Goal: Task Accomplishment & Management: Manage account settings

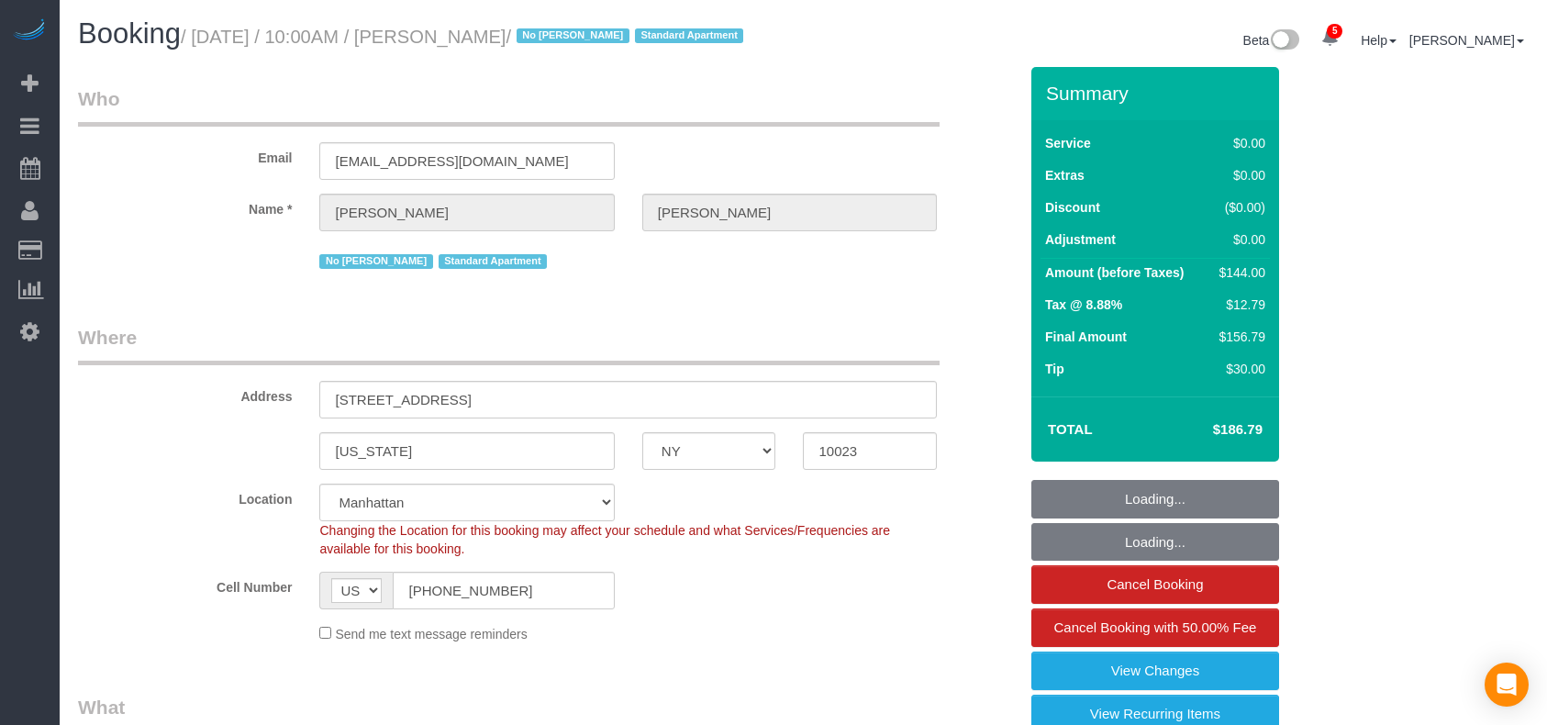
select select "NY"
select select "1"
select select "spot1"
select select "number:56"
select select "number:74"
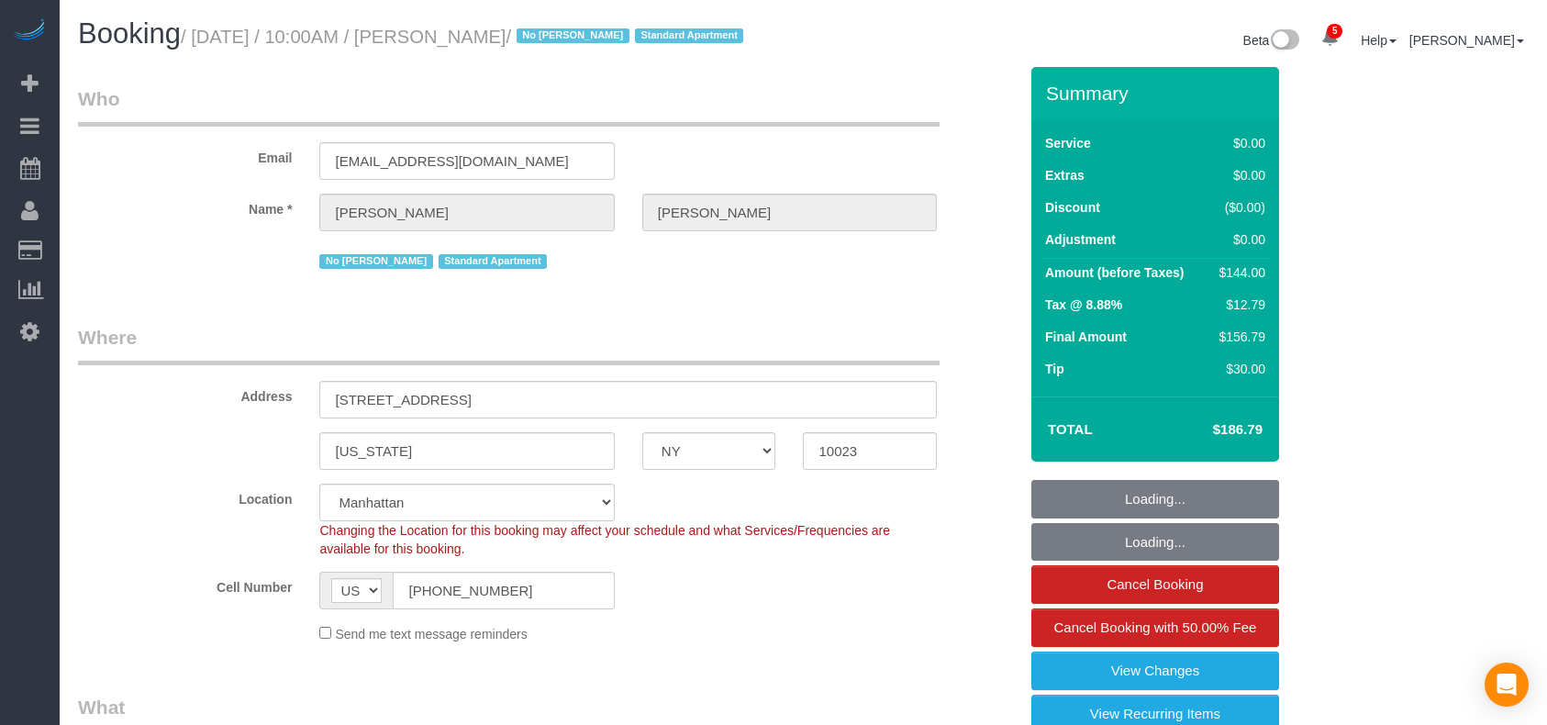
select select "number:15"
select select "number:6"
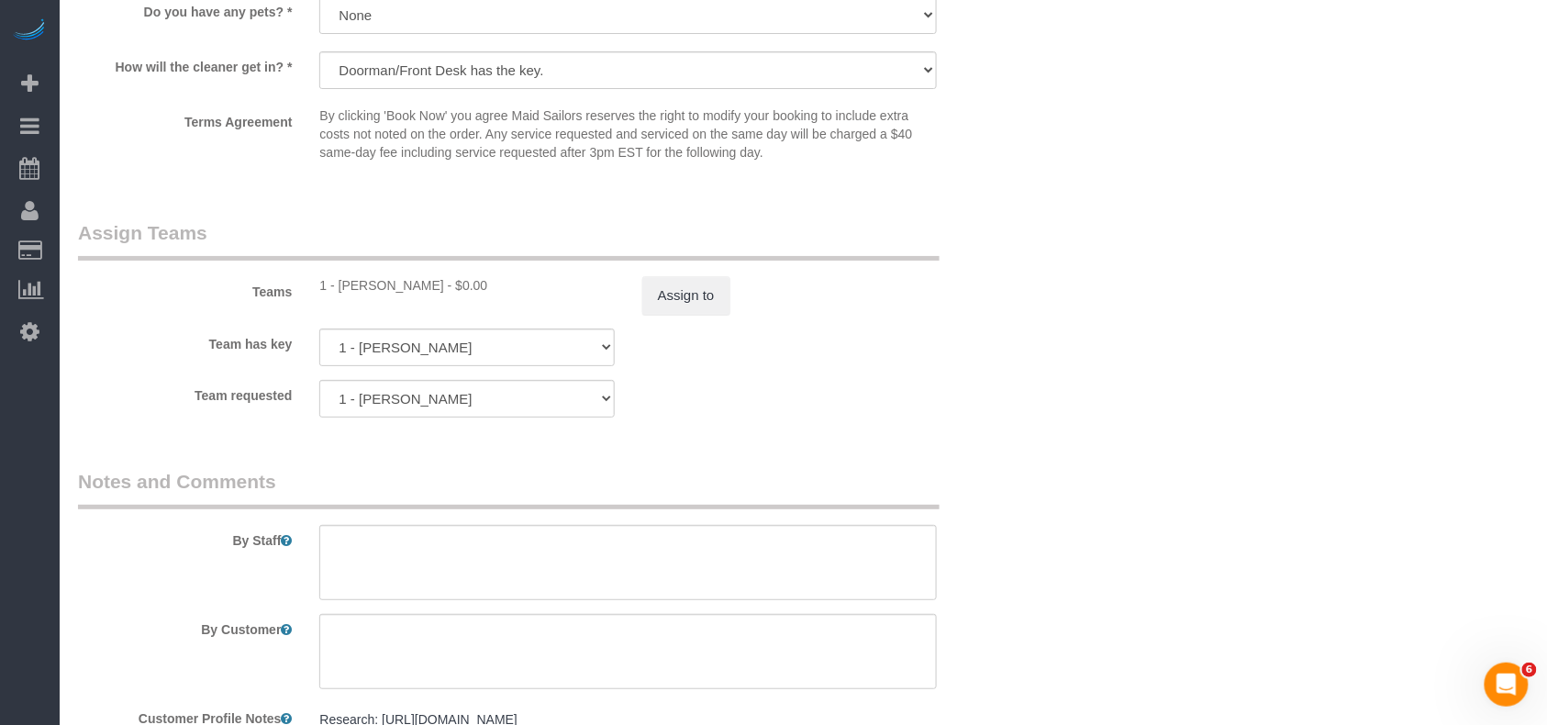
scroll to position [2202, 0]
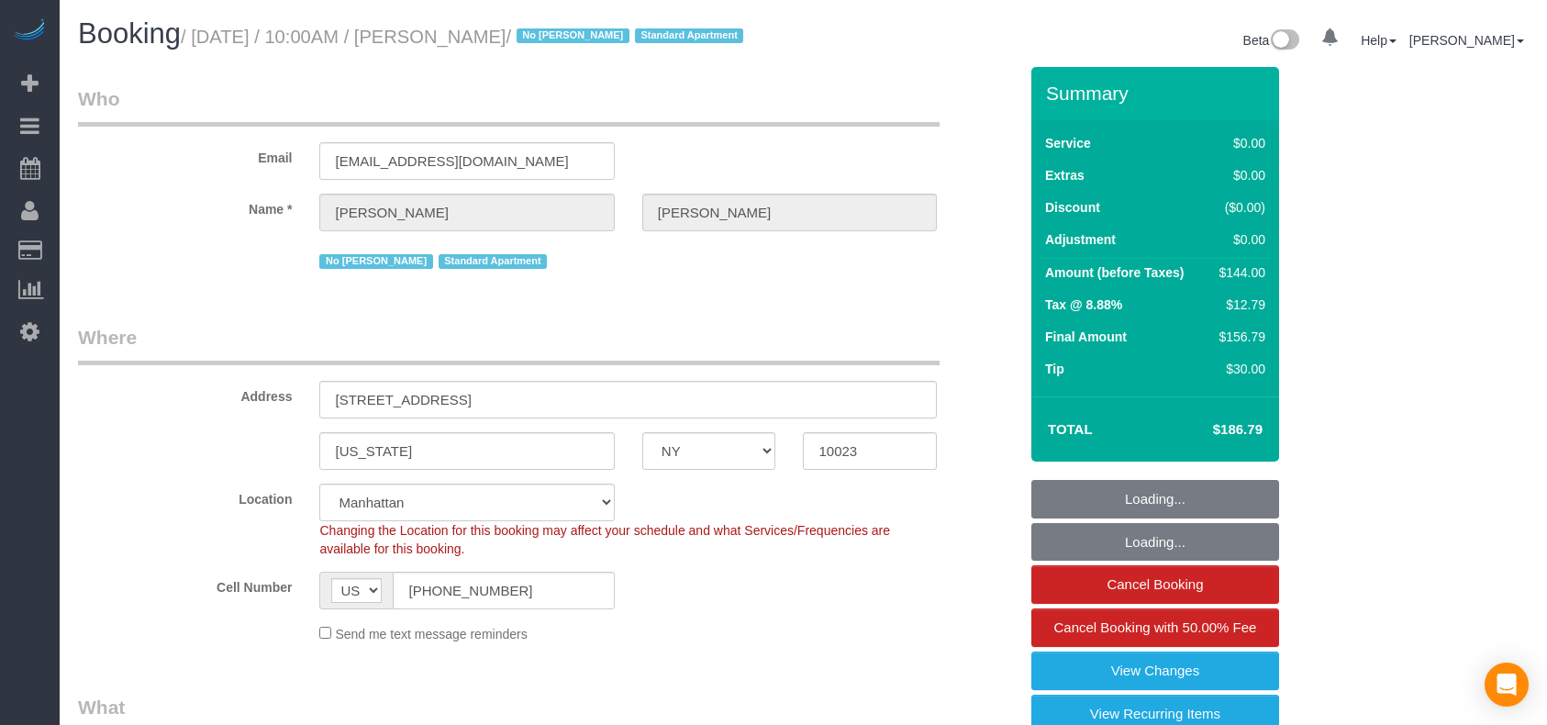
select select "NY"
select select "1"
select select "spot1"
select select "number:56"
select select "number:74"
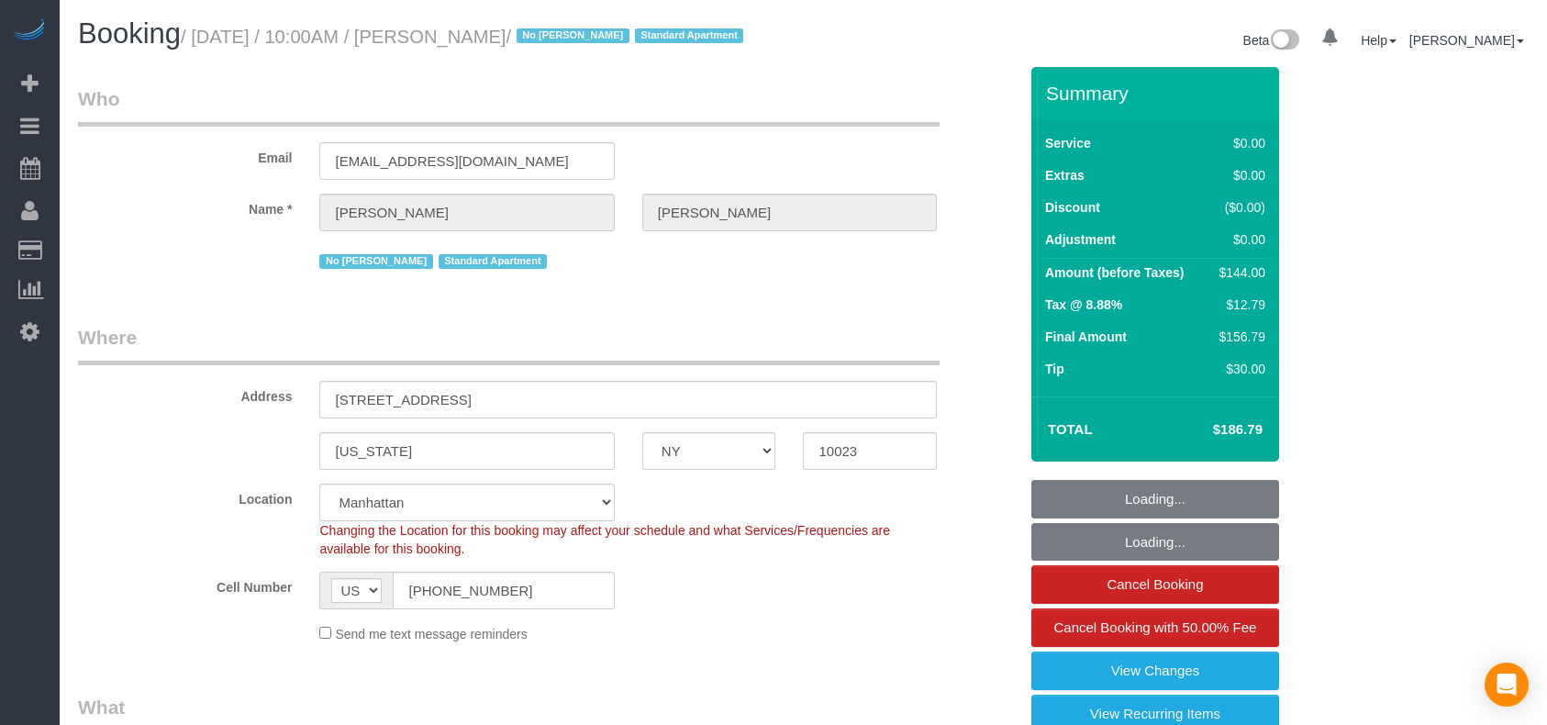
select select "number:15"
select select "number:6"
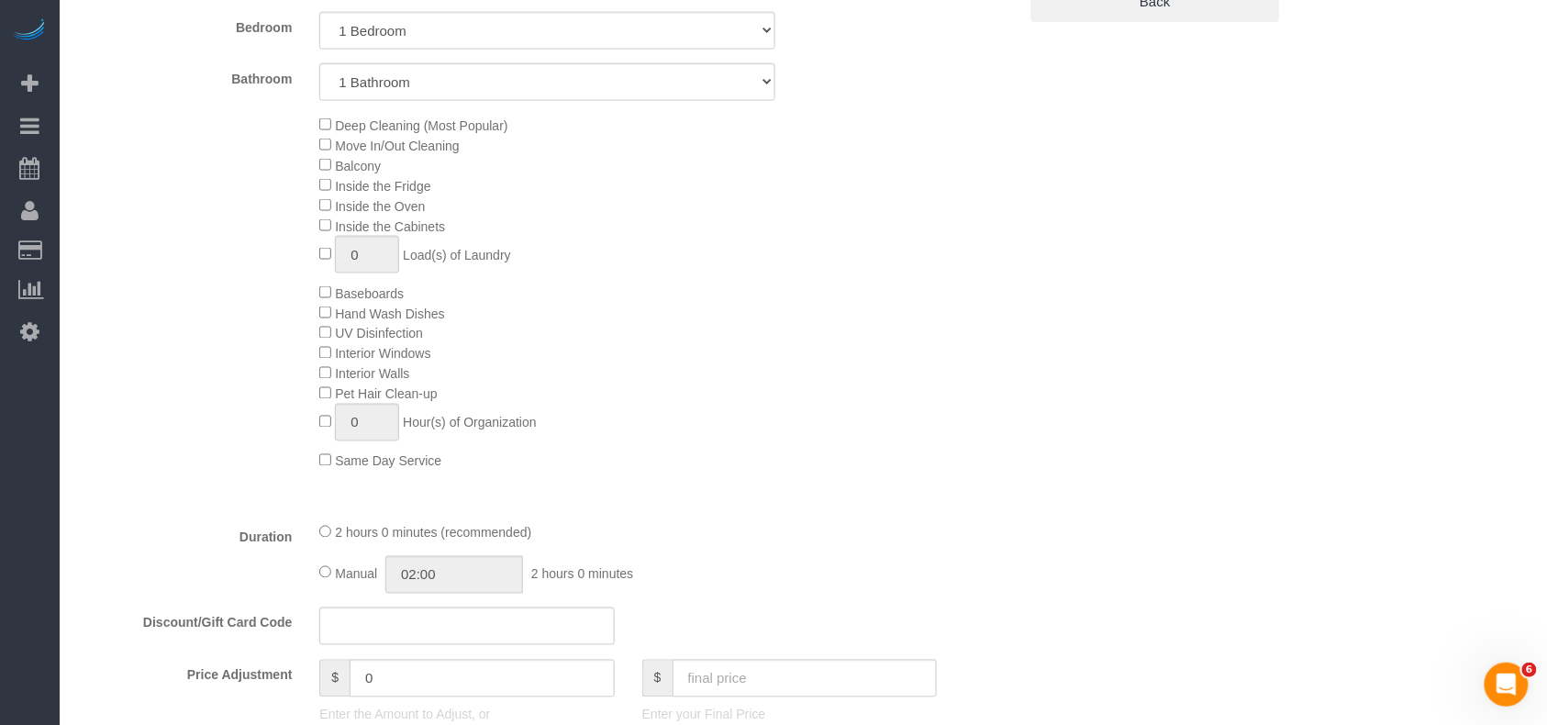
scroll to position [611, 0]
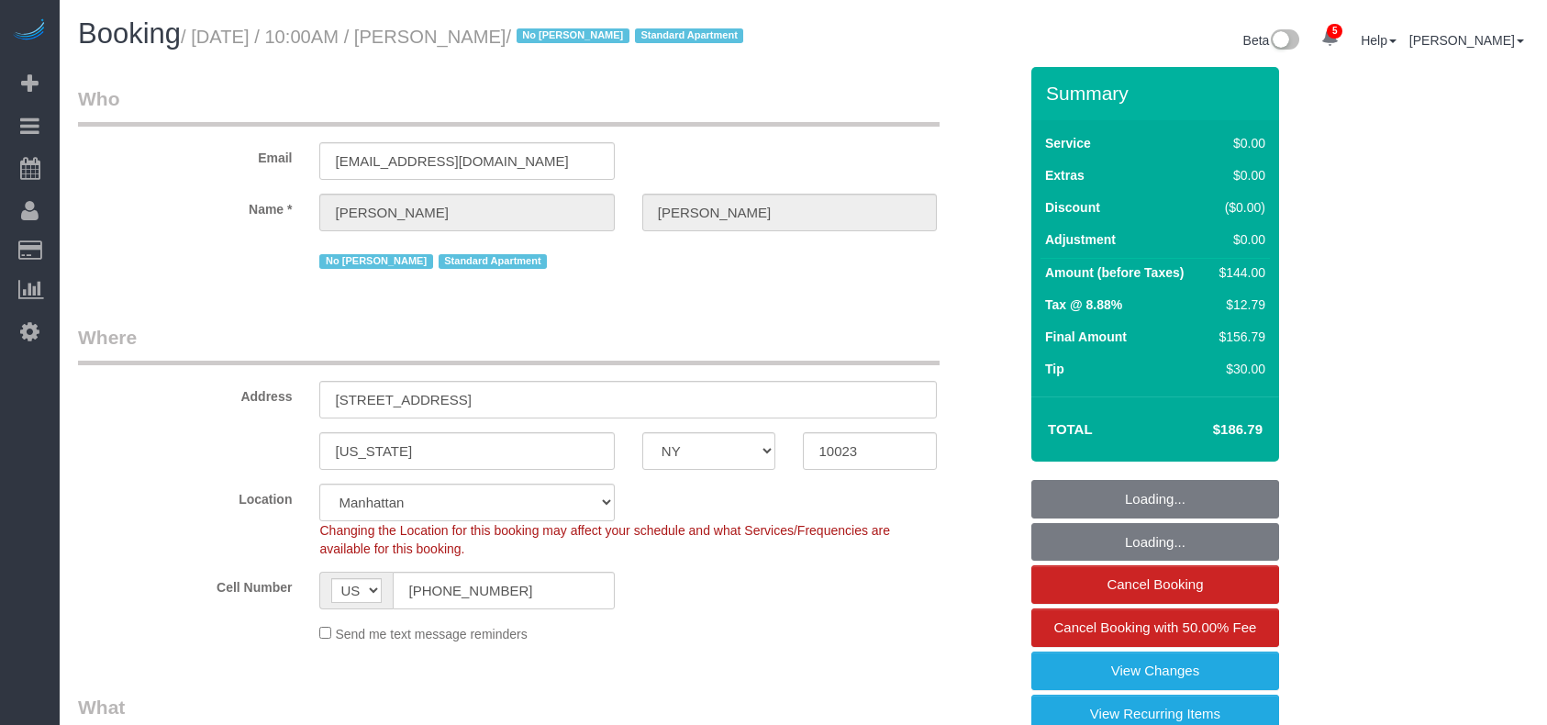
select select "NY"
select select "object:784"
select select "1"
select select "spot1"
select select "number:56"
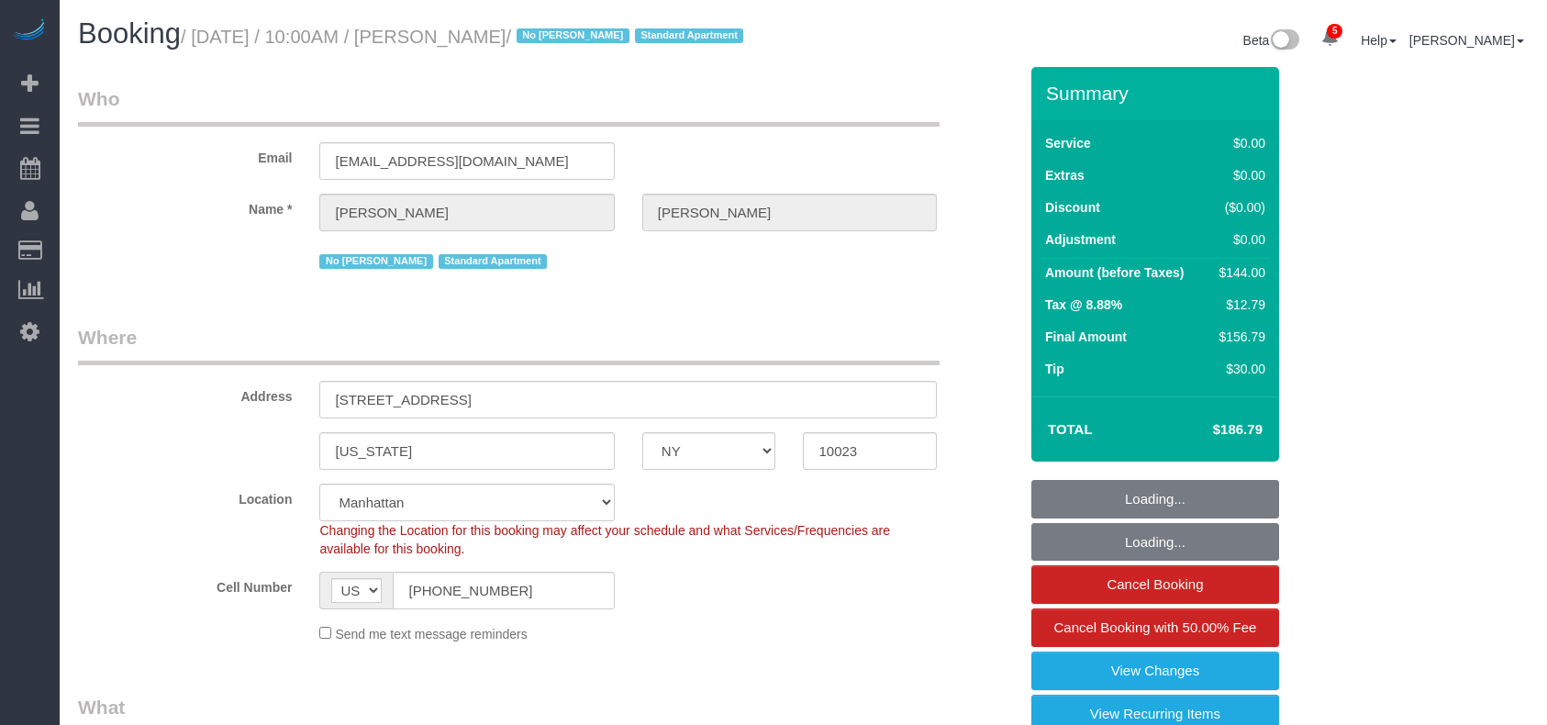
select select "number:74"
select select "number:15"
select select "number:6"
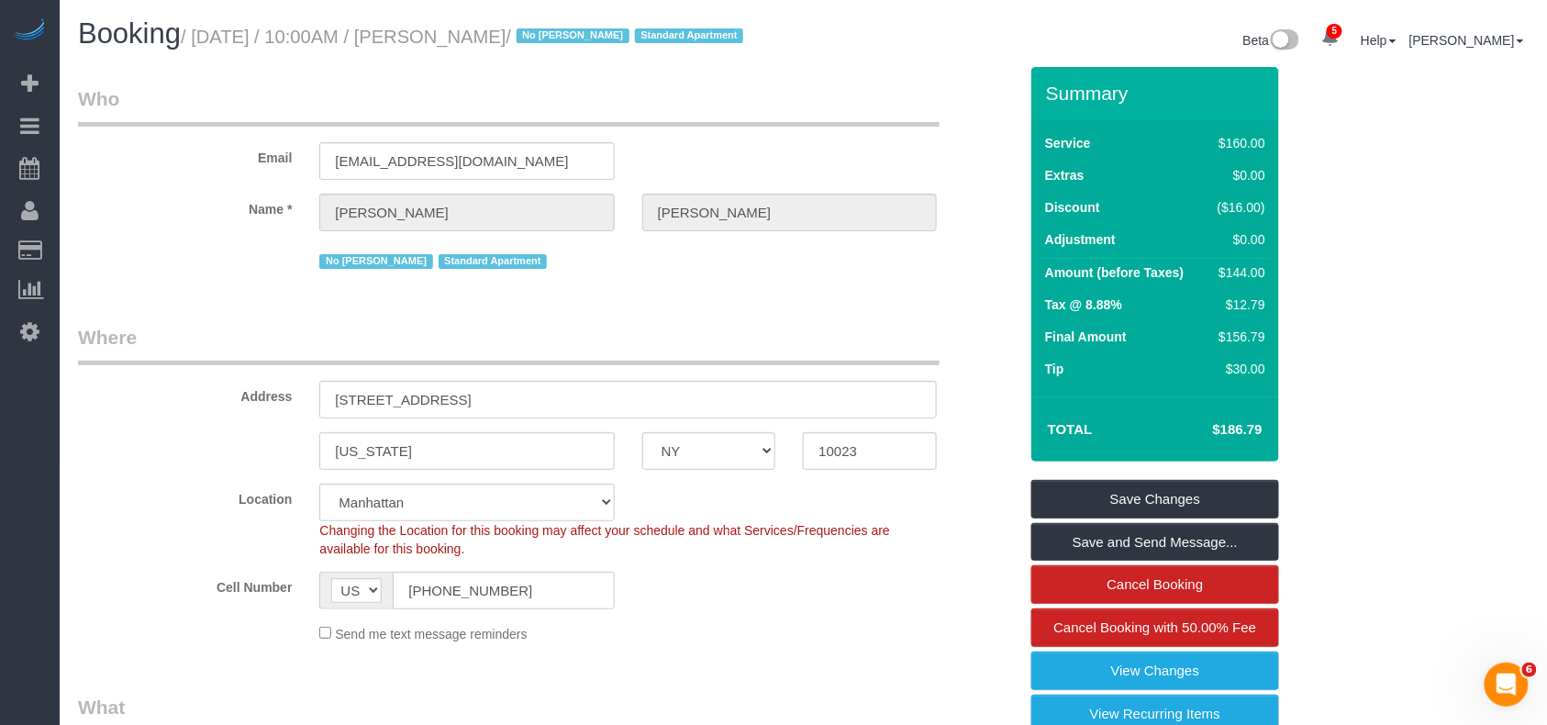
drag, startPoint x: 536, startPoint y: 31, endPoint x: 440, endPoint y: 39, distance: 95.7
click at [440, 39] on small "/ August 28, 2025 / 10:00AM / Sarah Tracy / No Warren Rose Standard Apartment" at bounding box center [465, 37] width 568 height 20
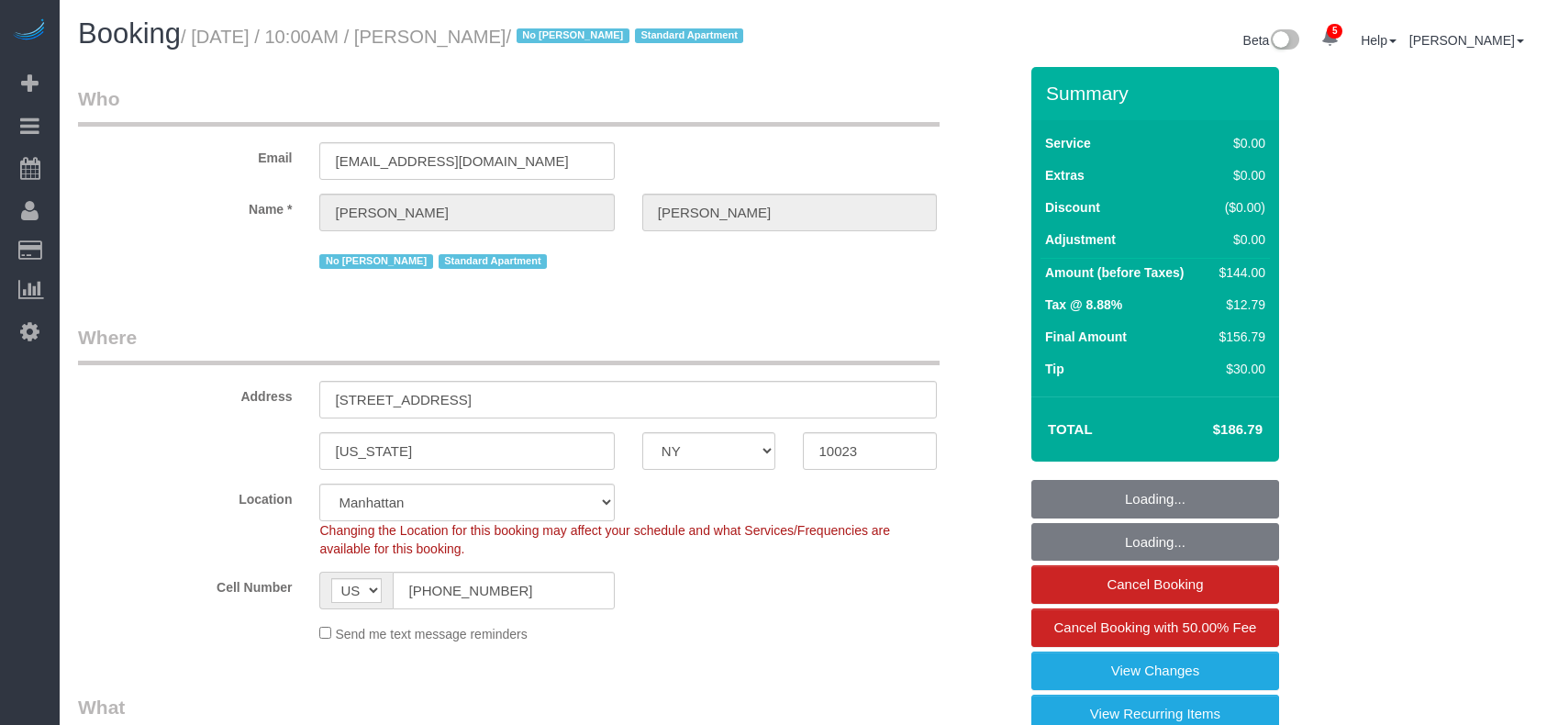
drag, startPoint x: 0, startPoint y: 0, endPoint x: 298, endPoint y: 123, distance: 322.5
click at [119, 240] on link "Customers" at bounding box center [174, 250] width 229 height 37
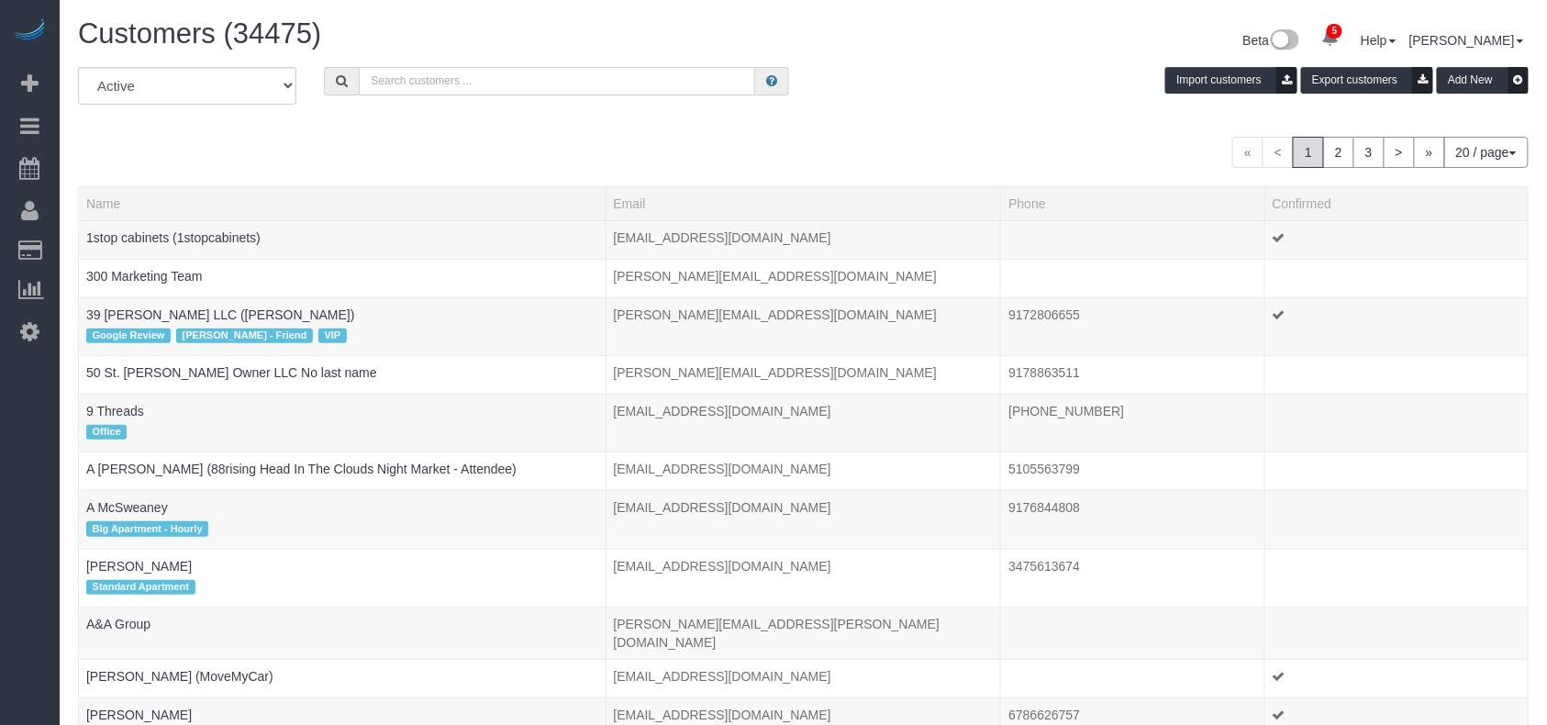
click at [415, 79] on input "text" at bounding box center [557, 81] width 396 height 28
paste input "[PERSON_NAME]"
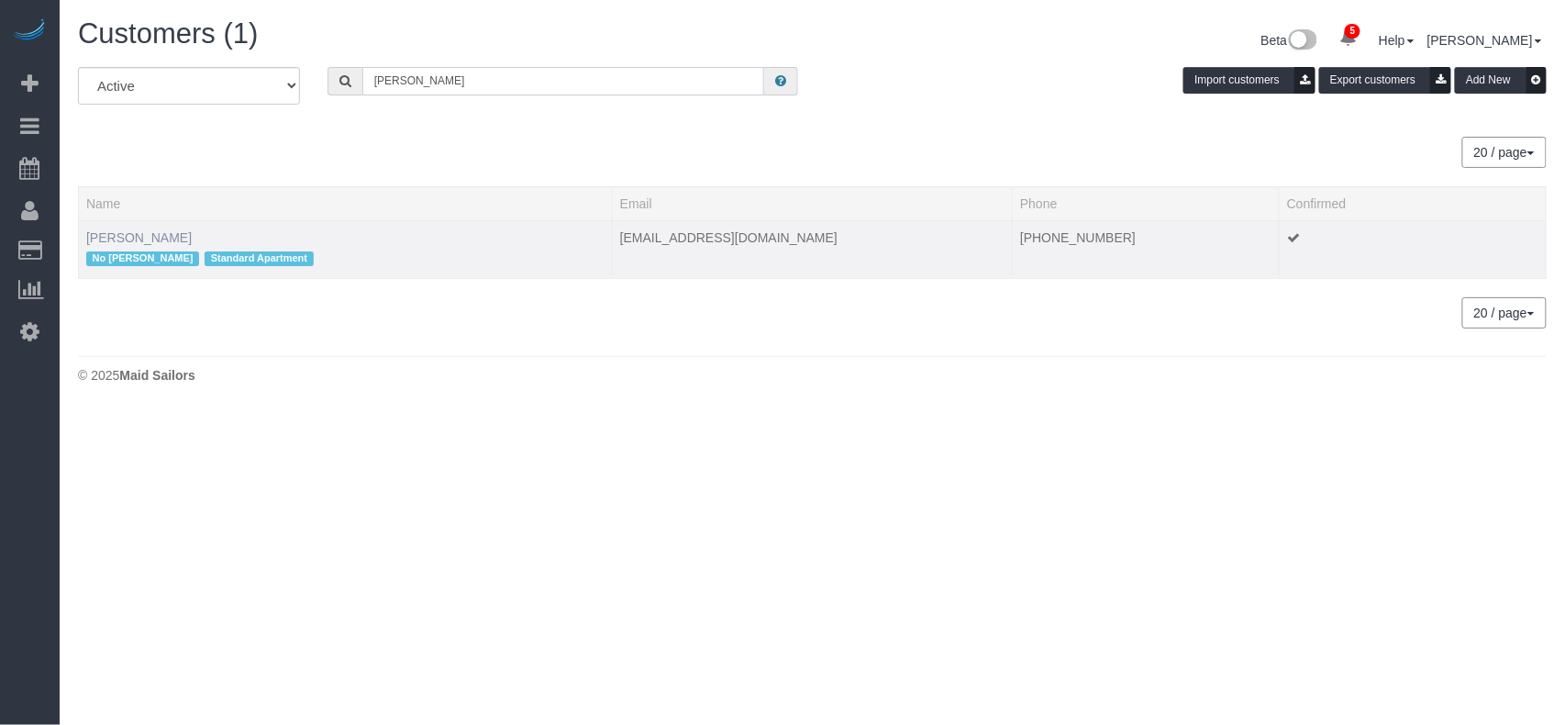
type input "[PERSON_NAME]"
click at [127, 237] on link "[PERSON_NAME]" at bounding box center [138, 237] width 105 height 15
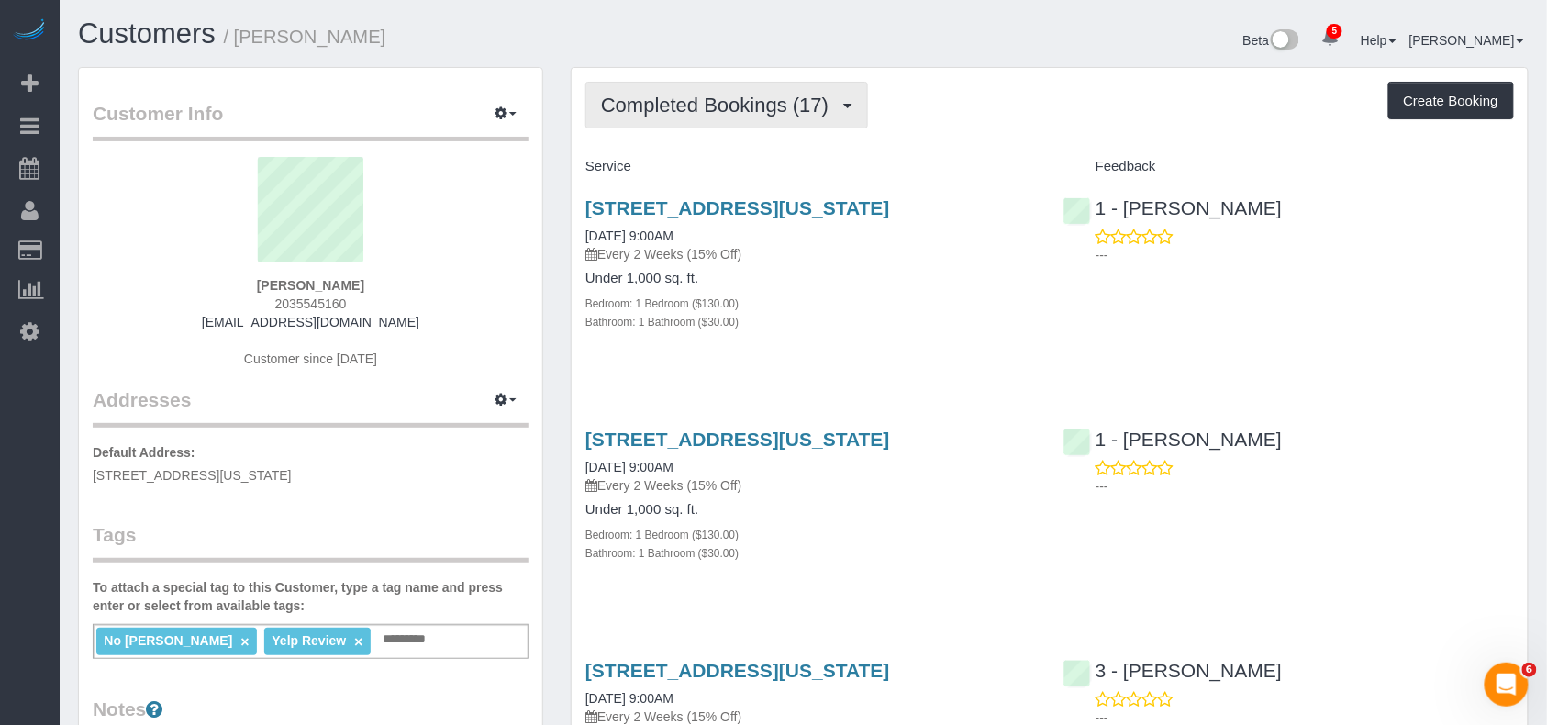
click at [807, 115] on button "Completed Bookings (17)" at bounding box center [726, 105] width 283 height 47
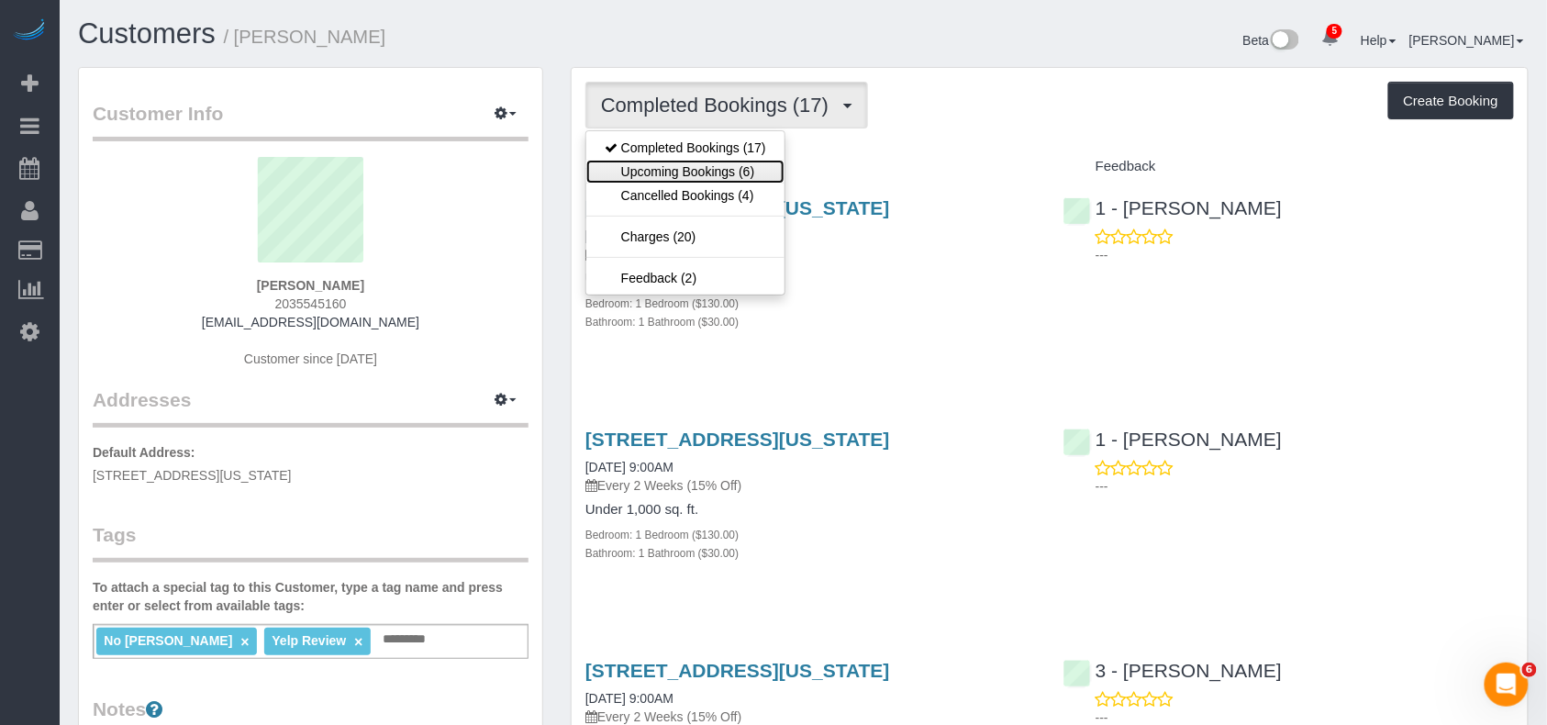
click at [749, 173] on link "Upcoming Bookings (6)" at bounding box center [685, 172] width 198 height 24
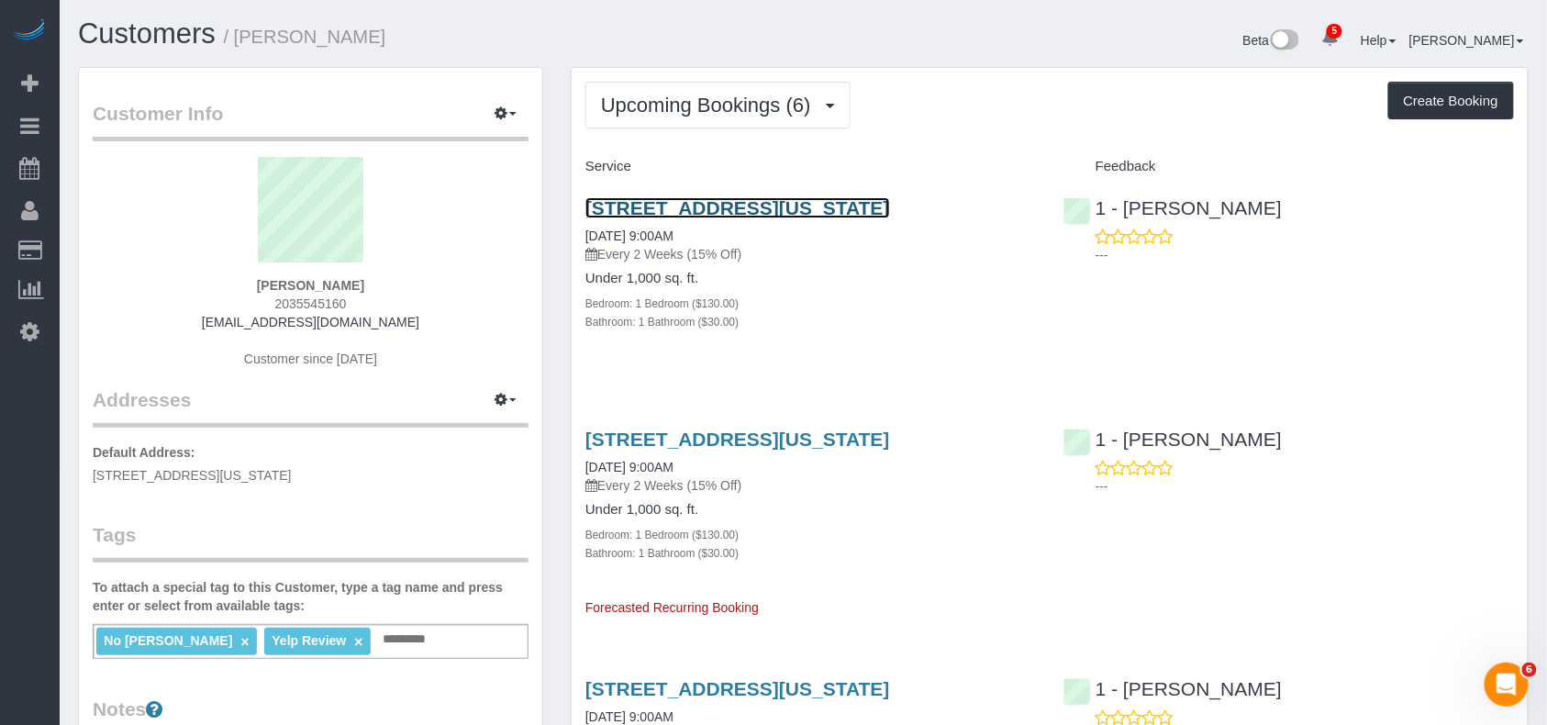
click at [731, 207] on link "223 East 61st Street, Apt.4h, New York, NY 10065" at bounding box center [737, 207] width 305 height 21
click at [378, 636] on input "text" at bounding box center [409, 639] width 62 height 24
type input "**********"
click at [374, 713] on div "Customer Info Edit Contact Info Send Message Email Preferences Special Sales Ta…" at bounding box center [310, 665] width 463 height 1194
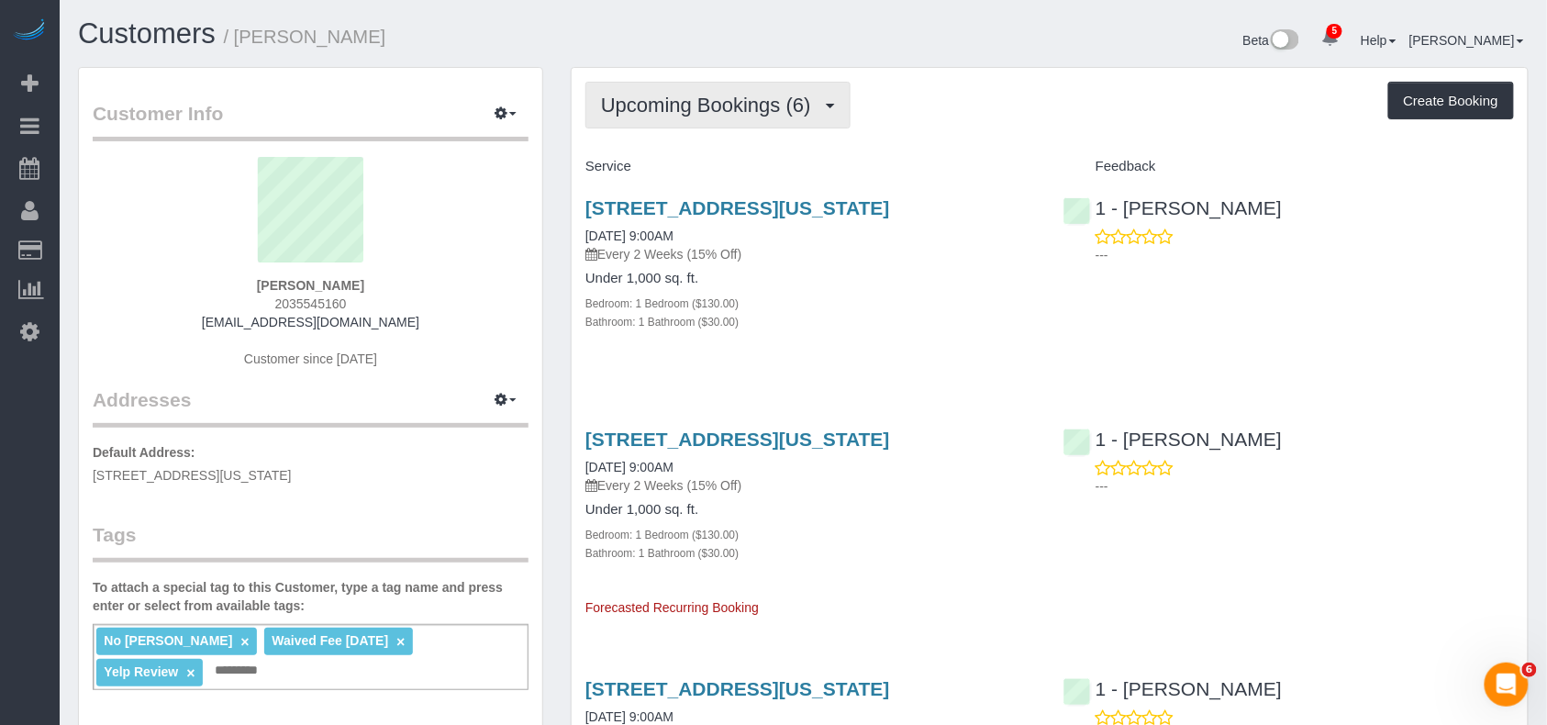
click at [727, 121] on button "Upcoming Bookings (6)" at bounding box center [717, 105] width 265 height 47
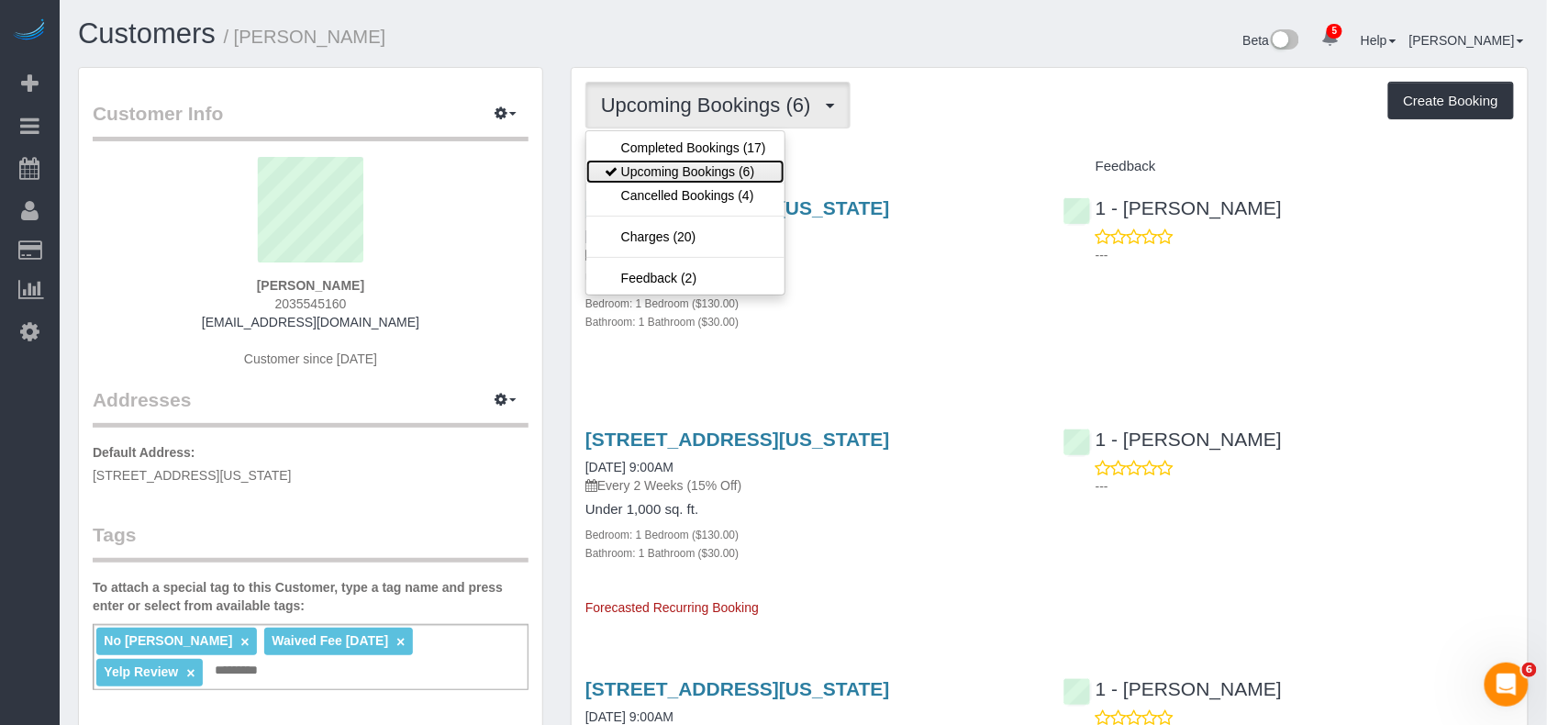
click at [706, 163] on link "Upcoming Bookings (6)" at bounding box center [685, 172] width 198 height 24
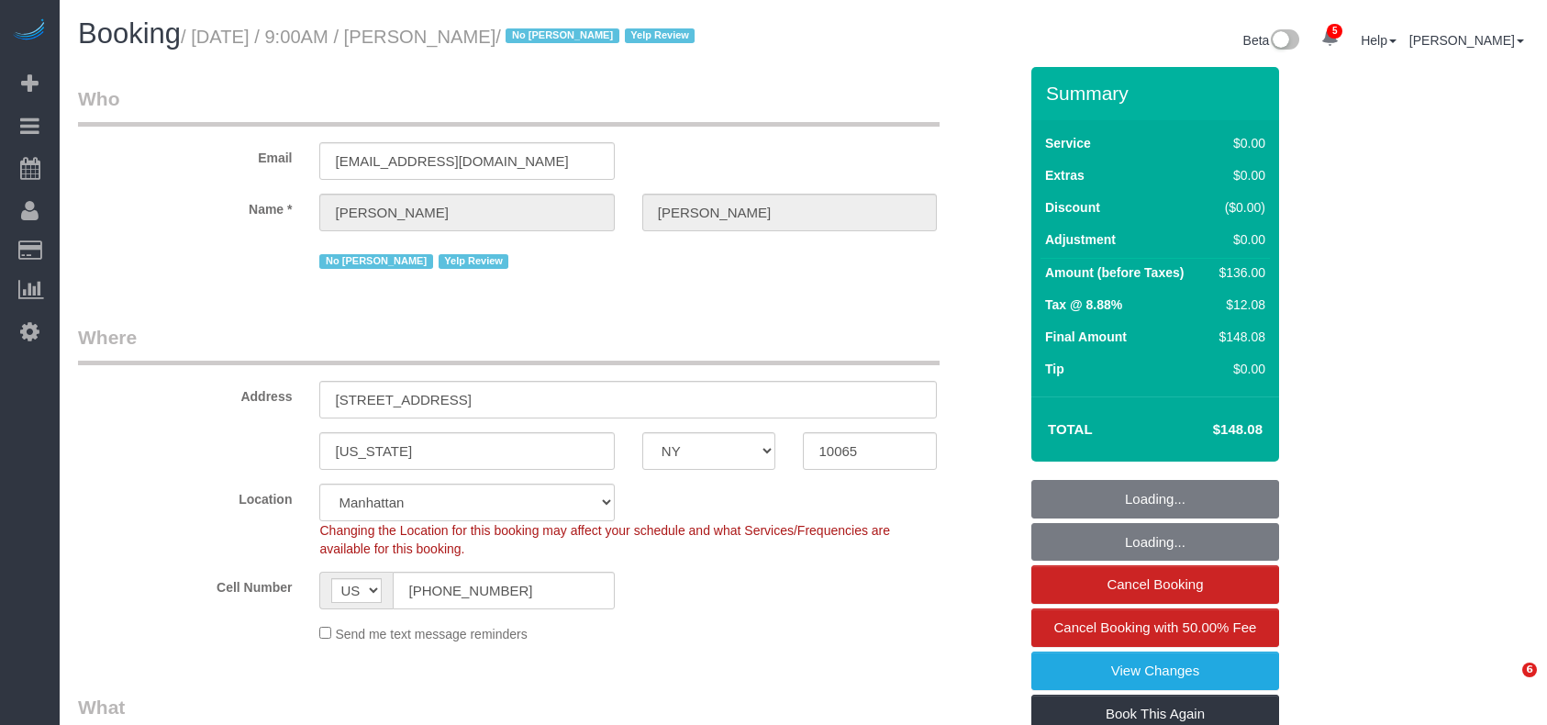
select select "NY"
select select "1"
select select "spot1"
select select "number:89"
select select "number:90"
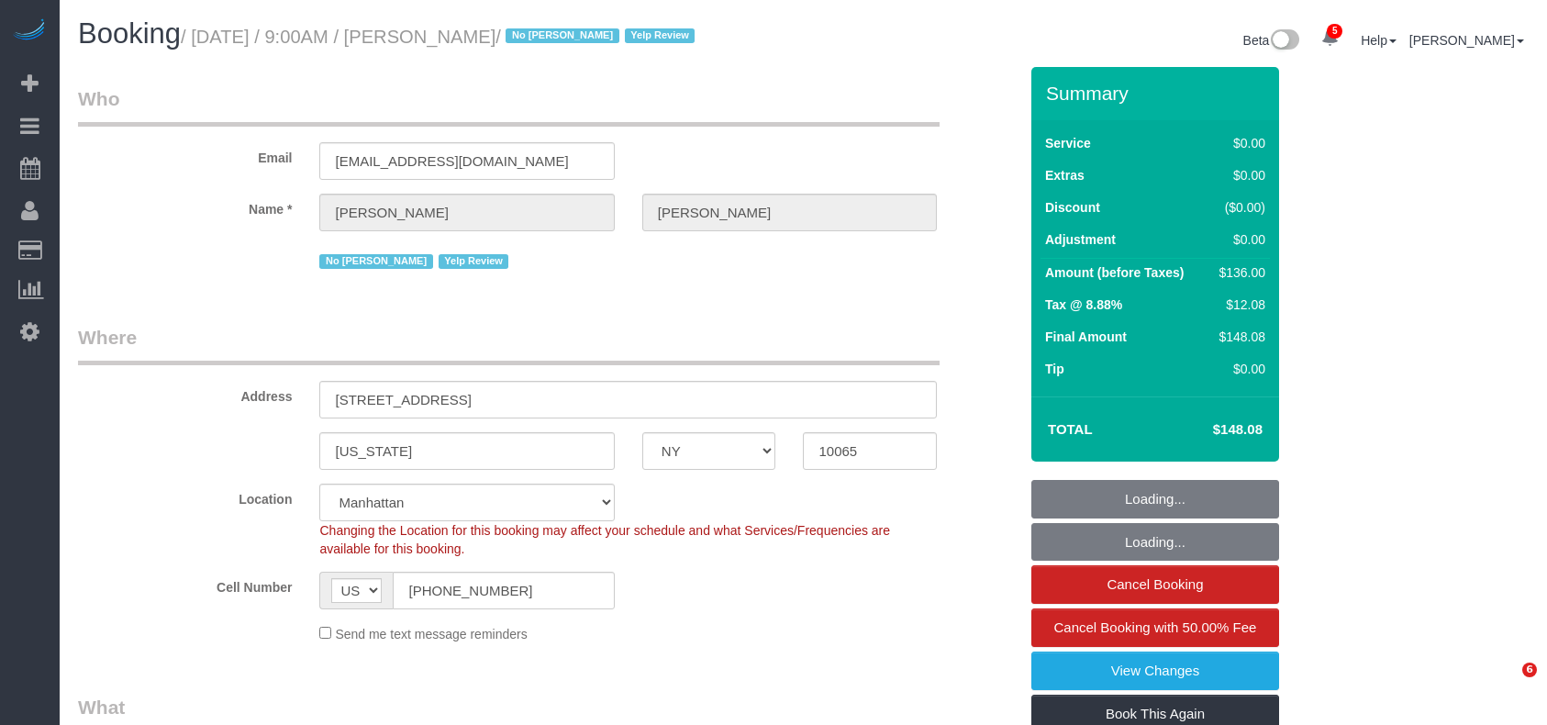
select select "number:15"
select select "number:5"
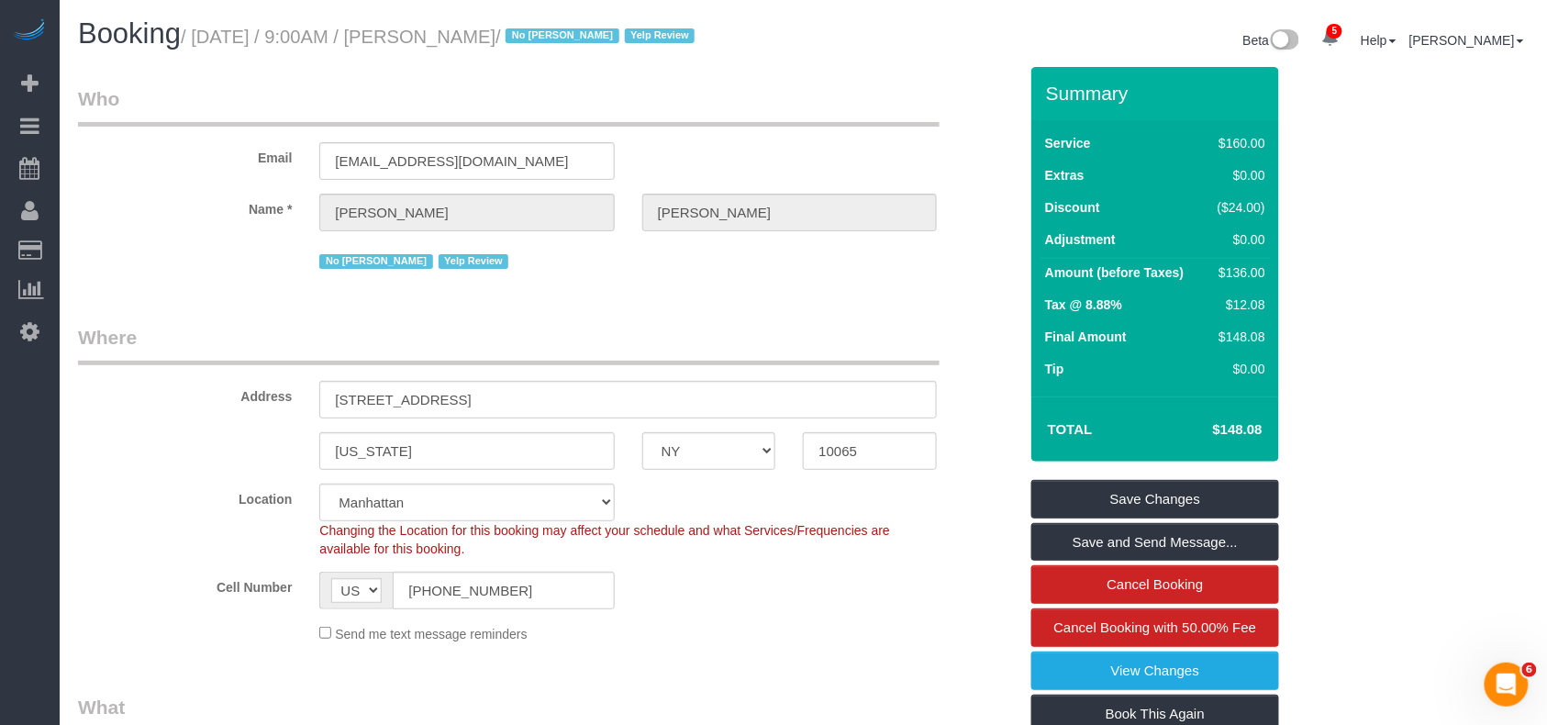
drag, startPoint x: 569, startPoint y: 38, endPoint x: 202, endPoint y: 35, distance: 367.0
click at [202, 35] on small "/ August 29, 2025 / 9:00AM / Teddi Josephson / No Dequan Lowe Yelp Review" at bounding box center [440, 37] width 519 height 20
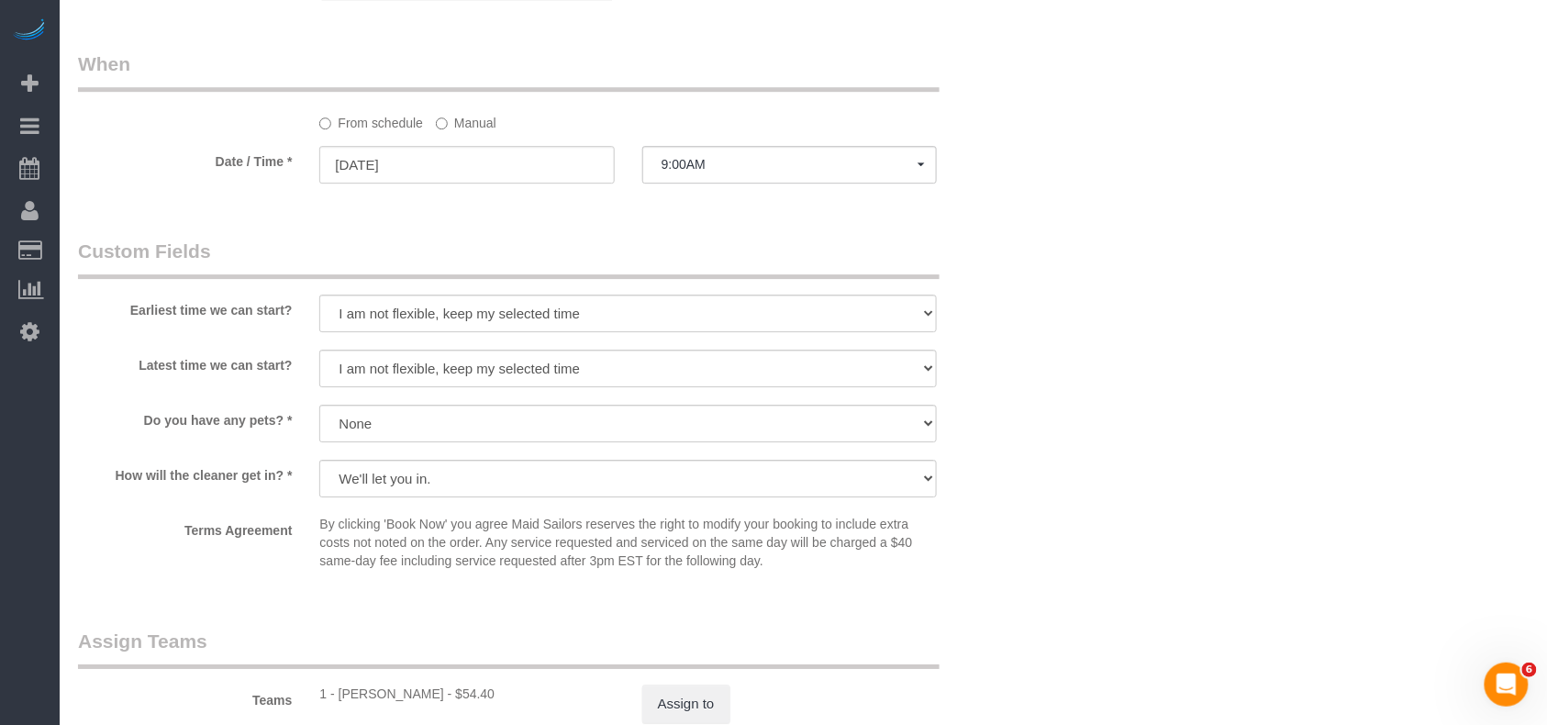
scroll to position [1957, 0]
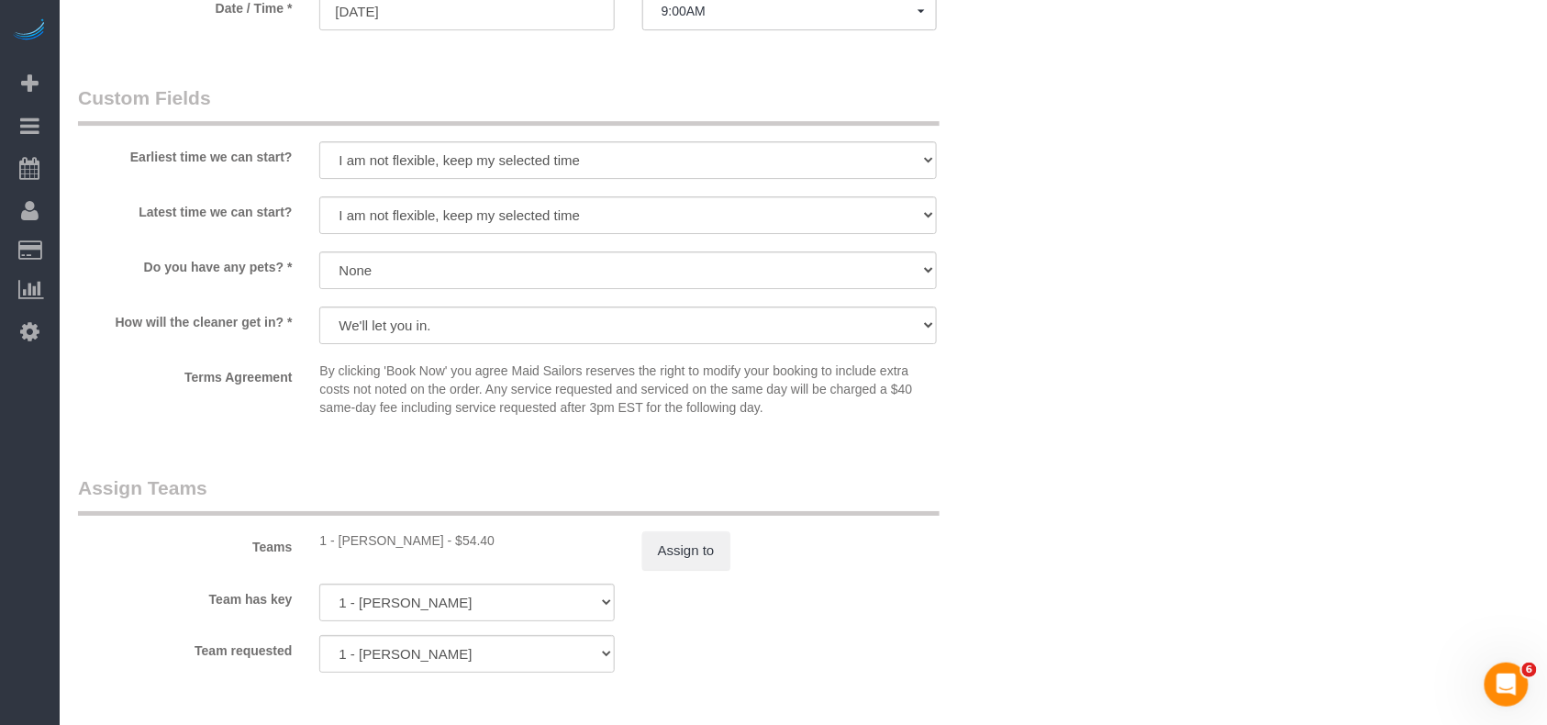
drag, startPoint x: 507, startPoint y: 533, endPoint x: 339, endPoint y: 534, distance: 167.9
click at [339, 534] on div "1 - Chrisdarline Gedeus Cineas - $54.40" at bounding box center [466, 540] width 294 height 18
copy div "Chrisdarline Gedeus Cineas -"
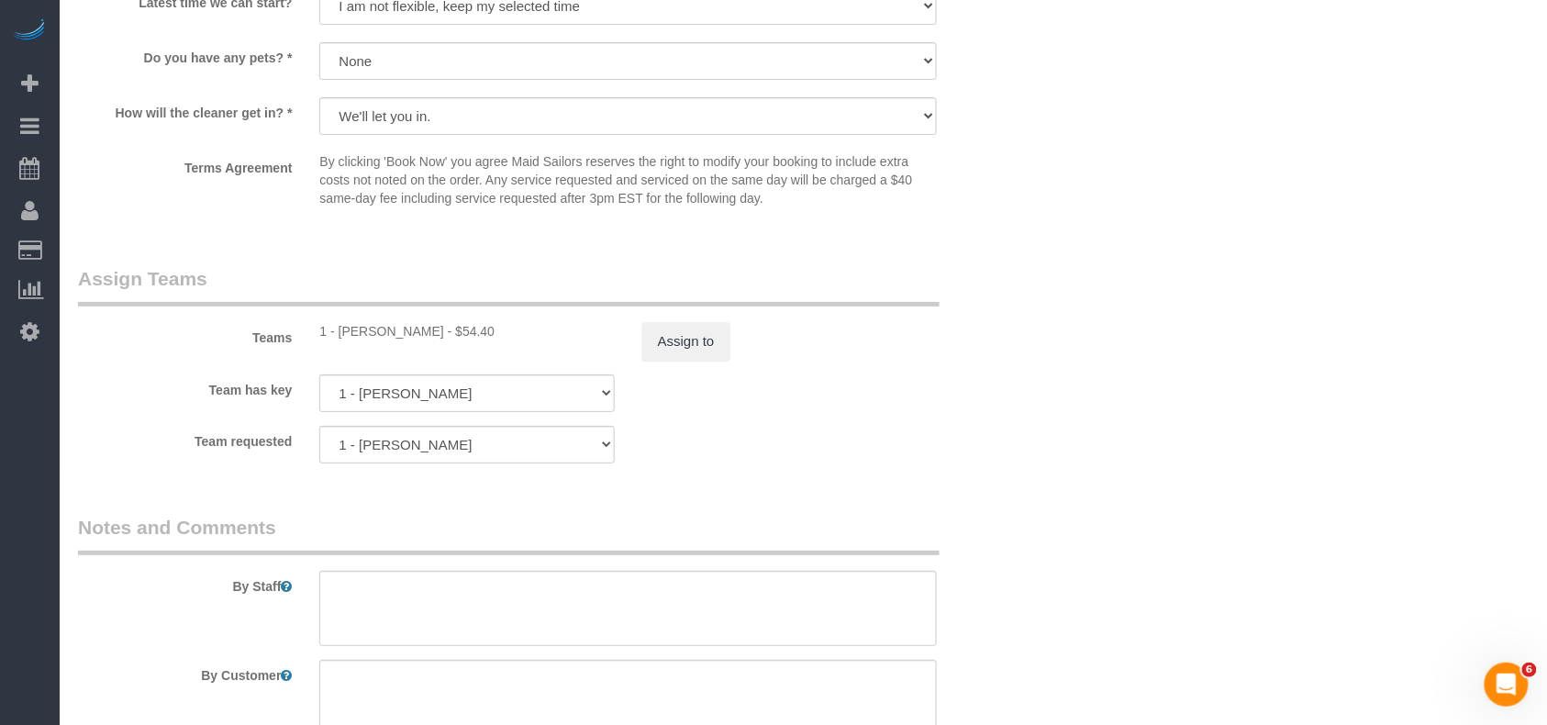
scroll to position [2202, 0]
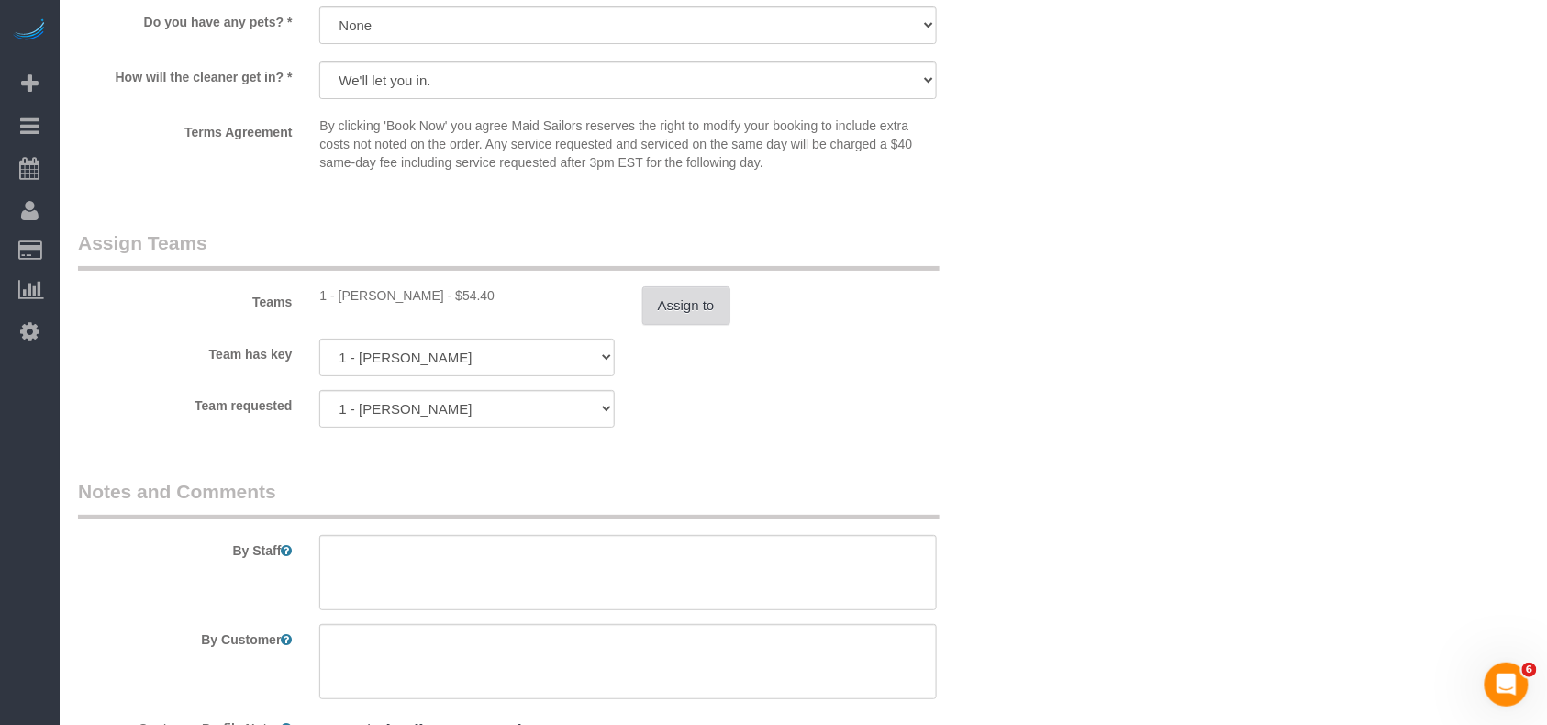
click at [710, 301] on button "Assign to" at bounding box center [686, 305] width 88 height 39
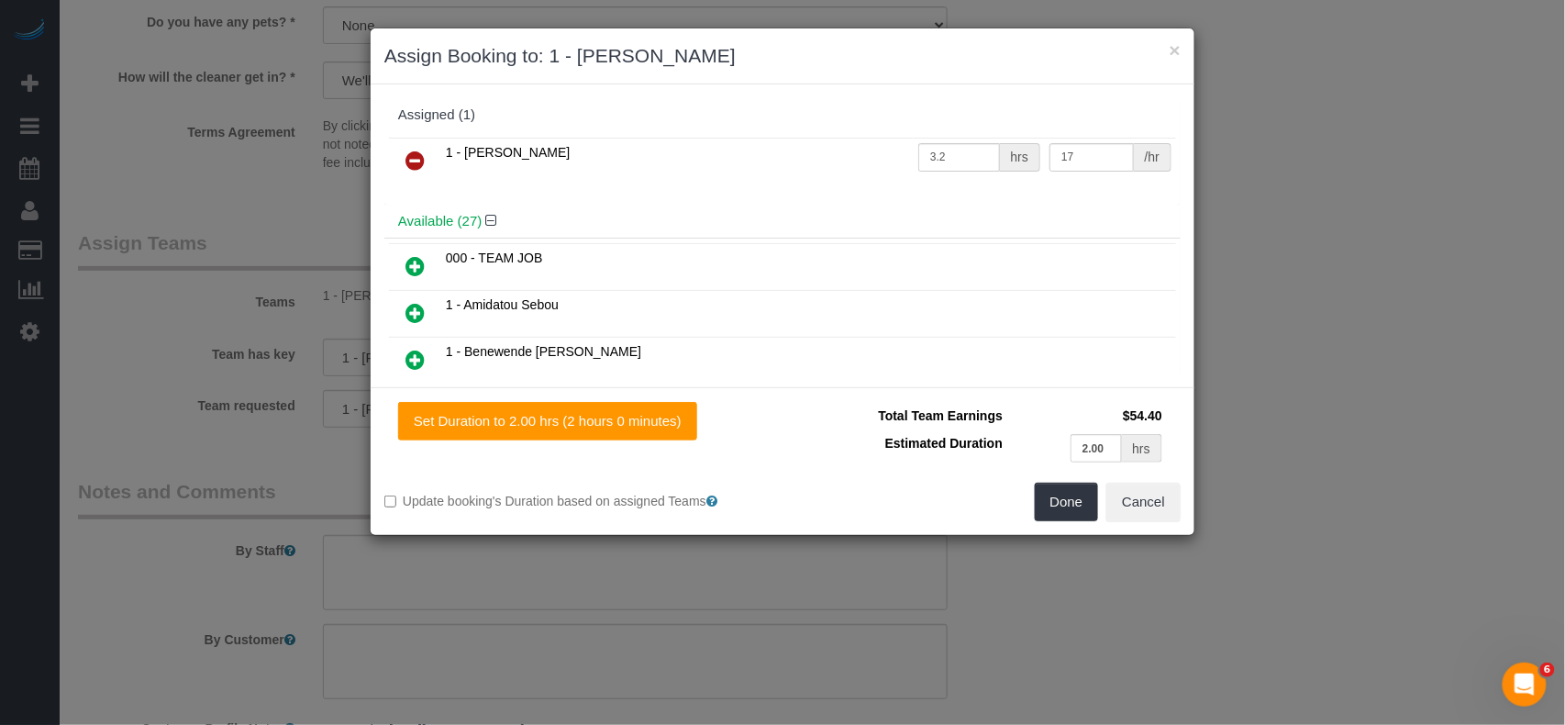
click at [413, 152] on icon at bounding box center [414, 161] width 19 height 22
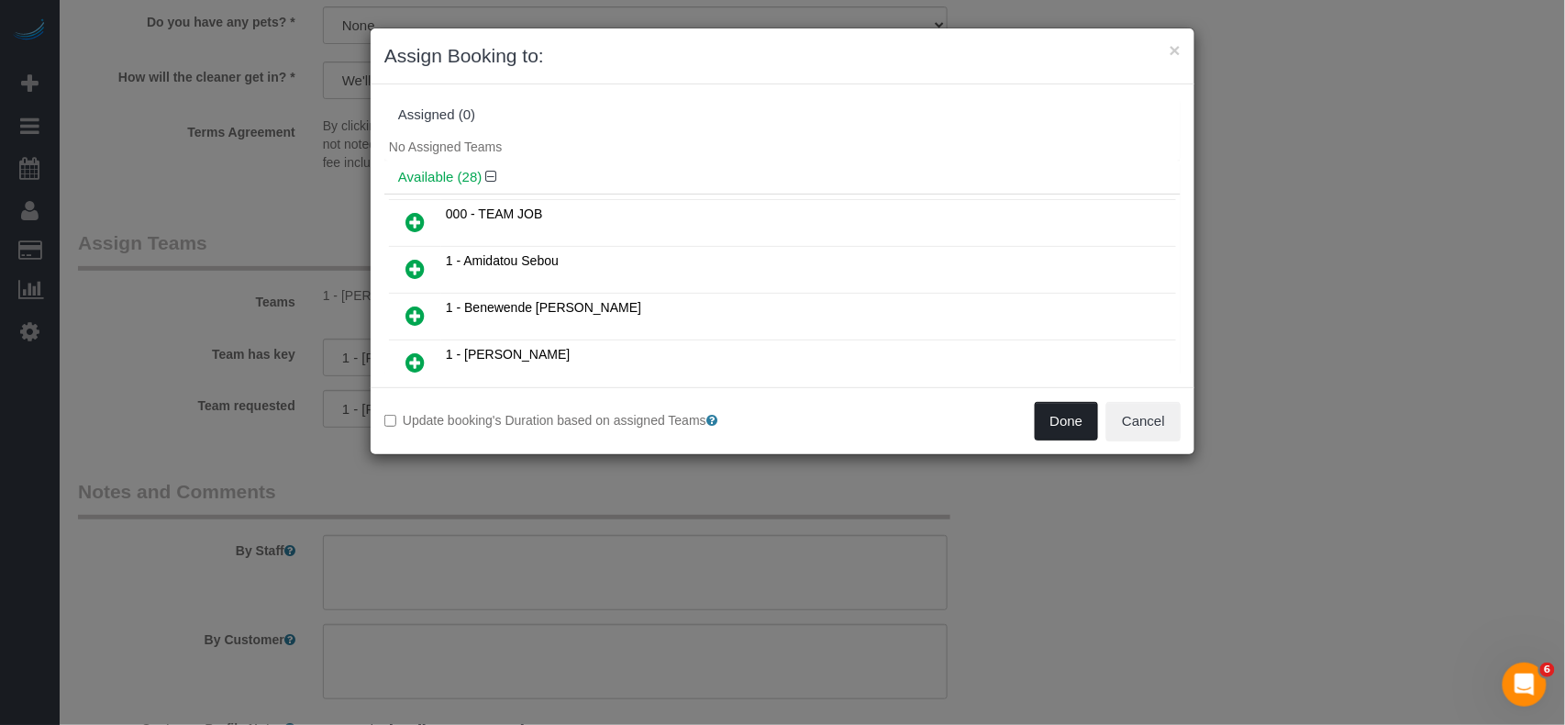
click at [1092, 416] on button "Done" at bounding box center [1067, 421] width 64 height 39
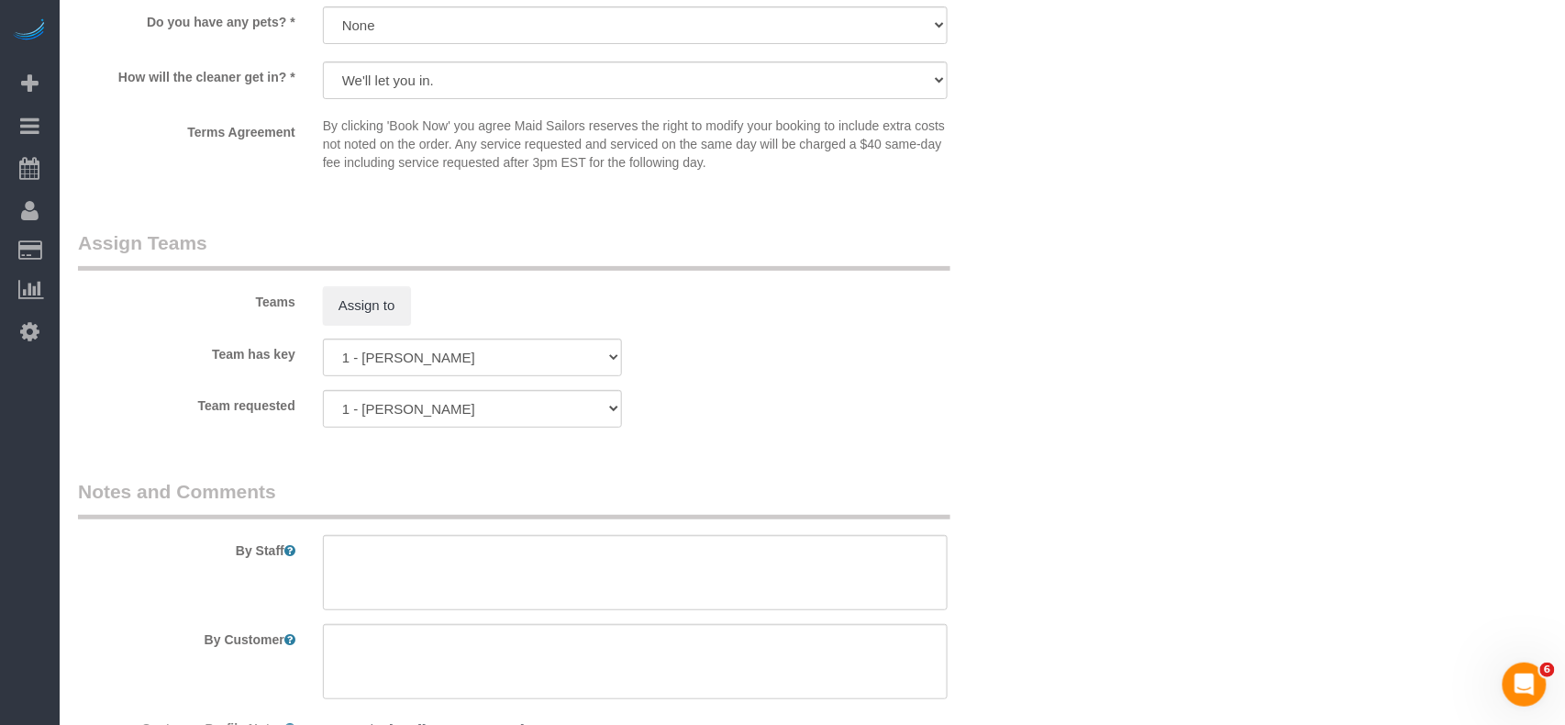
click at [1084, 334] on div "Done Cancel" at bounding box center [989, 314] width 412 height 39
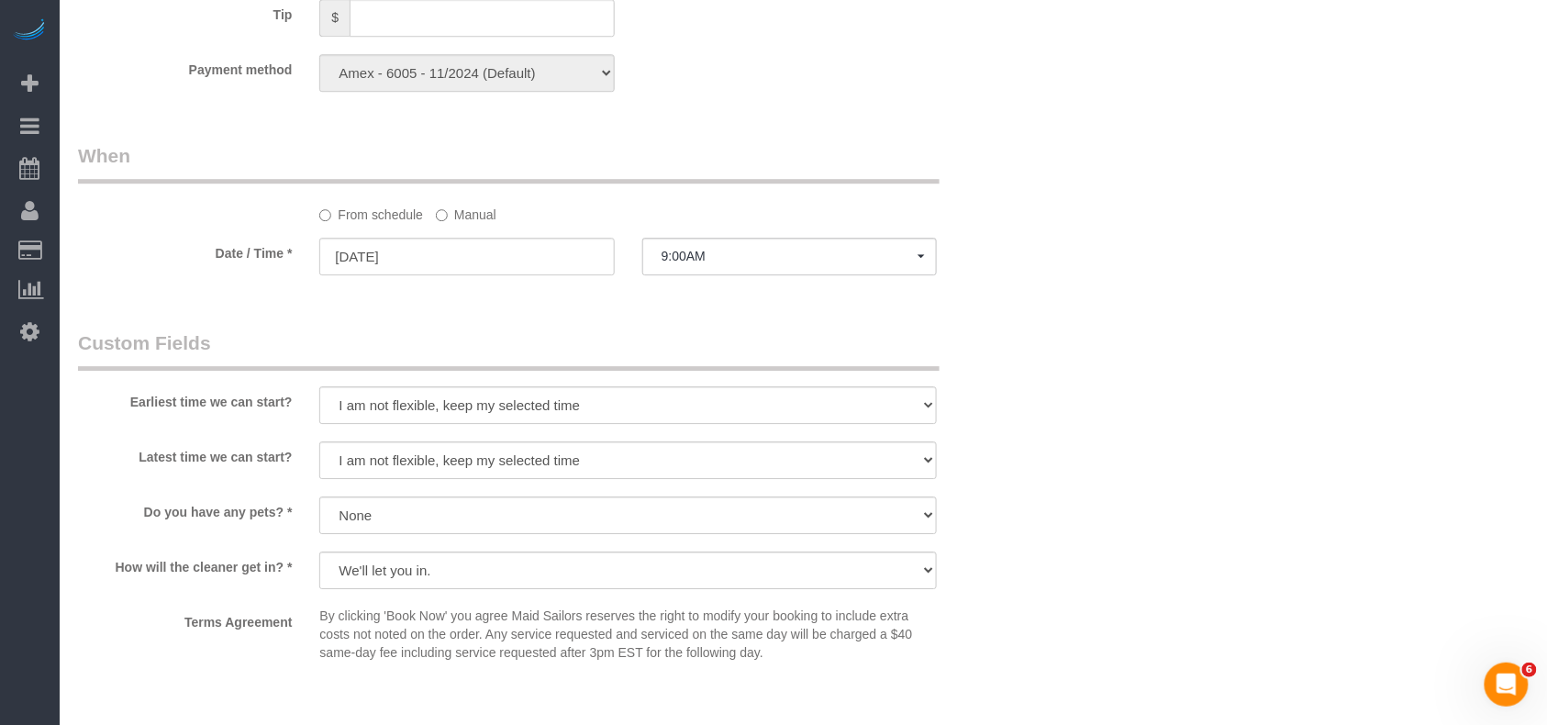
scroll to position [1590, 0]
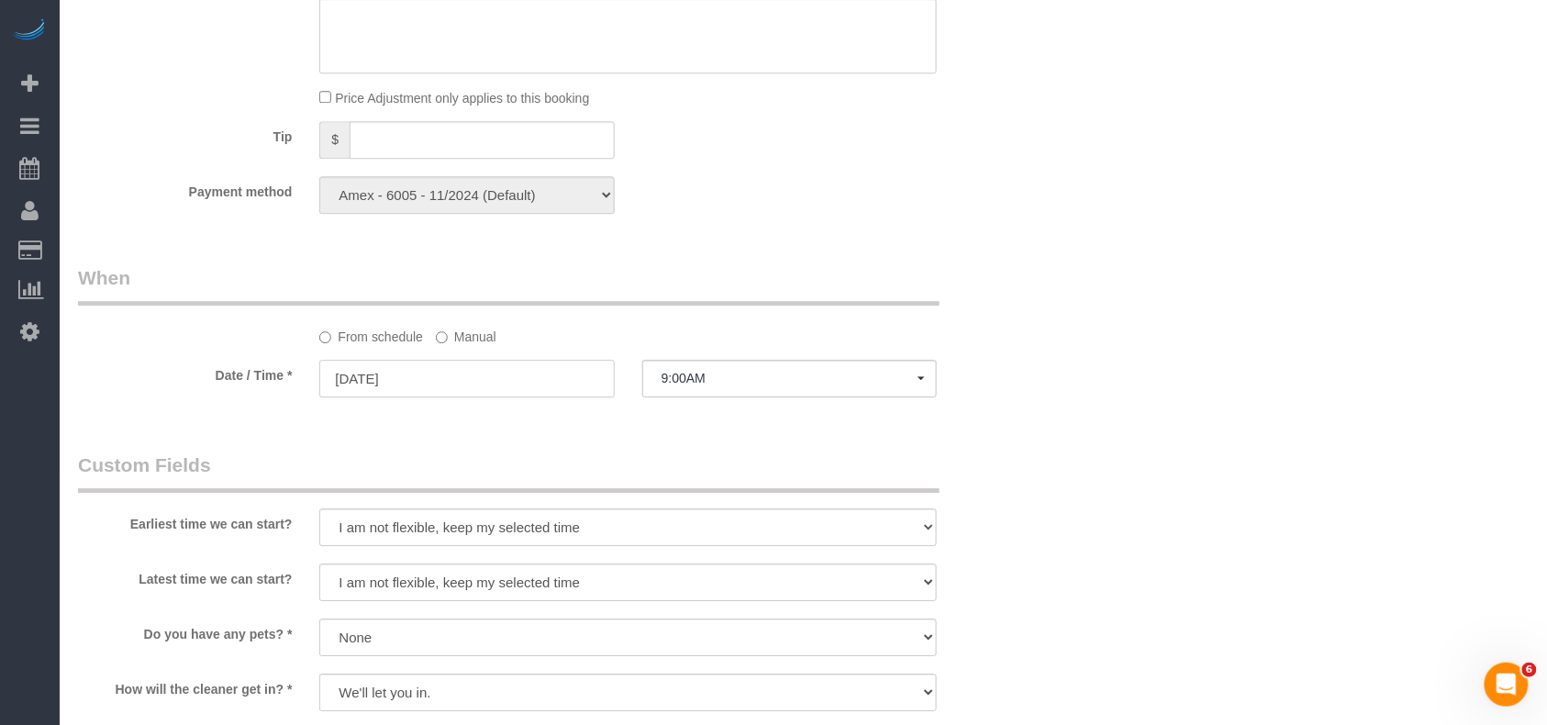
click at [504, 374] on input "08/29/2025" at bounding box center [466, 379] width 294 height 38
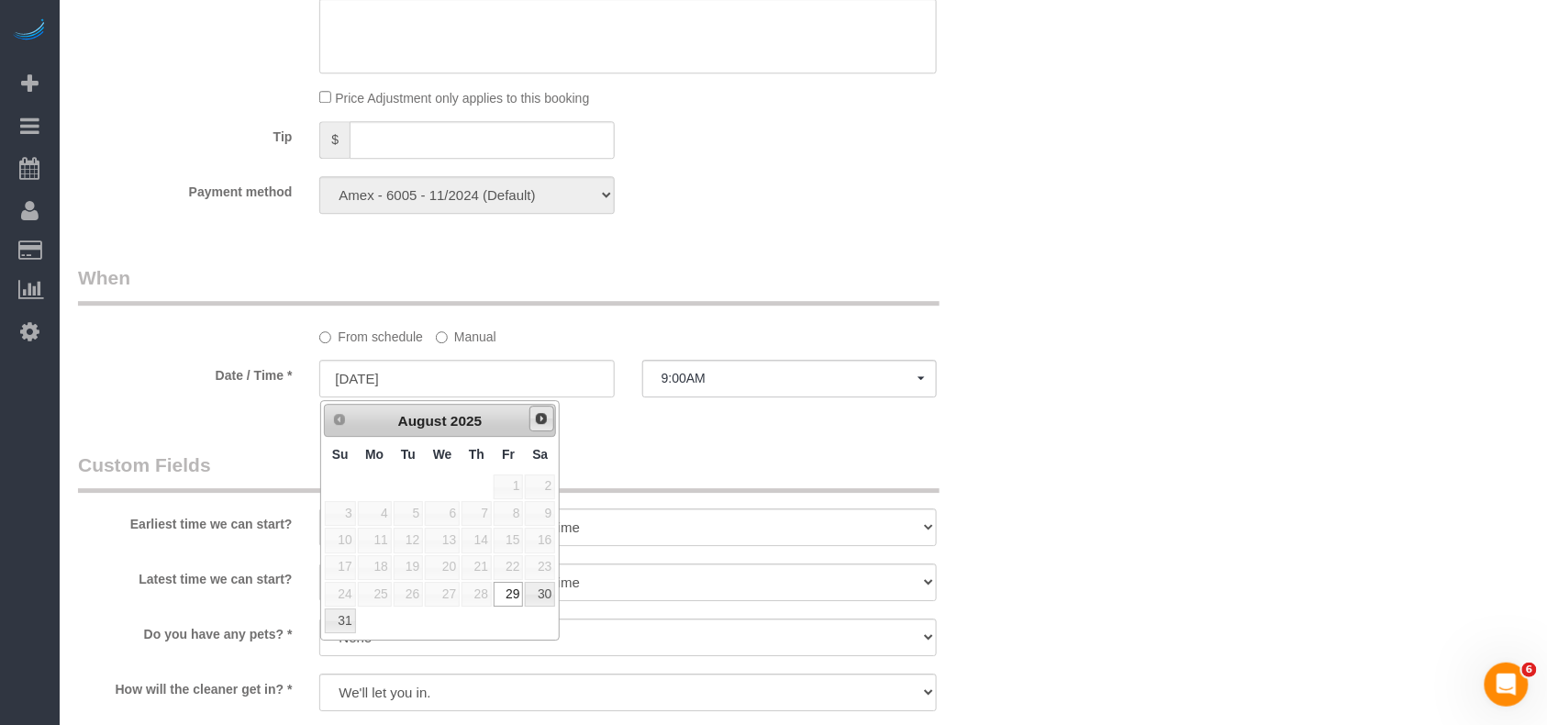
click at [540, 423] on span "Next" at bounding box center [541, 418] width 15 height 15
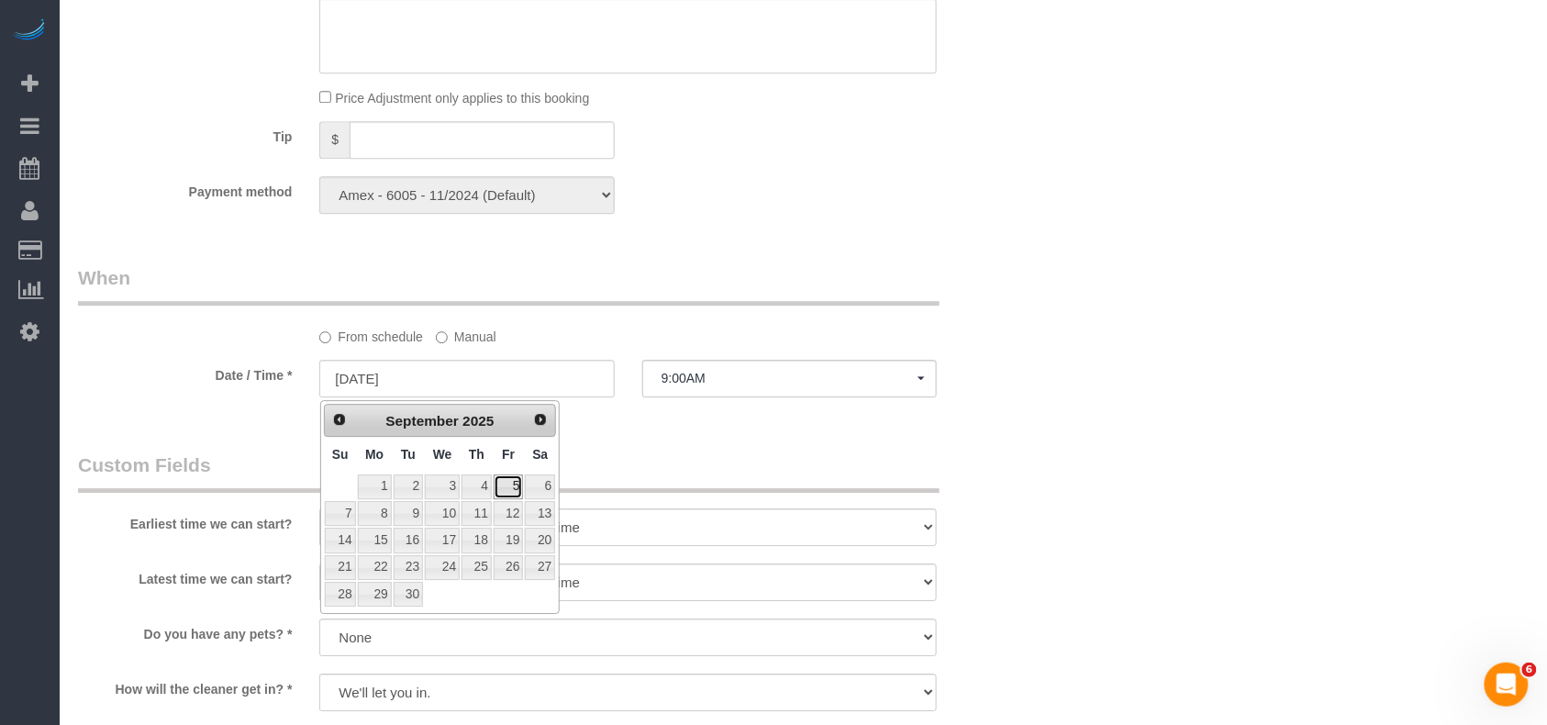
click at [522, 489] on link "5" at bounding box center [508, 486] width 29 height 25
type input "09/05/2025"
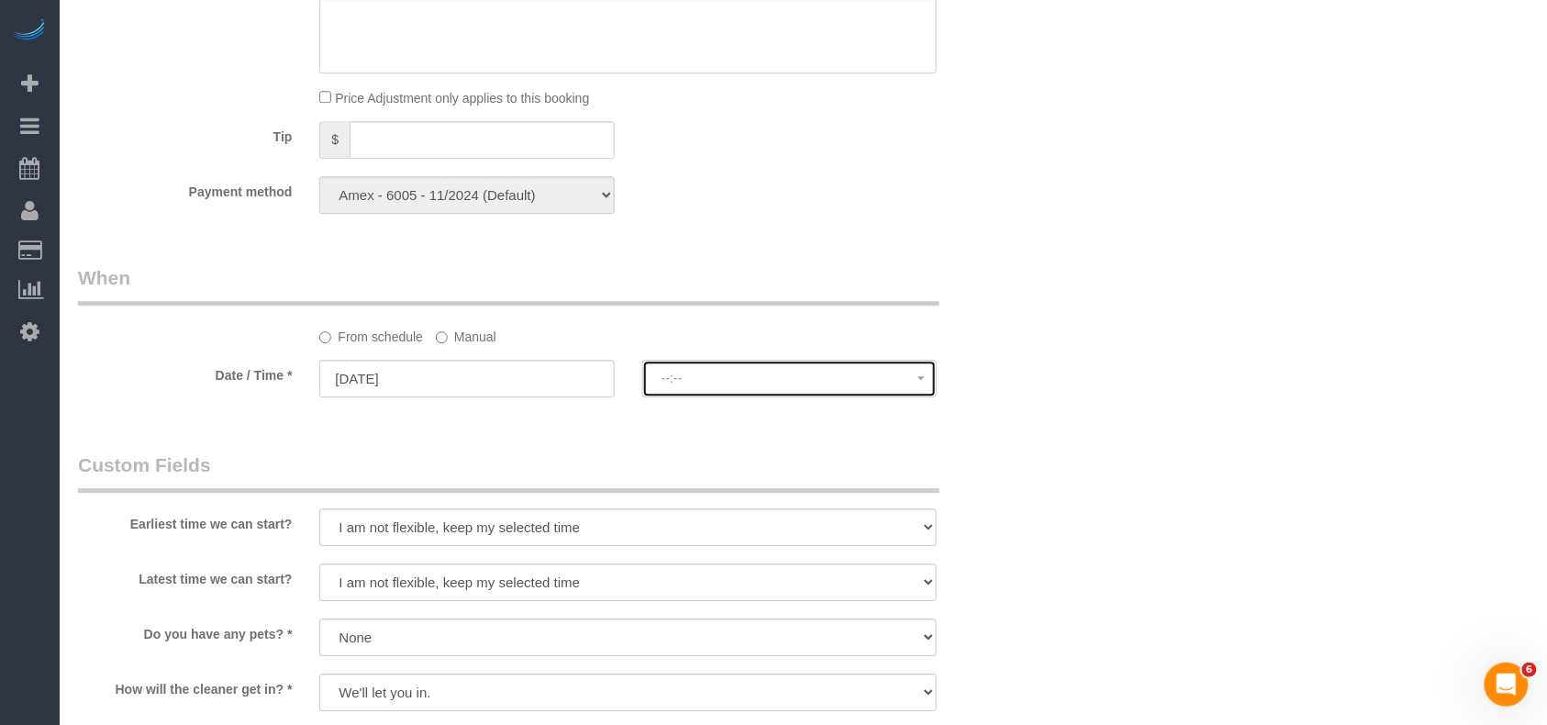
click at [727, 393] on button "--:--" at bounding box center [789, 379] width 294 height 38
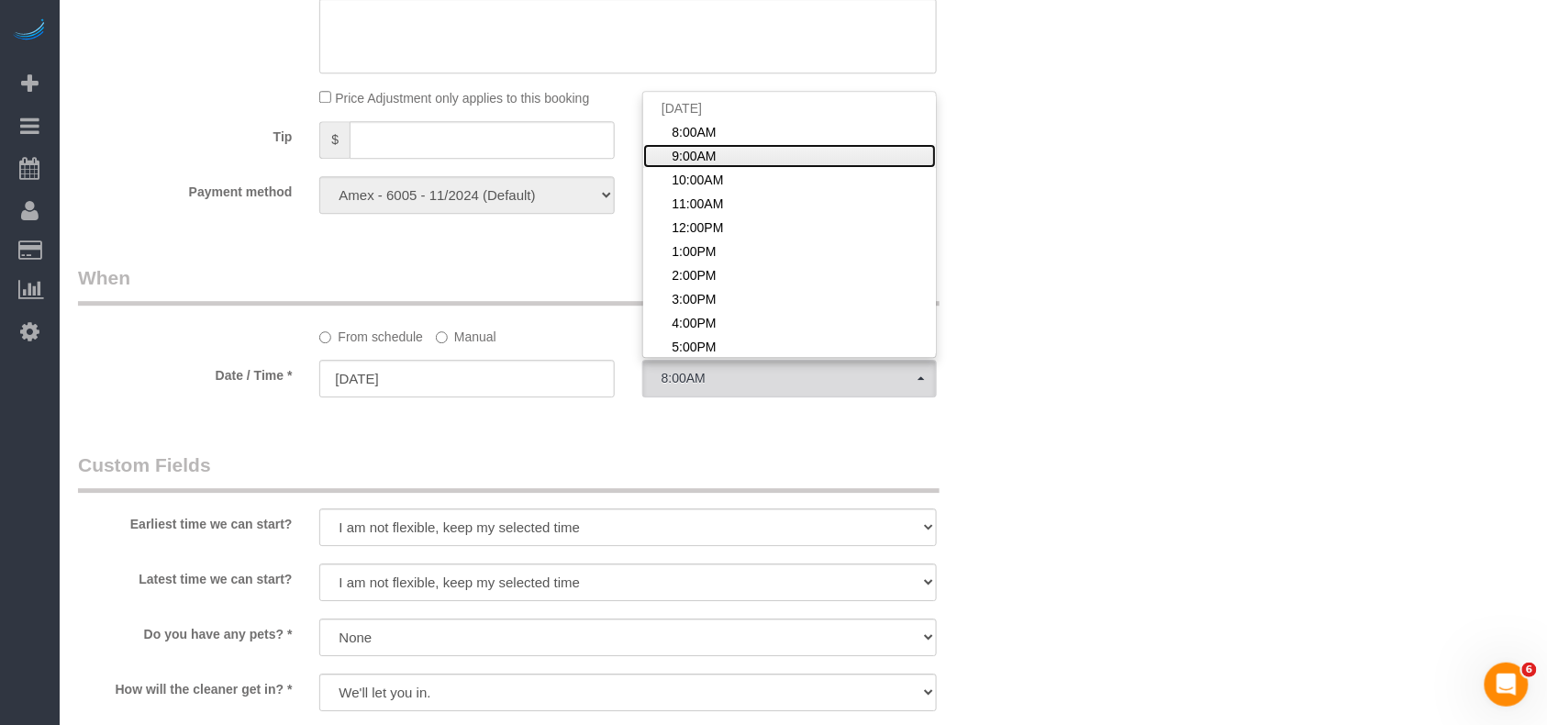
click at [716, 160] on link "9:00AM" at bounding box center [789, 156] width 293 height 24
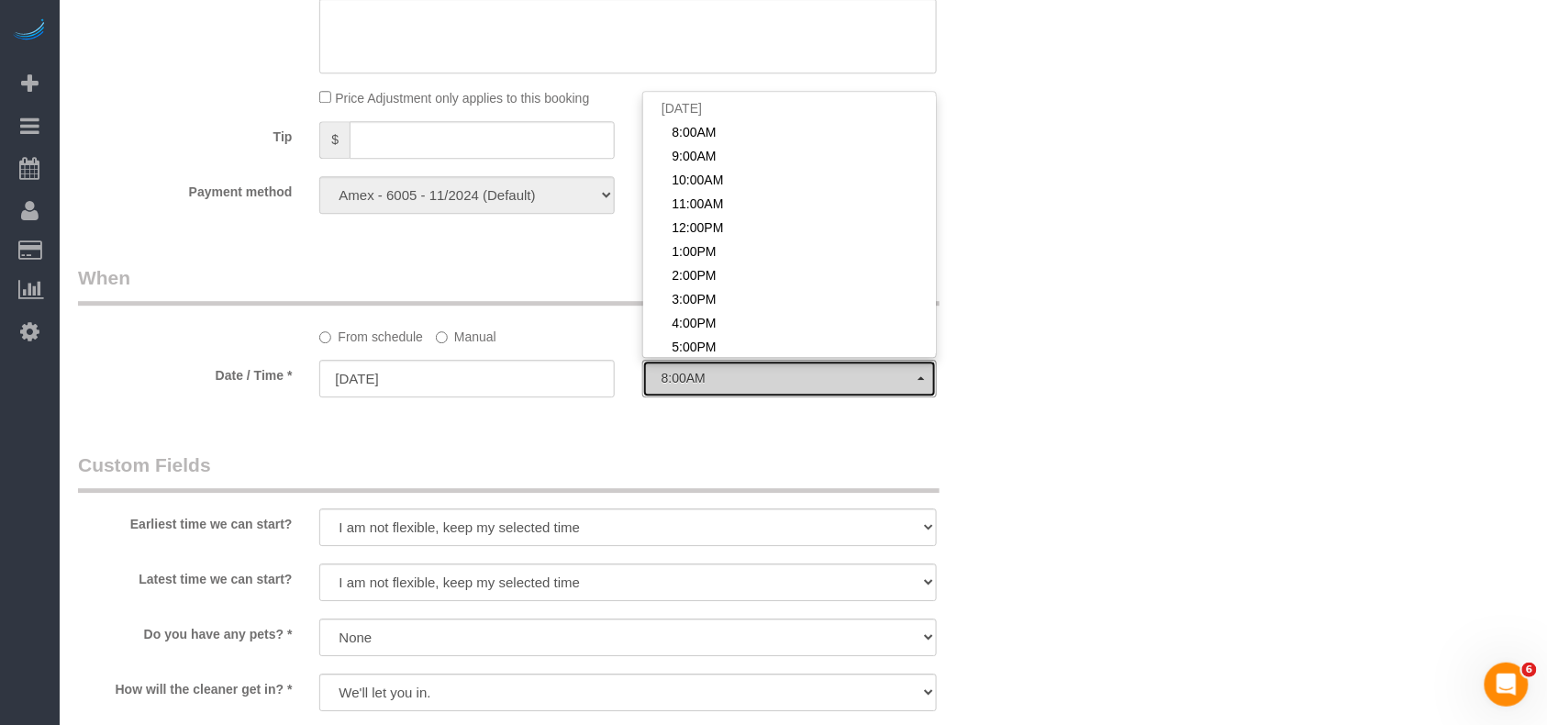
select select "spot58"
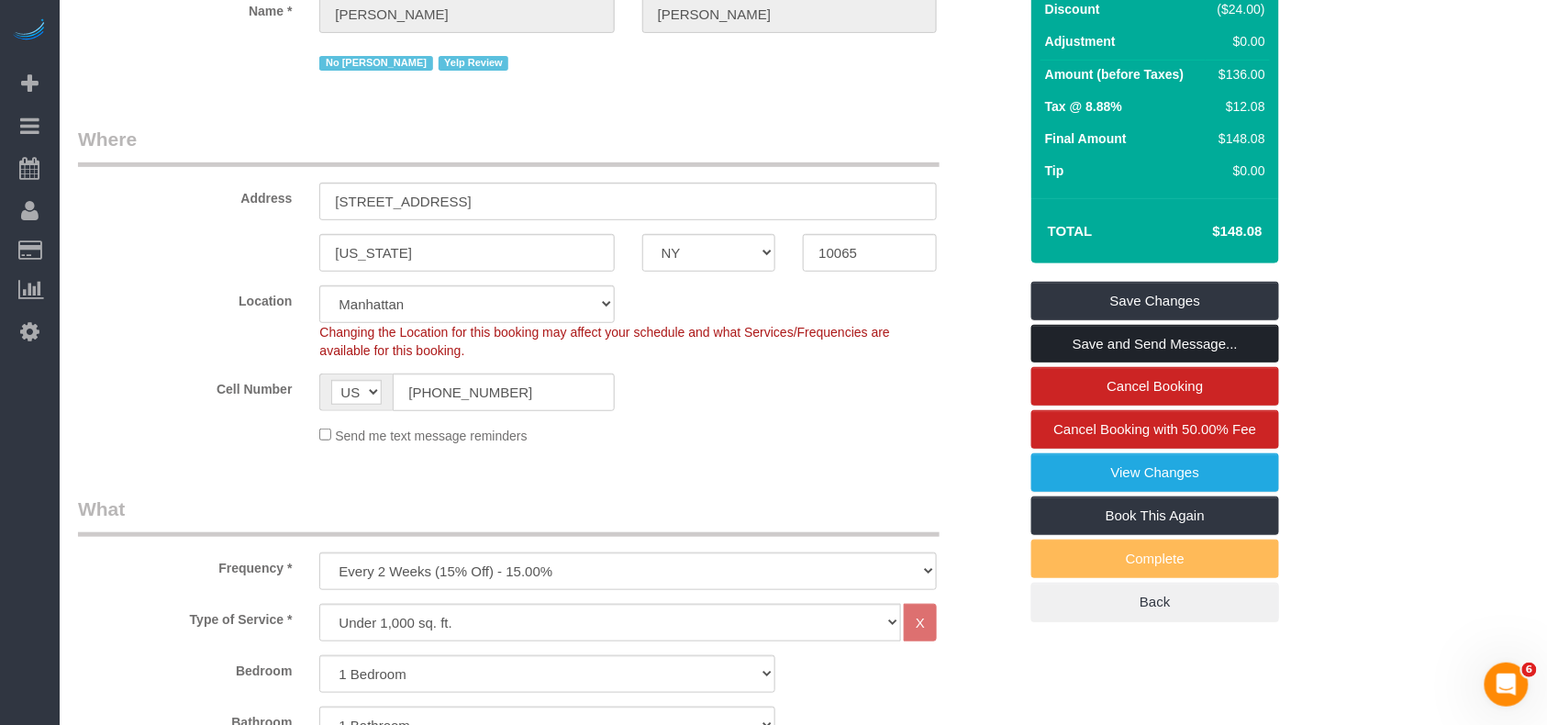
scroll to position [122, 0]
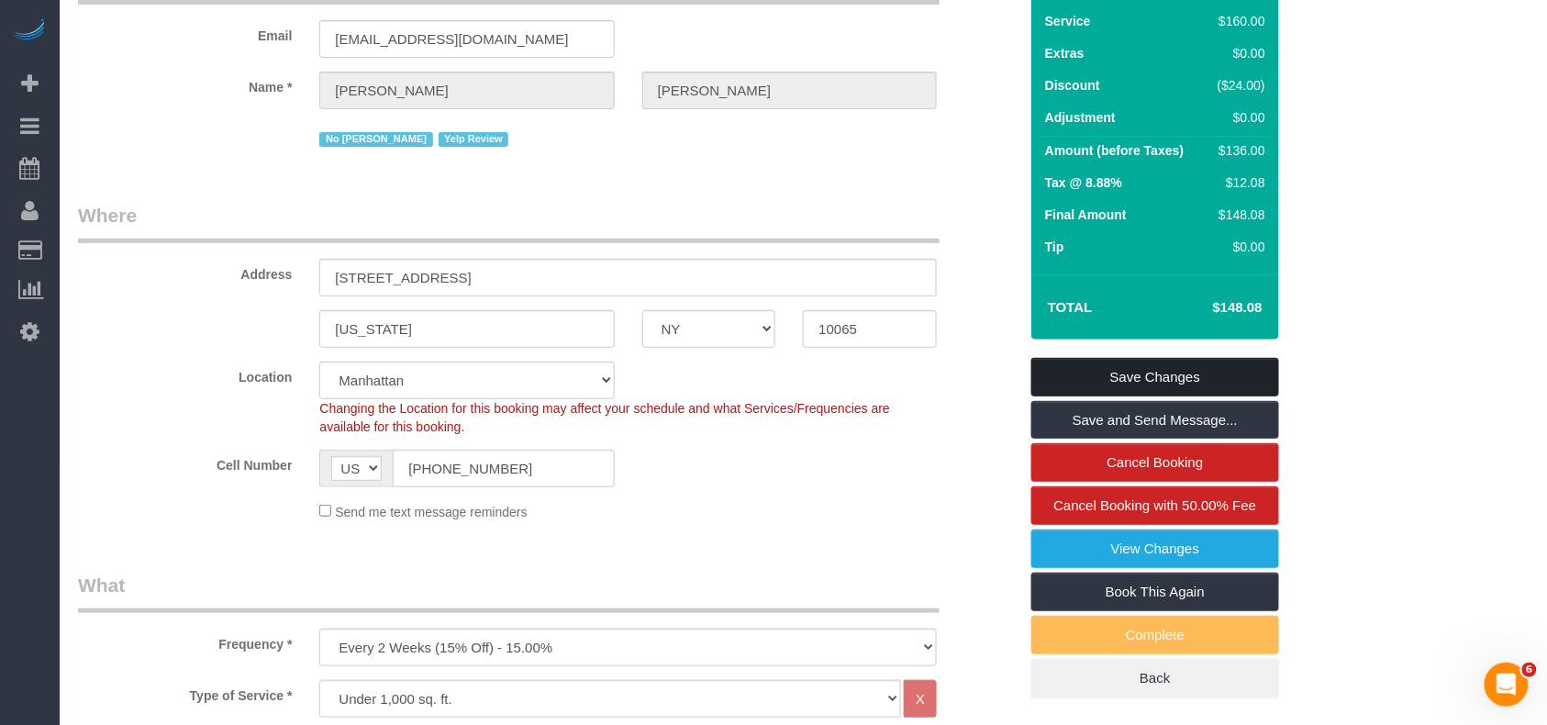
click at [1117, 372] on link "Save Changes" at bounding box center [1155, 377] width 248 height 39
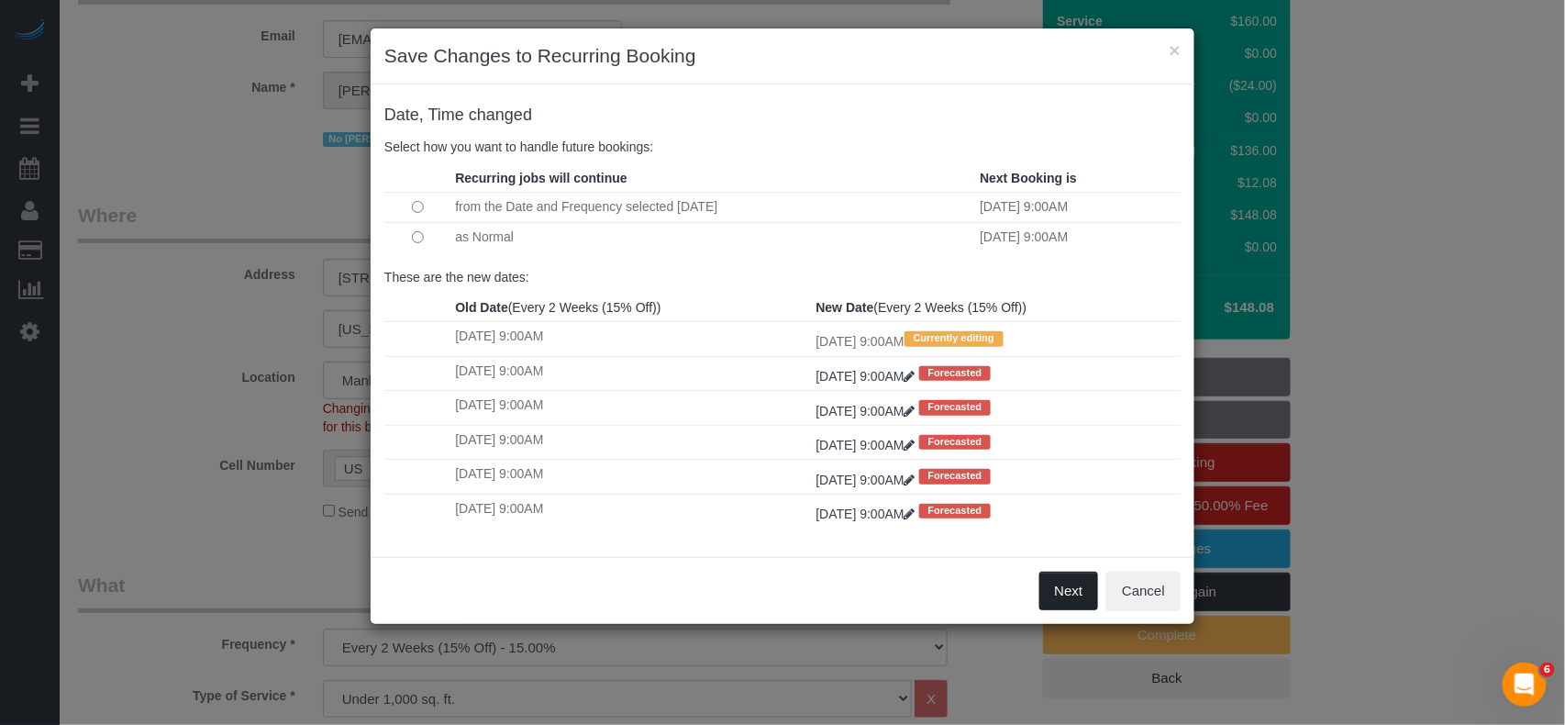
click at [1049, 584] on button "Next" at bounding box center [1069, 591] width 60 height 39
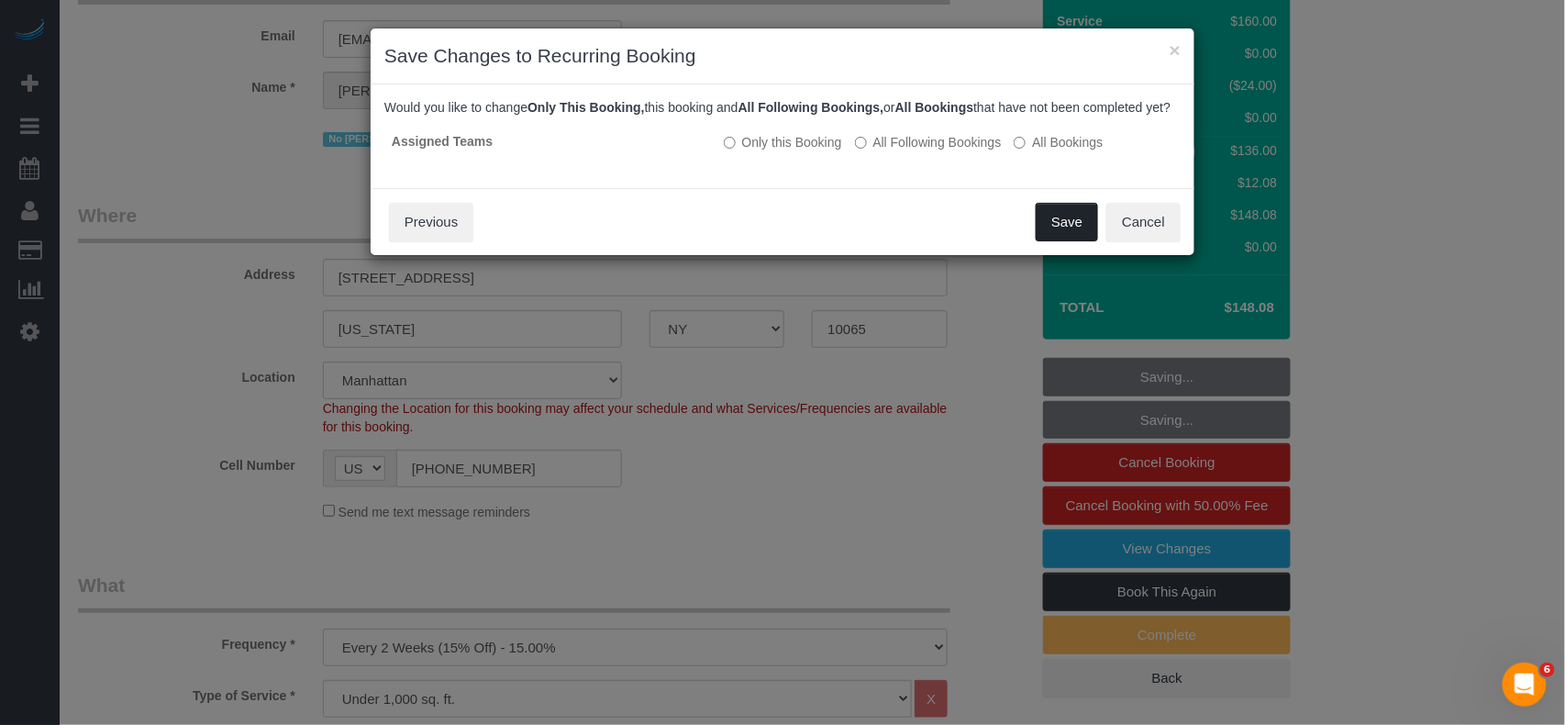
click at [1040, 233] on button "Save" at bounding box center [1067, 222] width 62 height 39
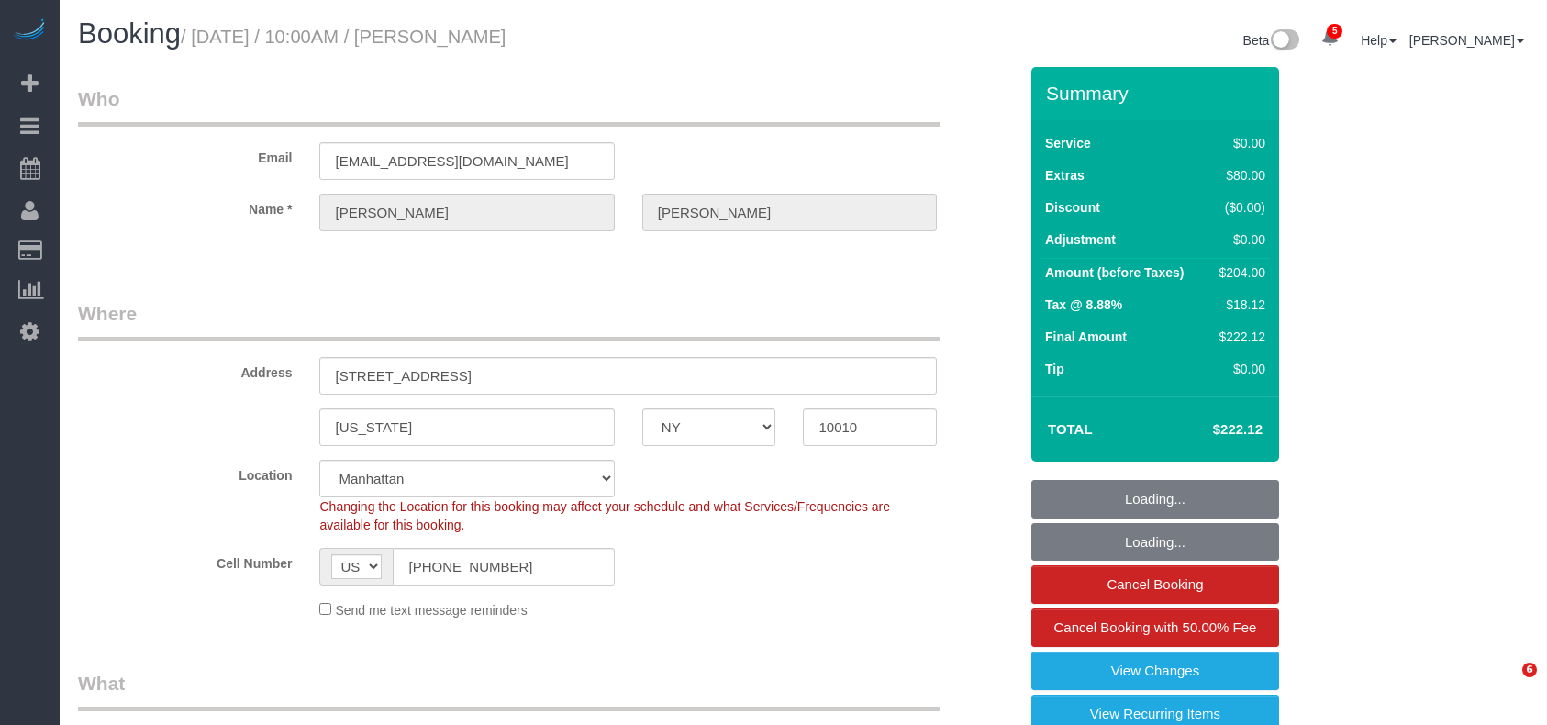
select select "NY"
select select "spot1"
select select "number:58"
select select "number:73"
select select "number:14"
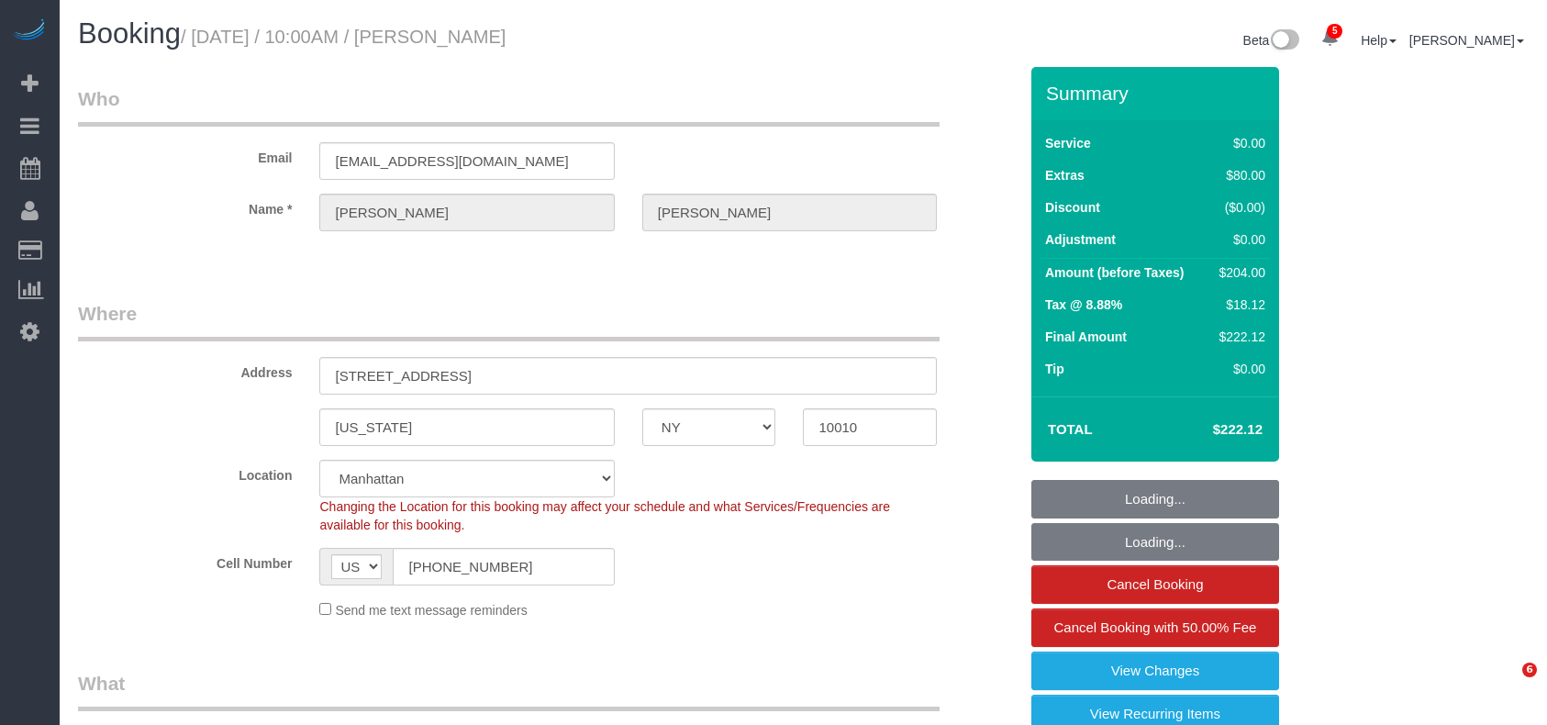
select select "number:7"
select select "1"
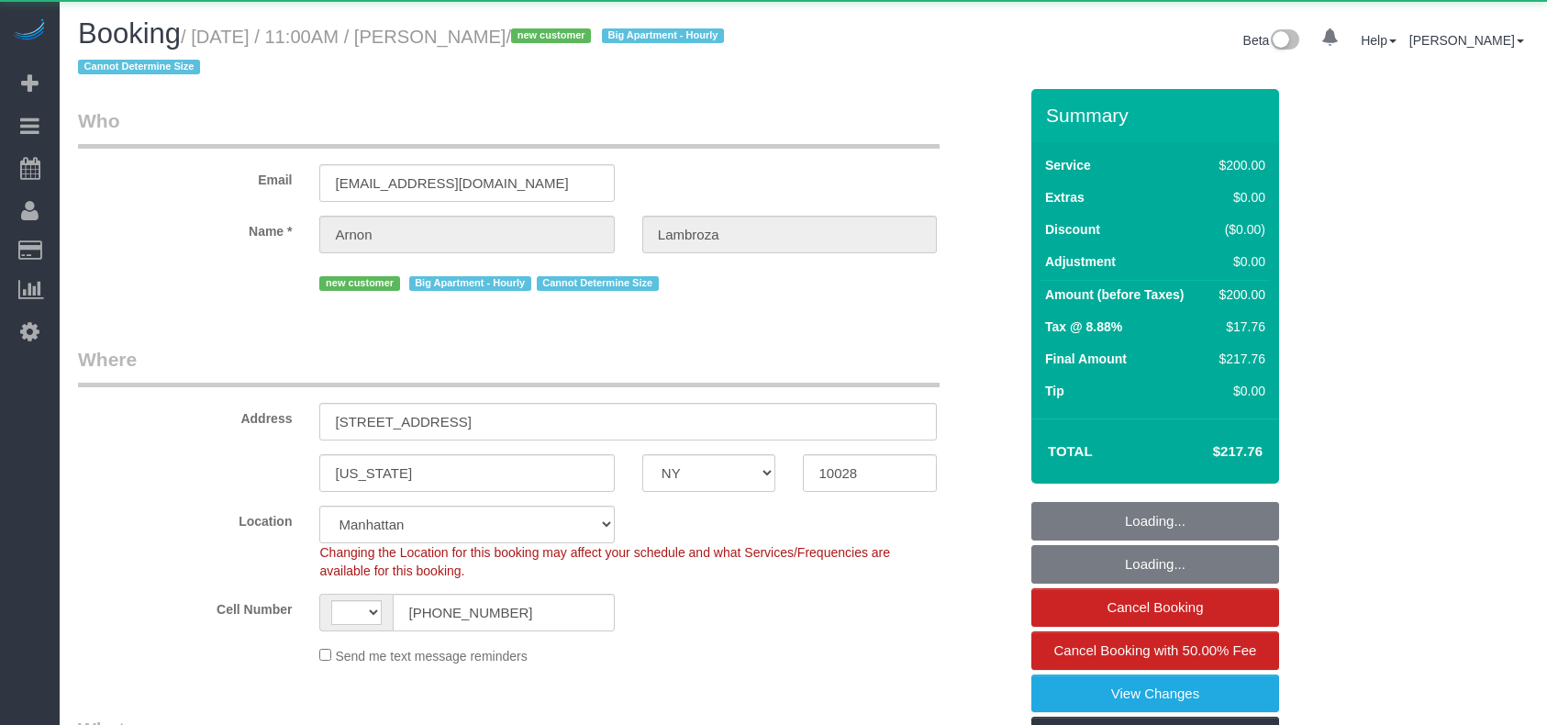
select select "NY"
select select "string:[GEOGRAPHIC_DATA]"
select select "object:824"
select select "150"
select select "number:59"
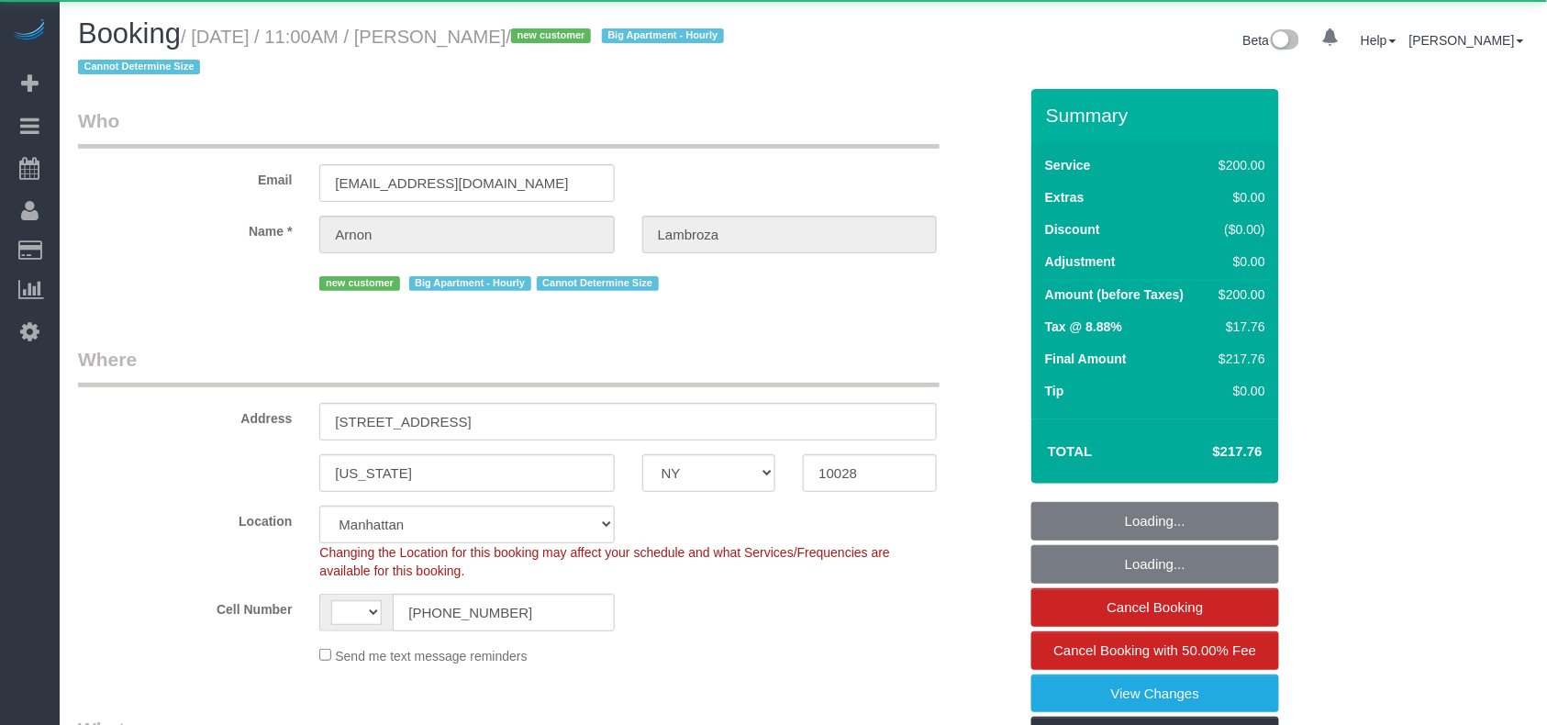
select select "number:90"
select select "number:15"
select select "number:6"
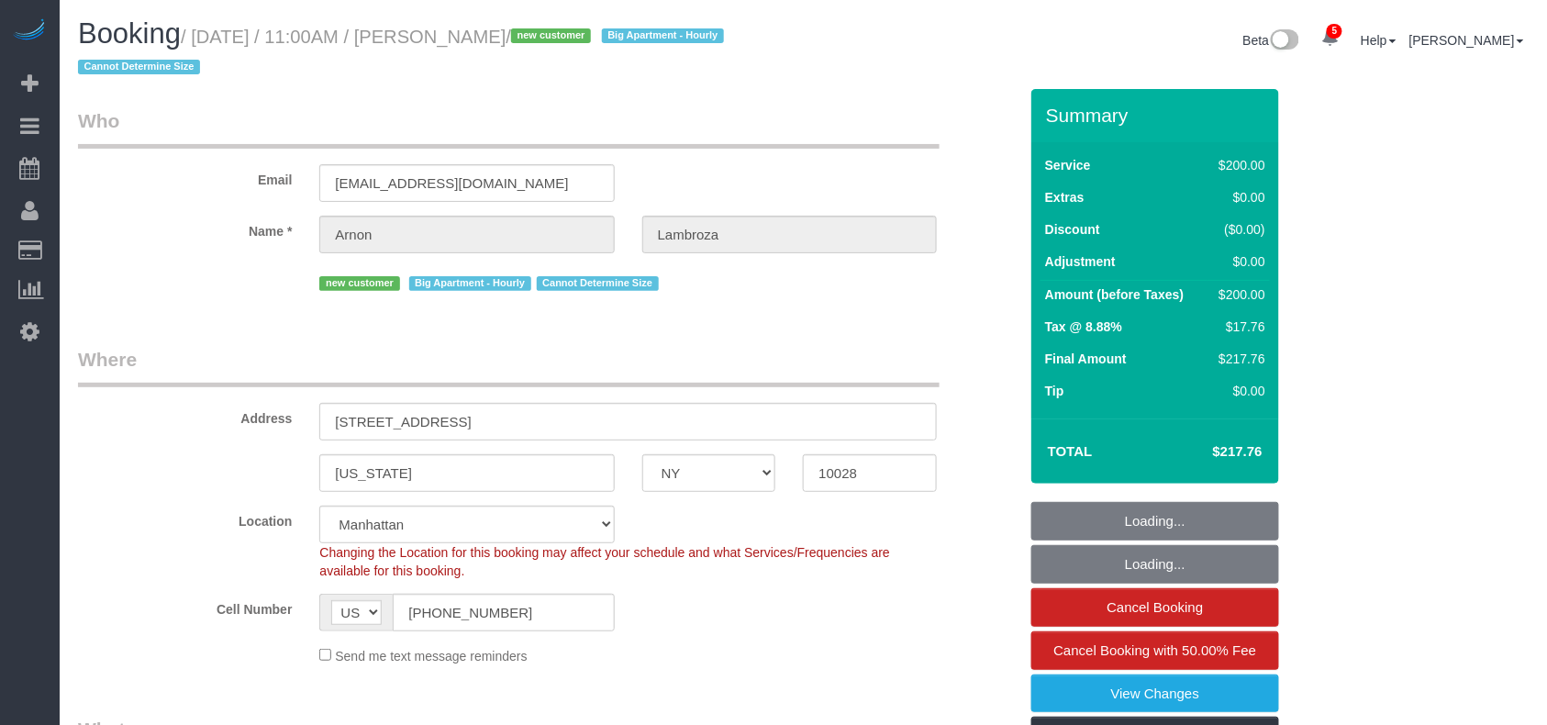
select select "object:1307"
select select "spot1"
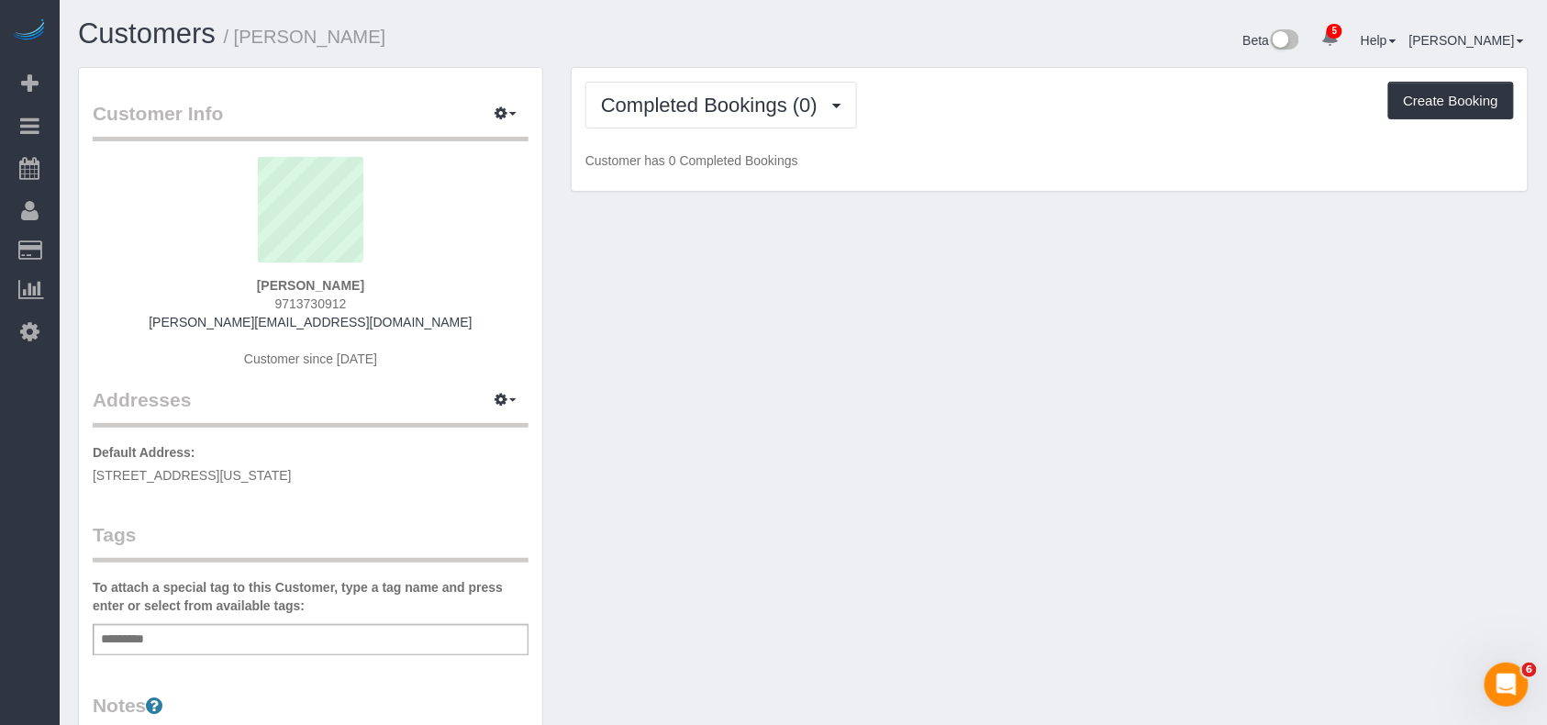
drag, startPoint x: 335, startPoint y: 474, endPoint x: 79, endPoint y: 474, distance: 255.9
click at [79, 474] on div "Customer Info Edit Contact Info Send Message Email Preferences Special Sales Ta…" at bounding box center [310, 663] width 463 height 1191
copy span "[STREET_ADDRESS][US_STATE]"
click at [189, 638] on div "Add a tag" at bounding box center [311, 639] width 436 height 31
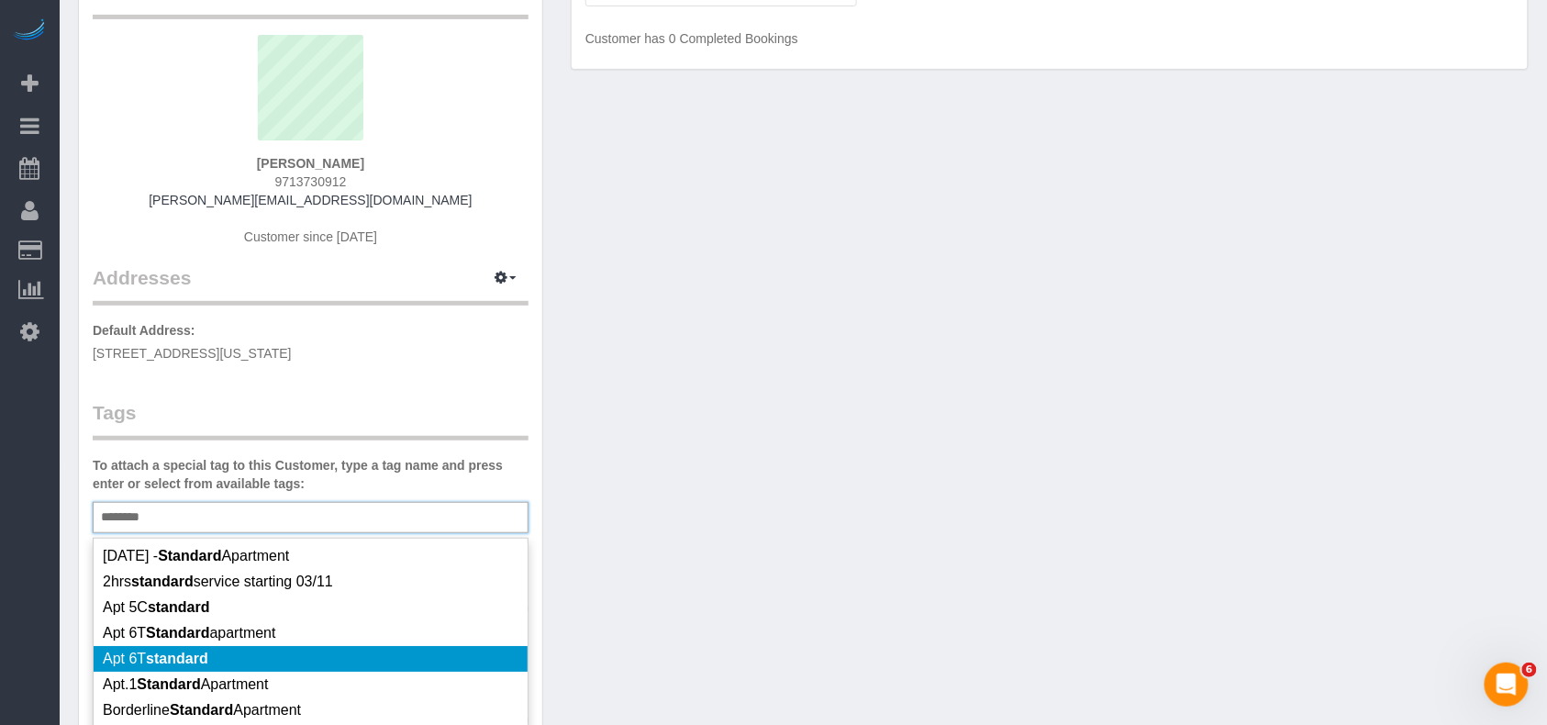
scroll to position [85, 0]
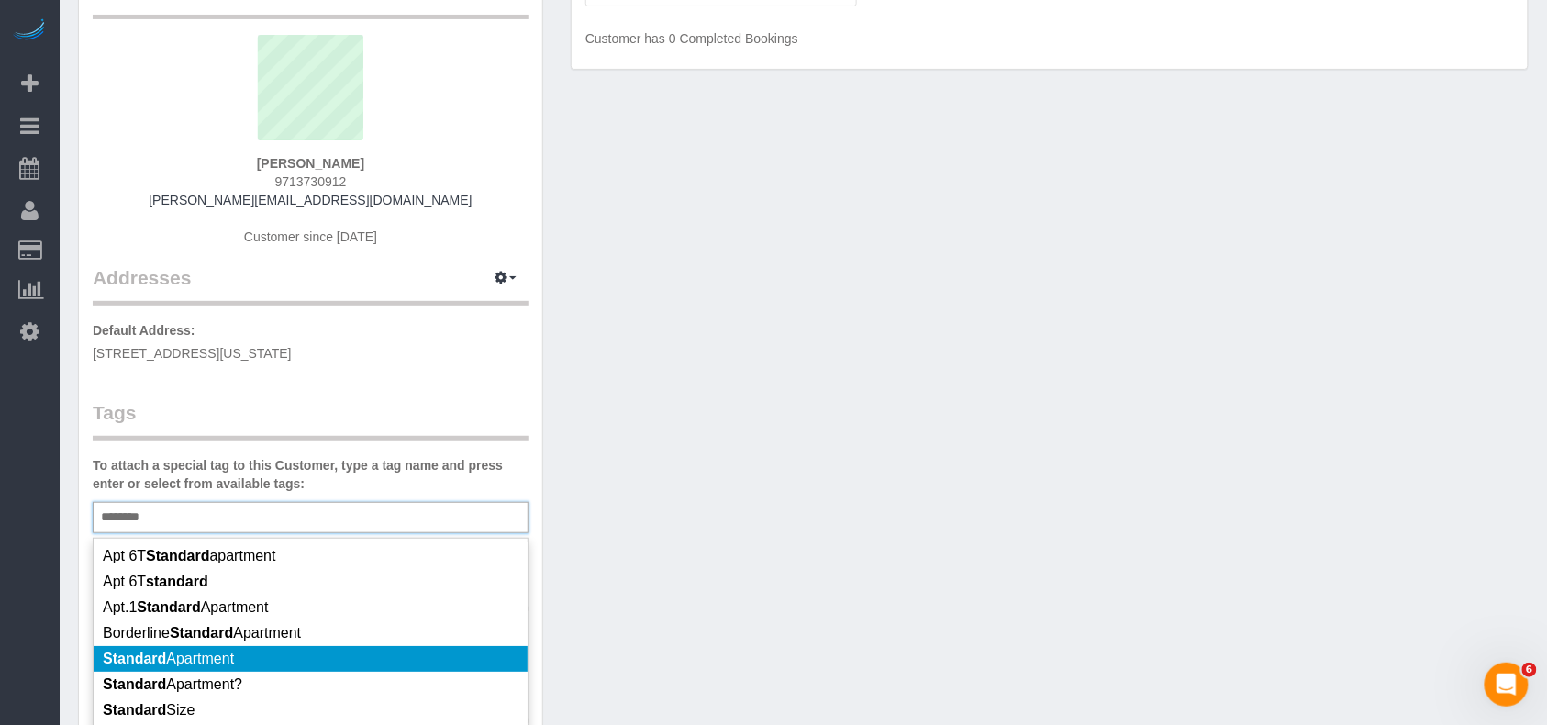
type input "********"
click at [251, 657] on li "Standard Apartment" at bounding box center [311, 659] width 434 height 26
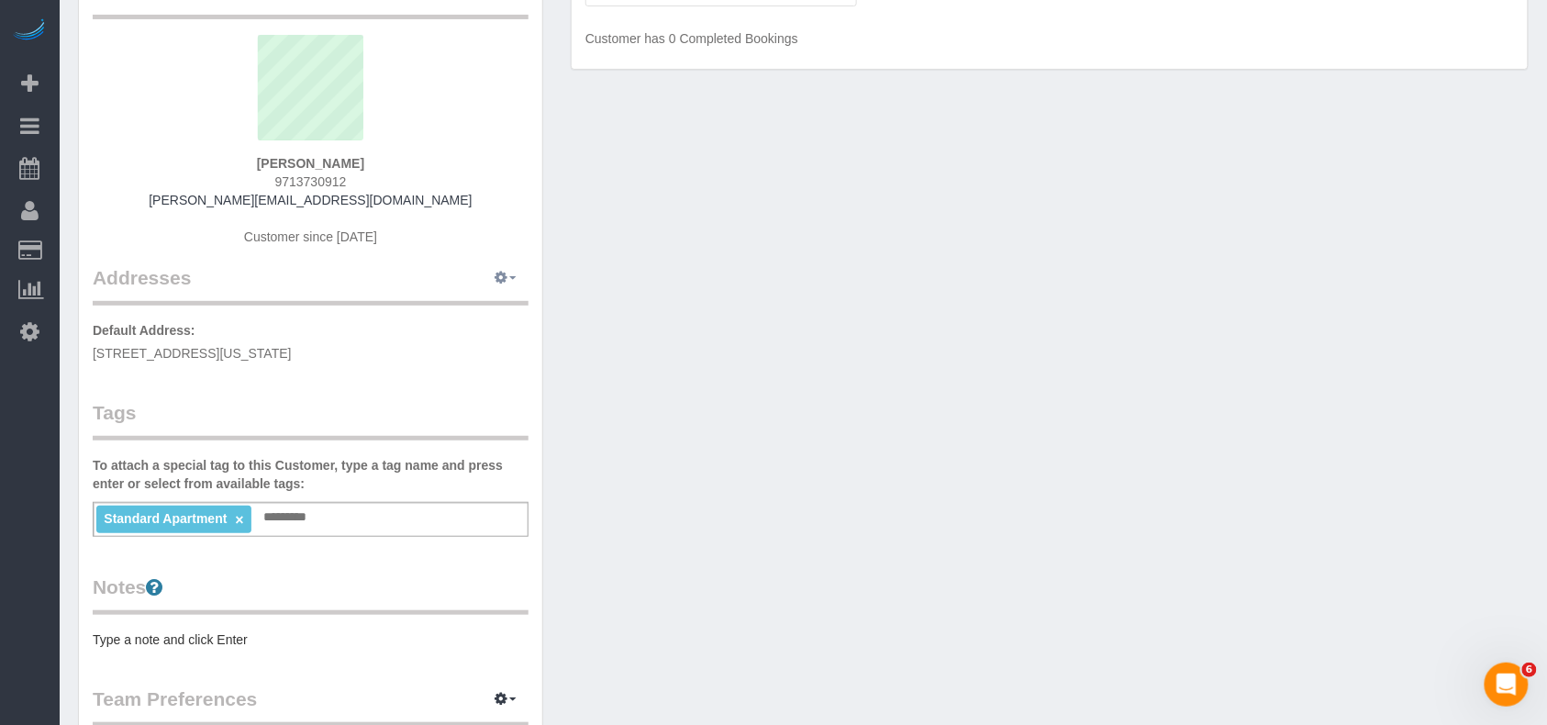
click at [501, 276] on icon "button" at bounding box center [500, 277] width 13 height 11
click at [468, 313] on button "Manage Addresses" at bounding box center [453, 313] width 149 height 26
select select "NY"
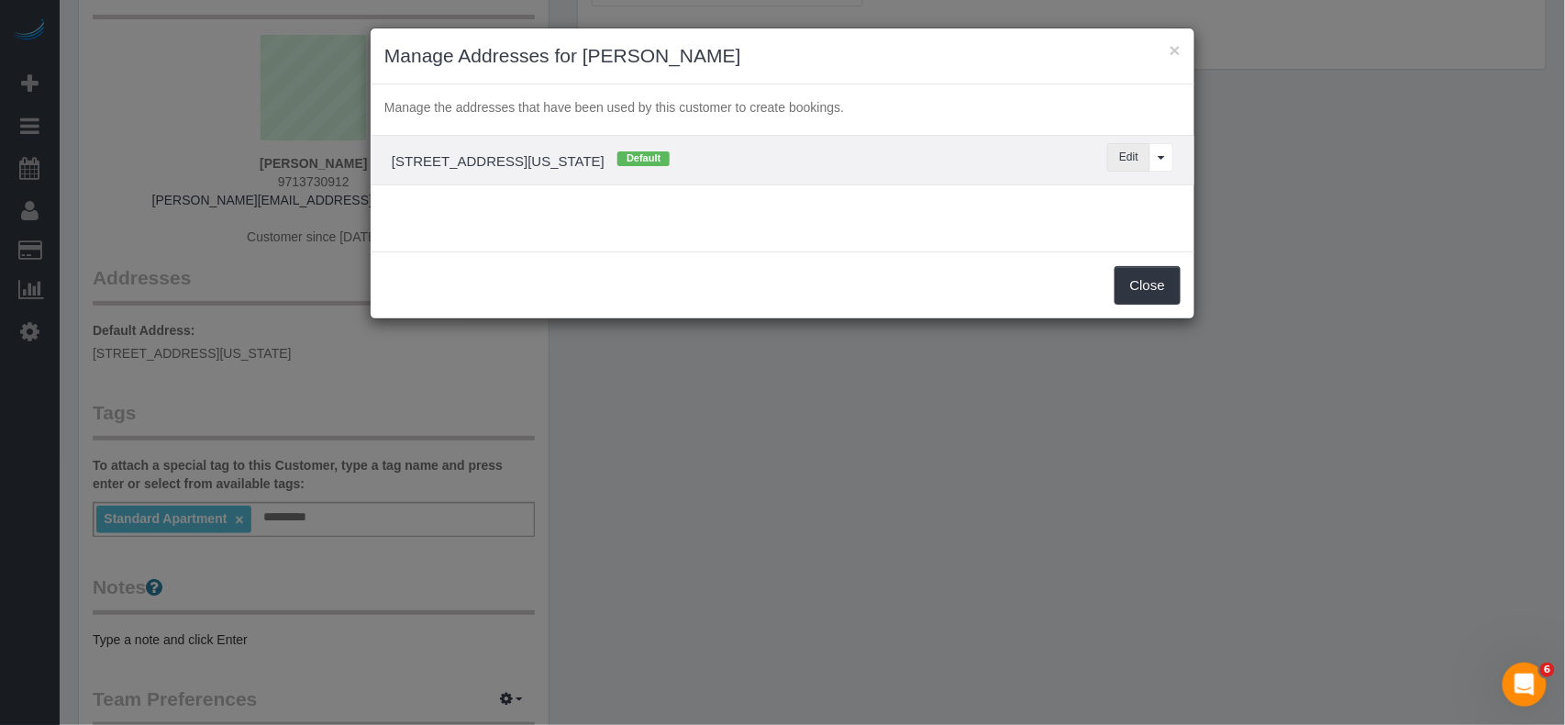
click at [1127, 166] on button "Edit" at bounding box center [1128, 157] width 43 height 28
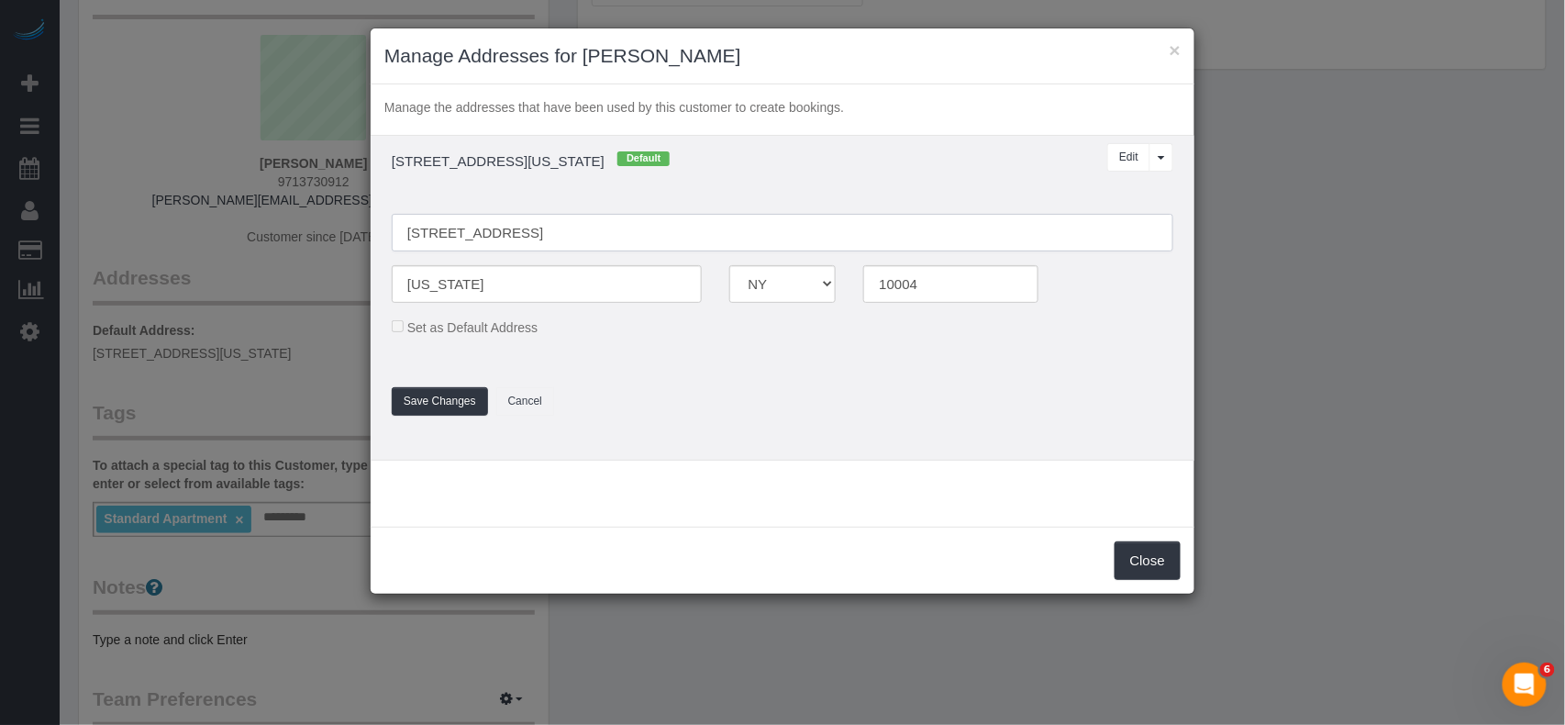
click at [446, 239] on input "312 W 23rd St., 2F" at bounding box center [783, 233] width 782 height 38
click at [518, 239] on input "312 West 23rd St., 2F" at bounding box center [783, 233] width 782 height 38
click at [545, 236] on input "312 West 23rd Street, 2F" at bounding box center [783, 233] width 782 height 38
type input "312 West 23rd Street, Apt 2F"
click at [451, 397] on button "Save Changes" at bounding box center [440, 401] width 96 height 28
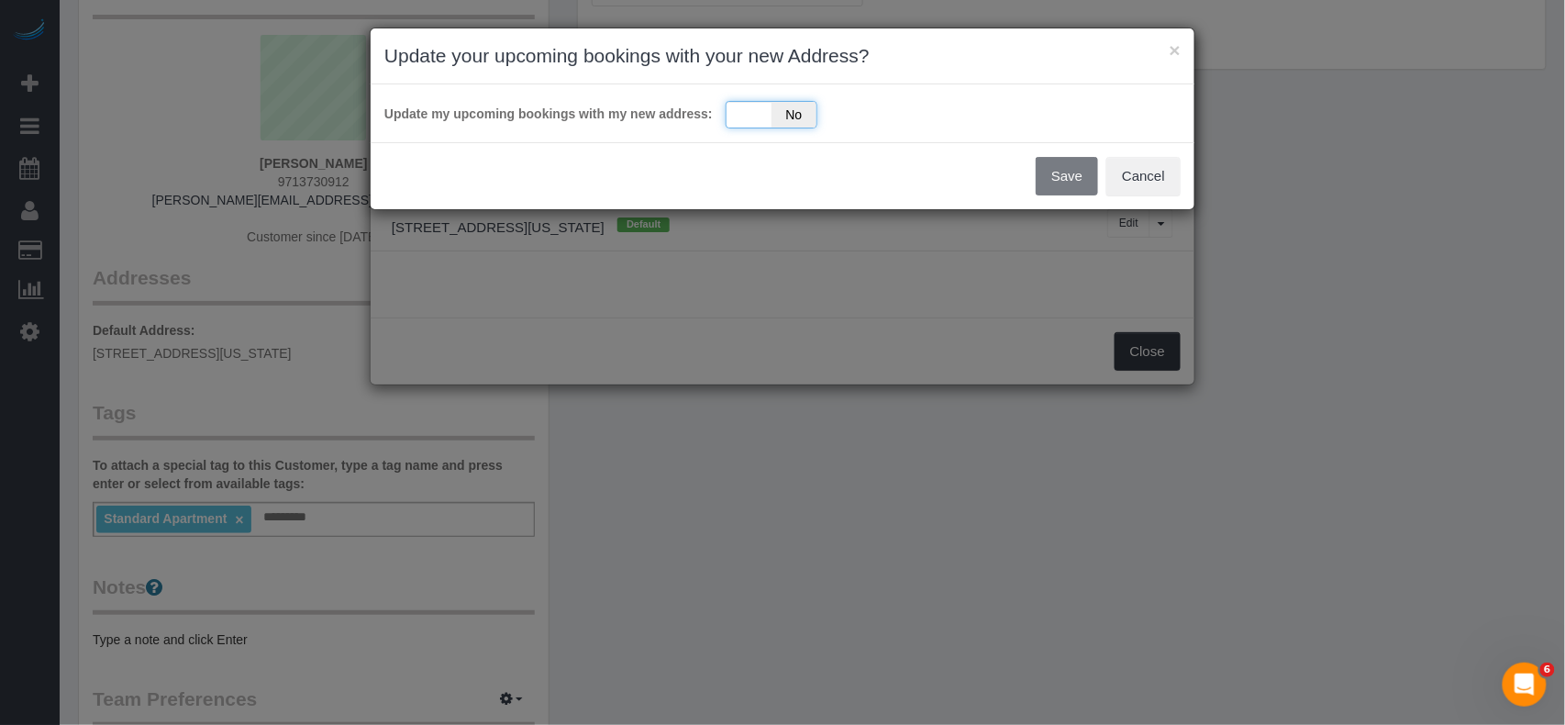
click at [752, 106] on div "Yes No" at bounding box center [772, 115] width 92 height 28
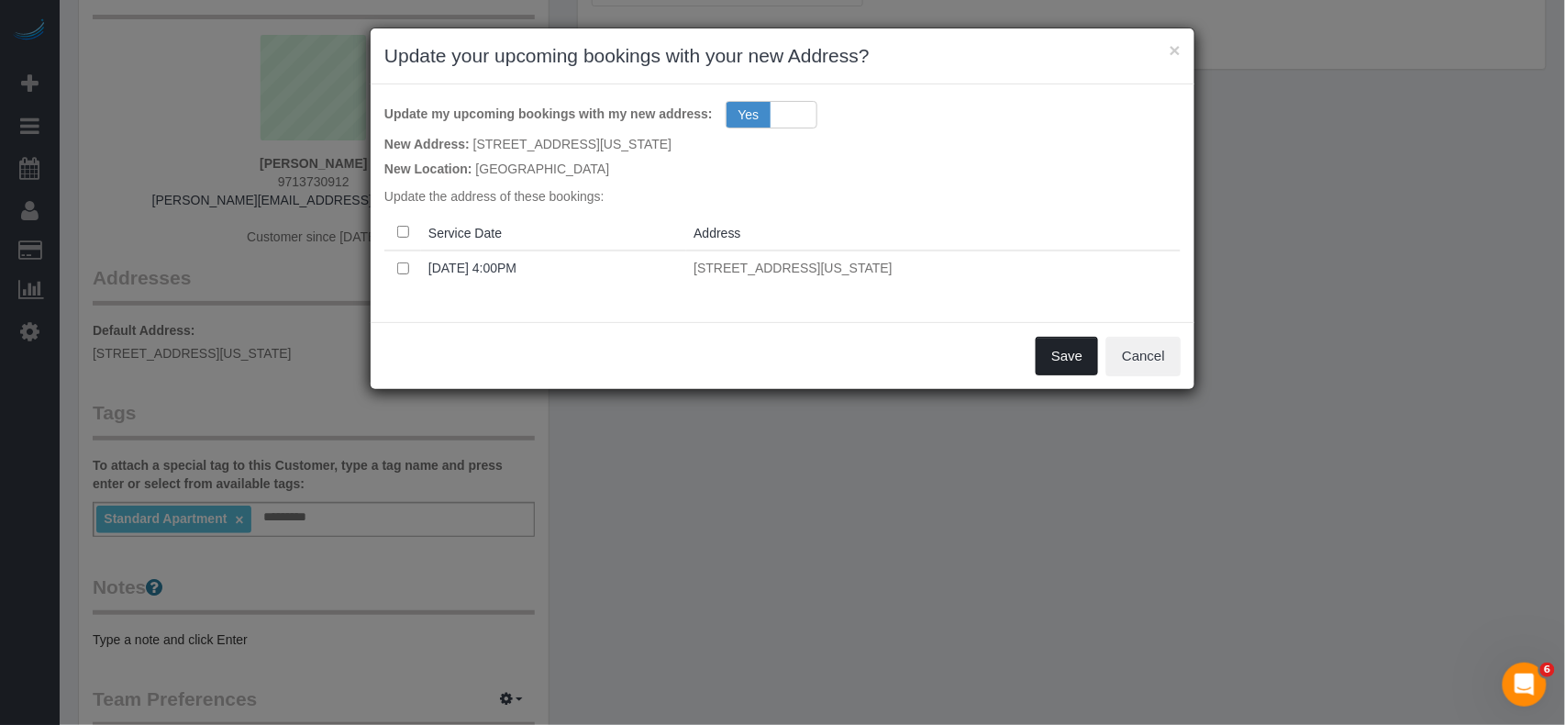
click at [1072, 361] on button "Save" at bounding box center [1067, 356] width 62 height 39
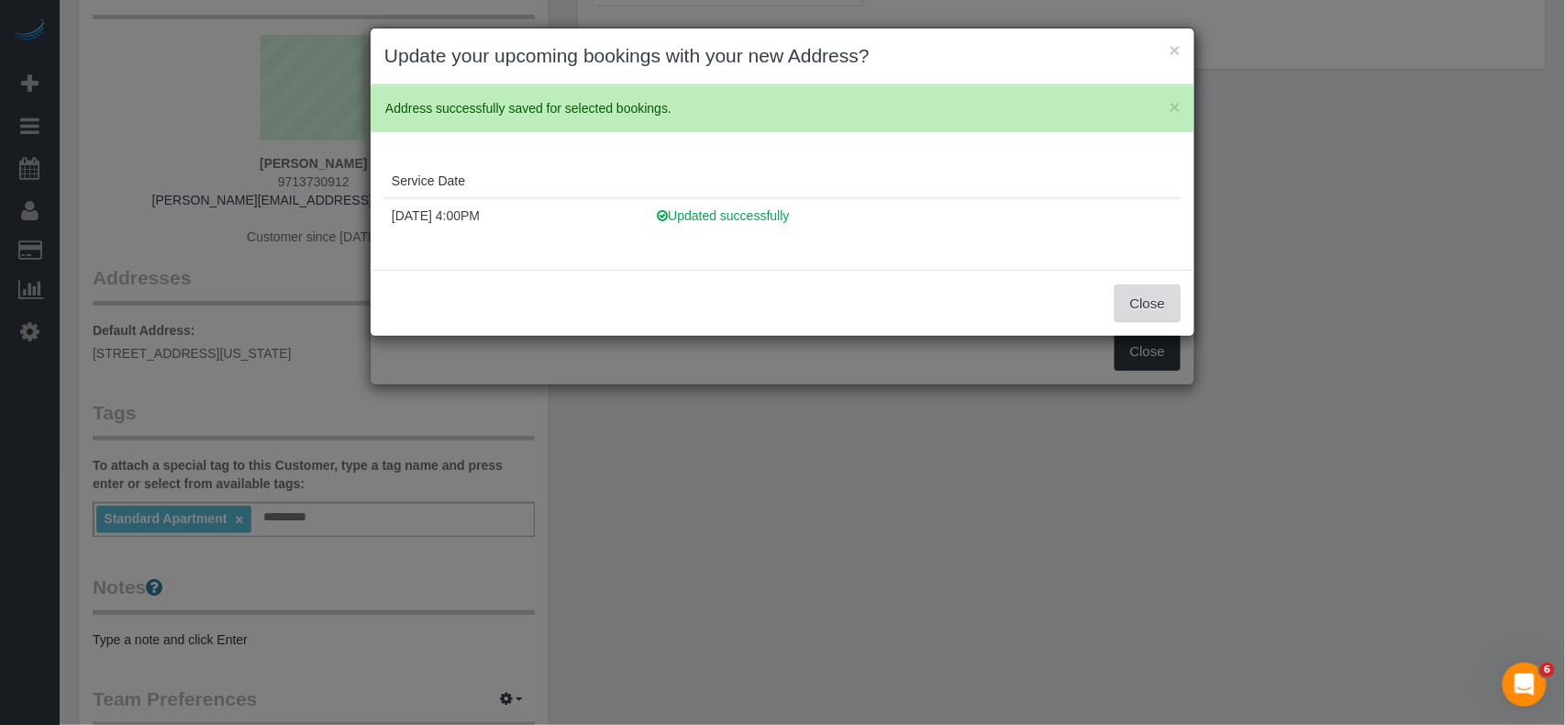
click at [1156, 302] on button "Close" at bounding box center [1148, 303] width 66 height 39
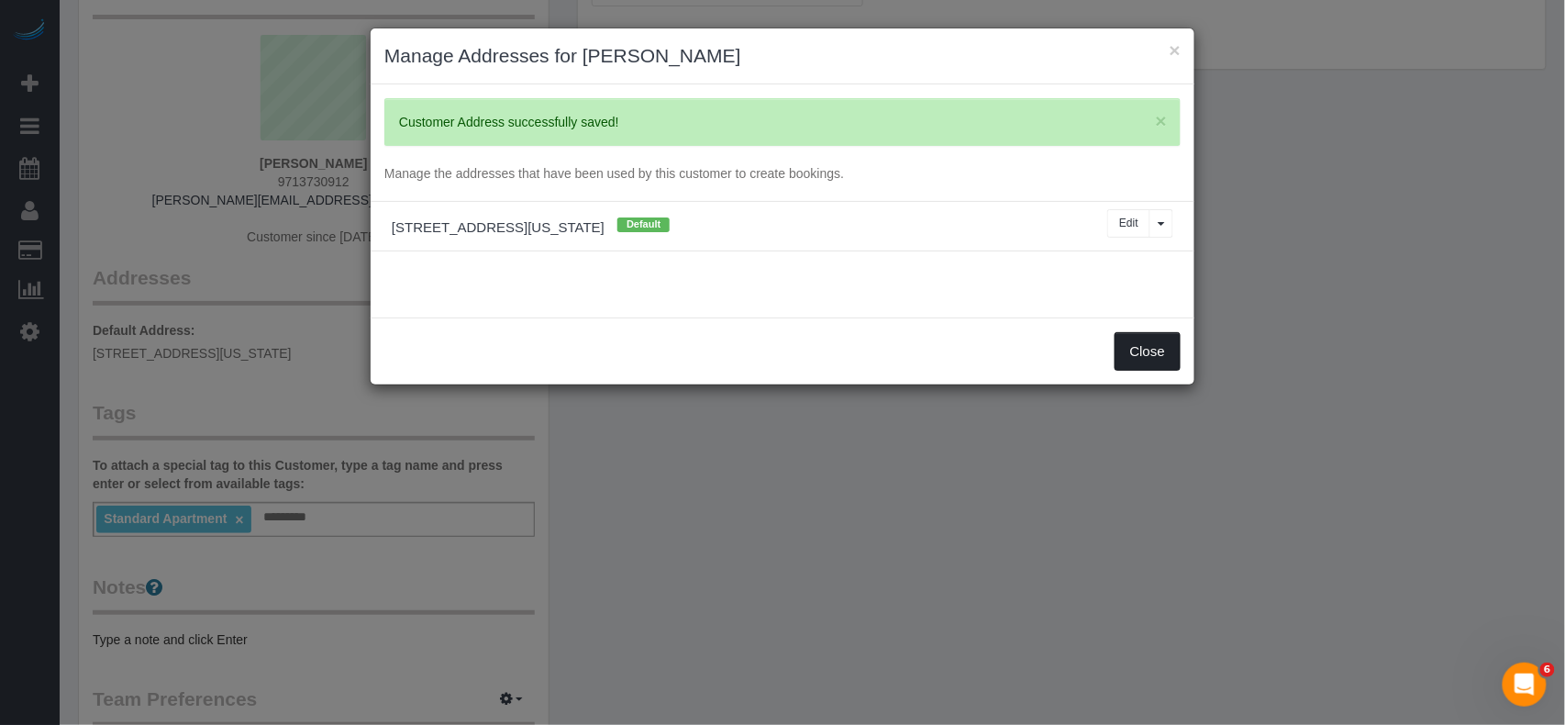
click at [1145, 360] on button "Close" at bounding box center [1148, 351] width 66 height 39
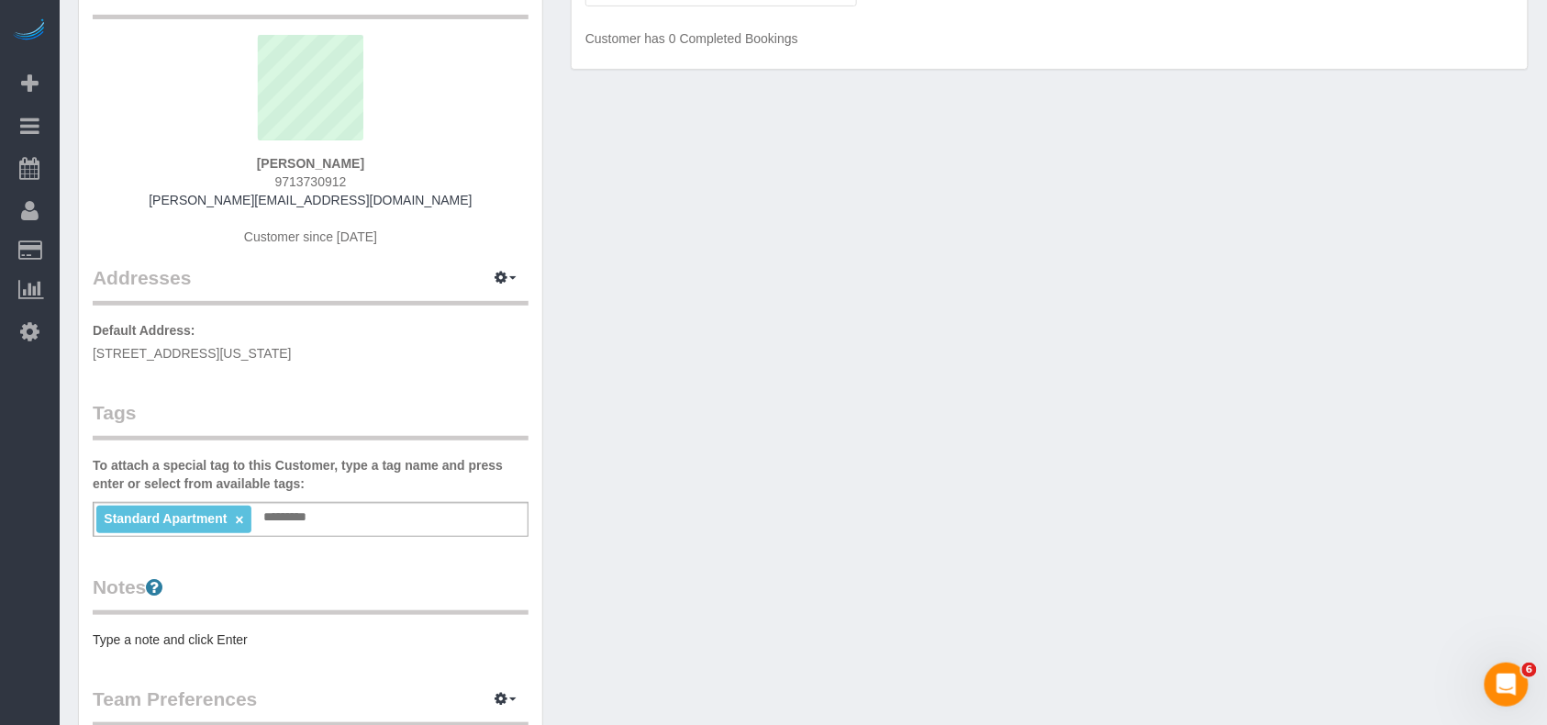
click at [193, 631] on pre "Type a note and click Enter" at bounding box center [311, 639] width 436 height 18
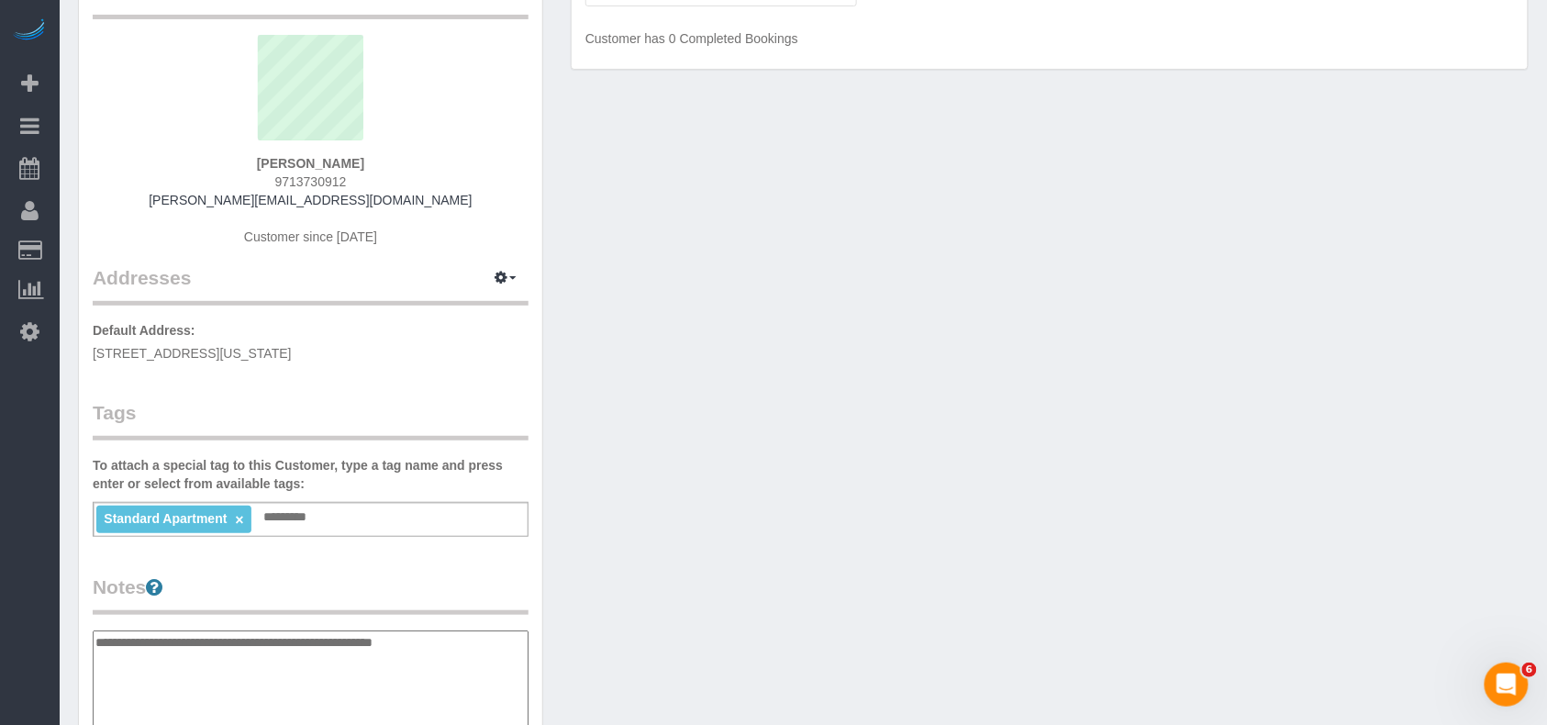
type textarea "**********"
drag, startPoint x: 736, startPoint y: 518, endPoint x: 780, endPoint y: 484, distance: 55.6
click at [742, 517] on div "Customer Info Edit Contact Info Send Message Email Preferences Special Sales Ta…" at bounding box center [803, 640] width 1478 height 1390
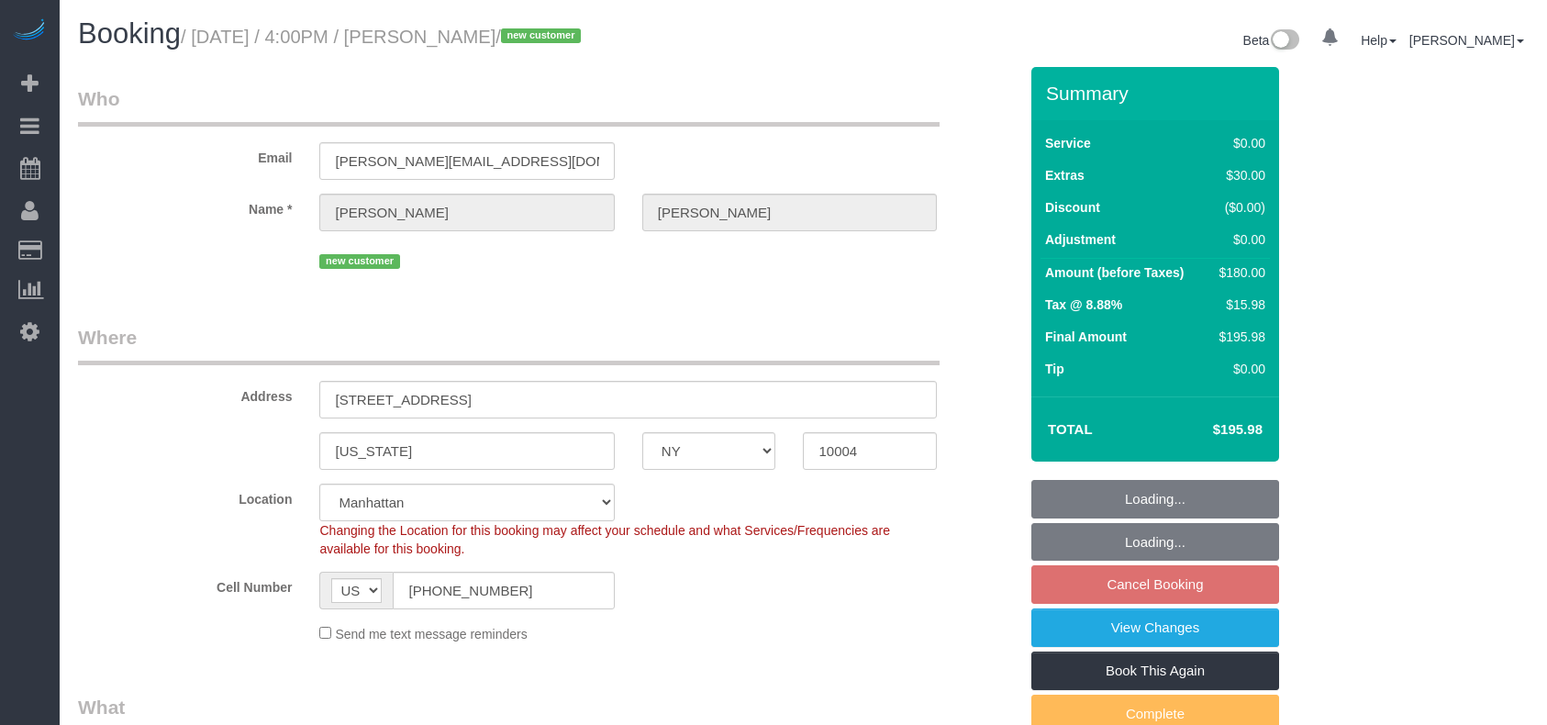
select select "NY"
select select "object:913"
select select "spot9"
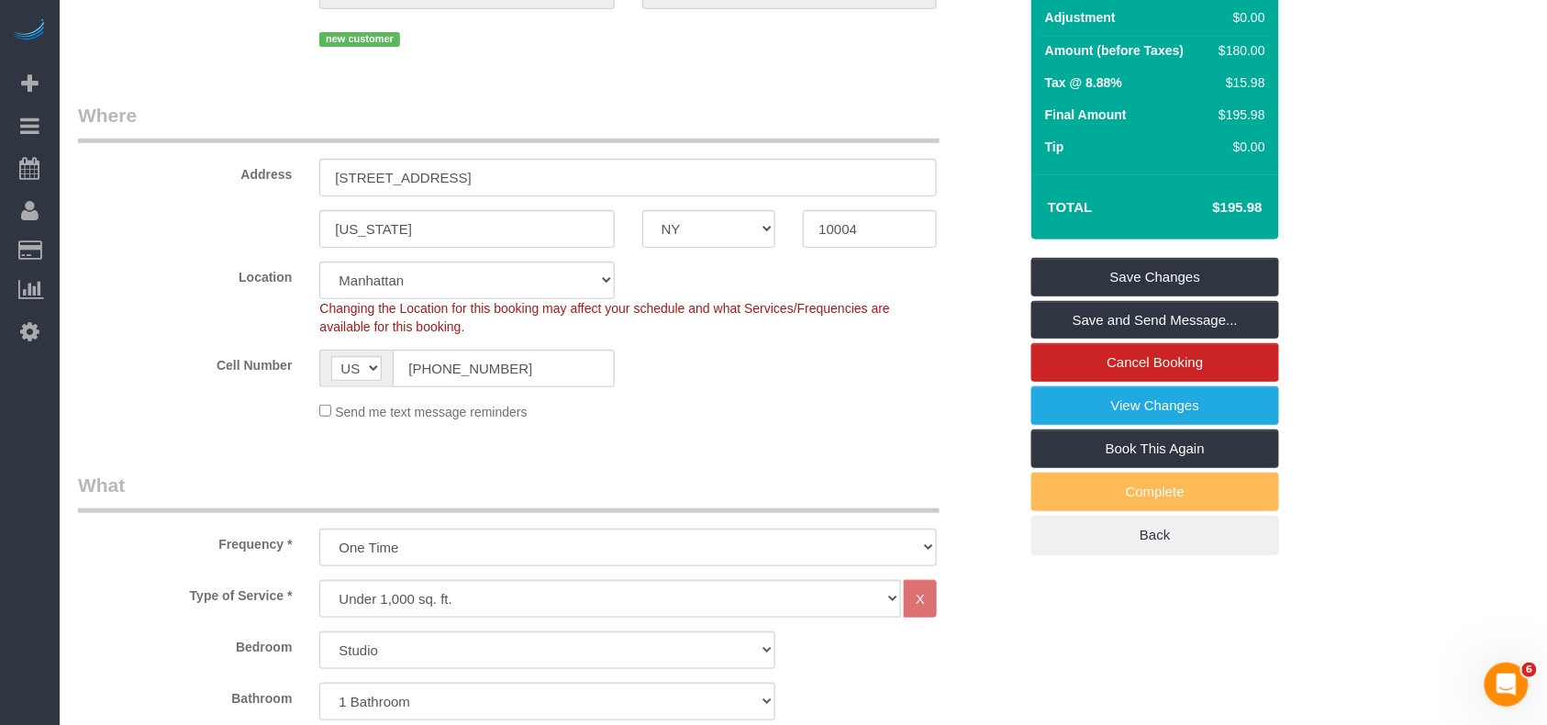
scroll to position [122, 0]
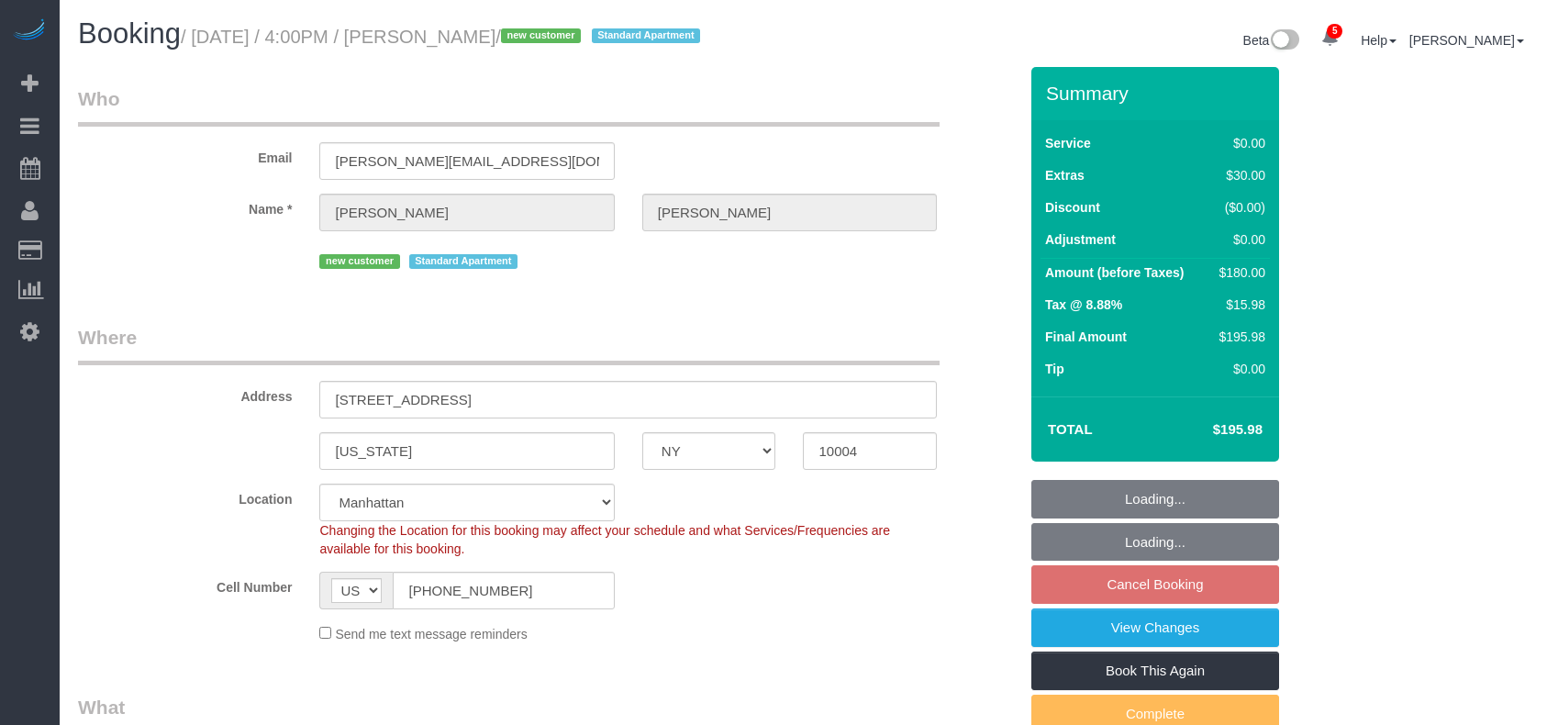
select select "NY"
select select "number:64"
select select "number:79"
select select "number:15"
select select "number:5"
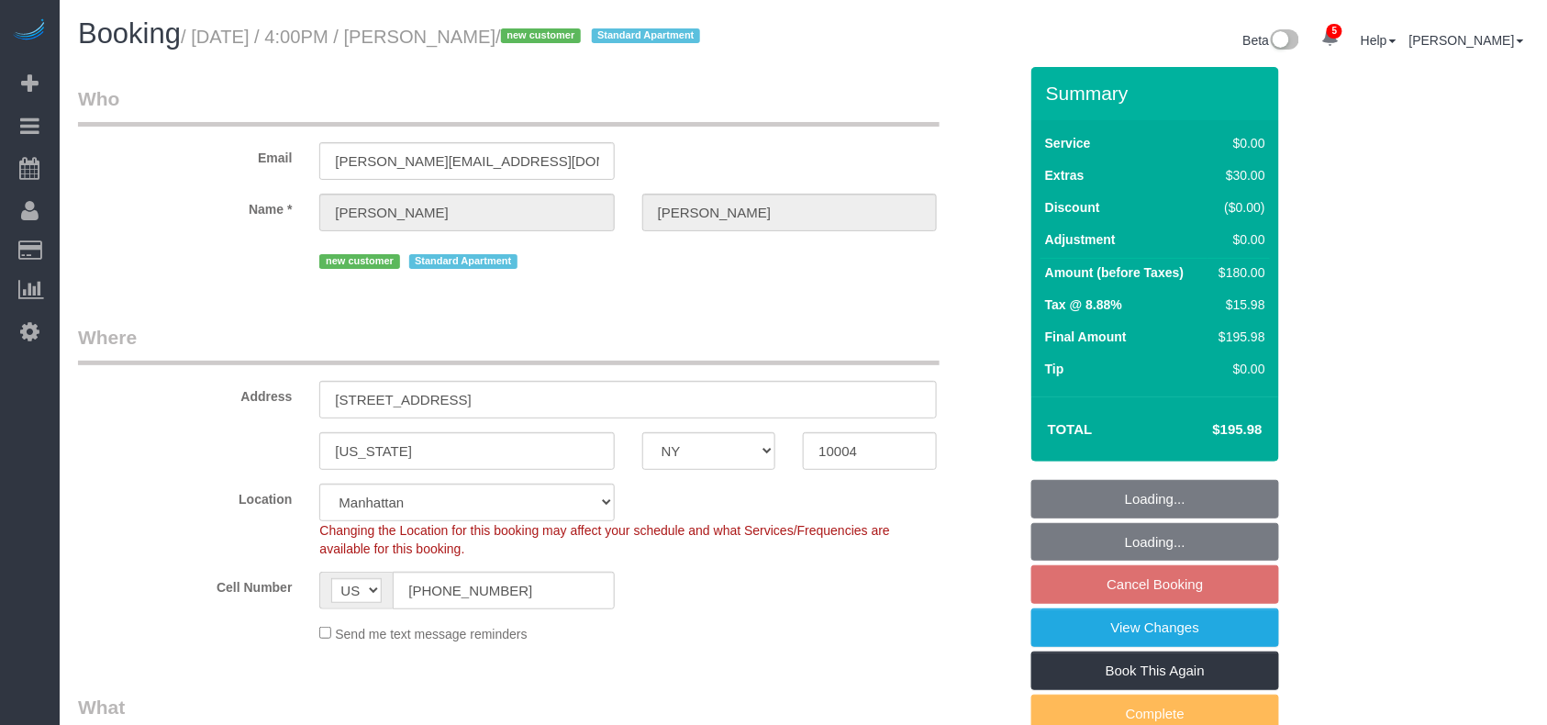
select select "object:814"
select select "string:stripe-pm_1S18hu4VGloSiKo7EQfKQ8Ju"
select select "spot9"
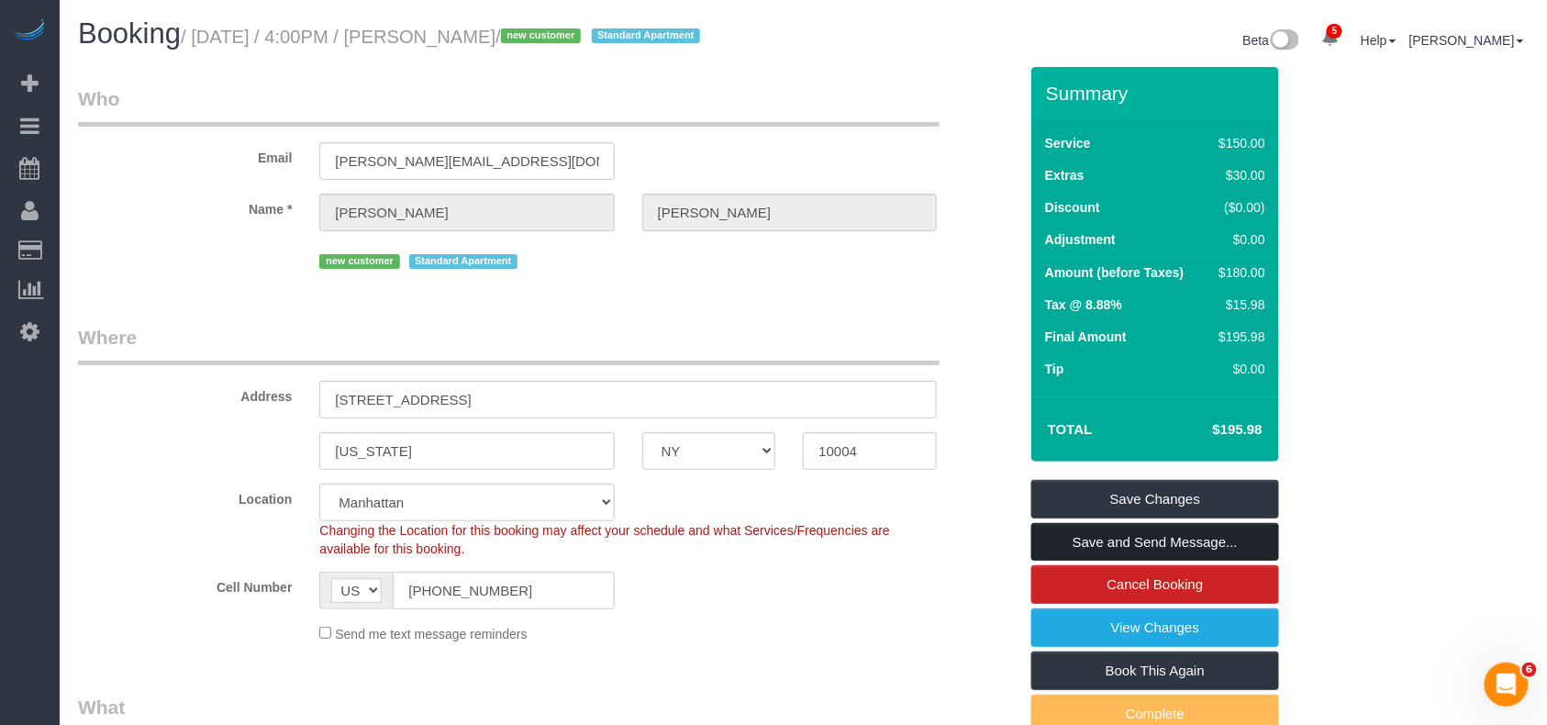
drag, startPoint x: 1120, startPoint y: 552, endPoint x: 4, endPoint y: 368, distance: 1131.6
click at [1120, 554] on link "Save and Send Message..." at bounding box center [1155, 542] width 248 height 39
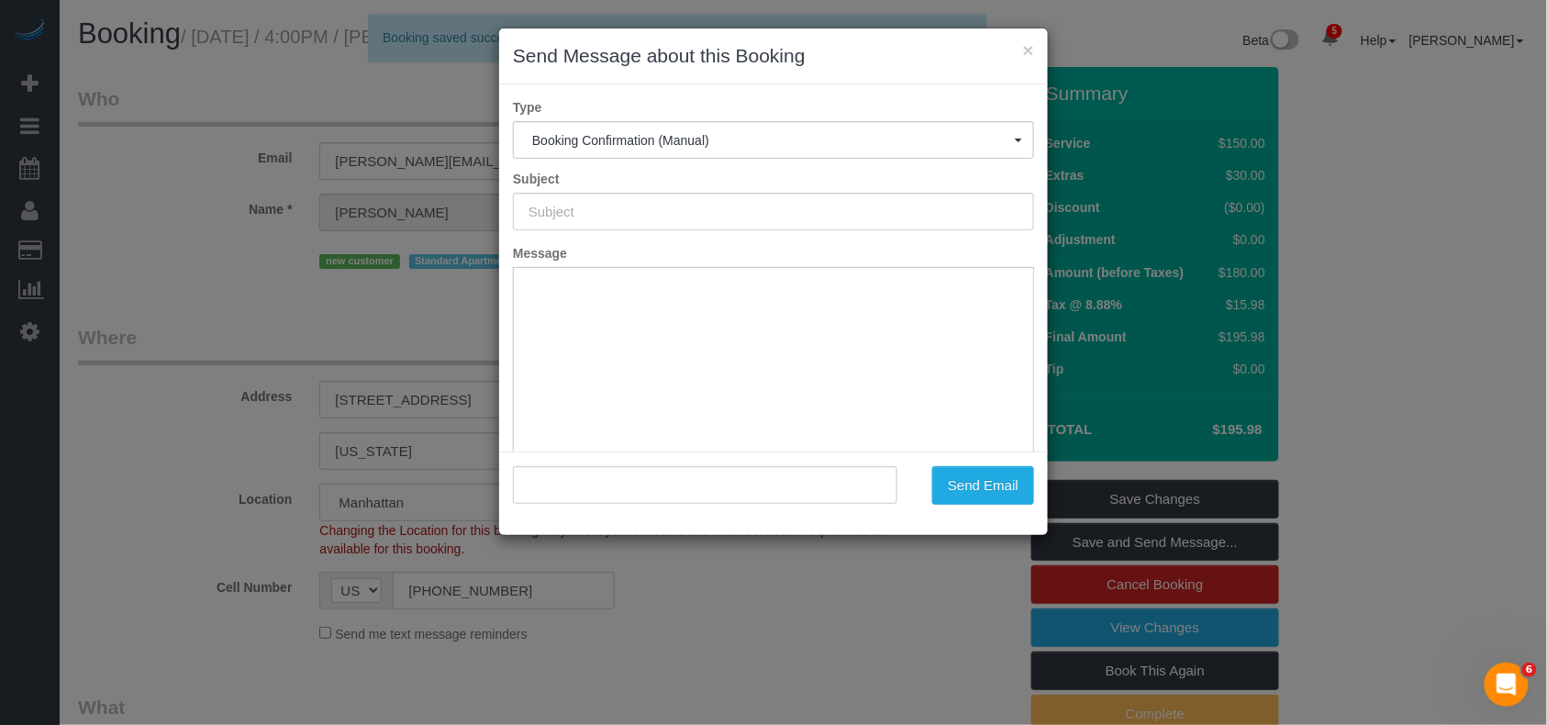
type input "Cleaning Confirmed for 08/30/2025 at 4:00pm"
type input ""Hayden Kirkpatrick" <kirkpatrick.hayden27@gmail.com>"
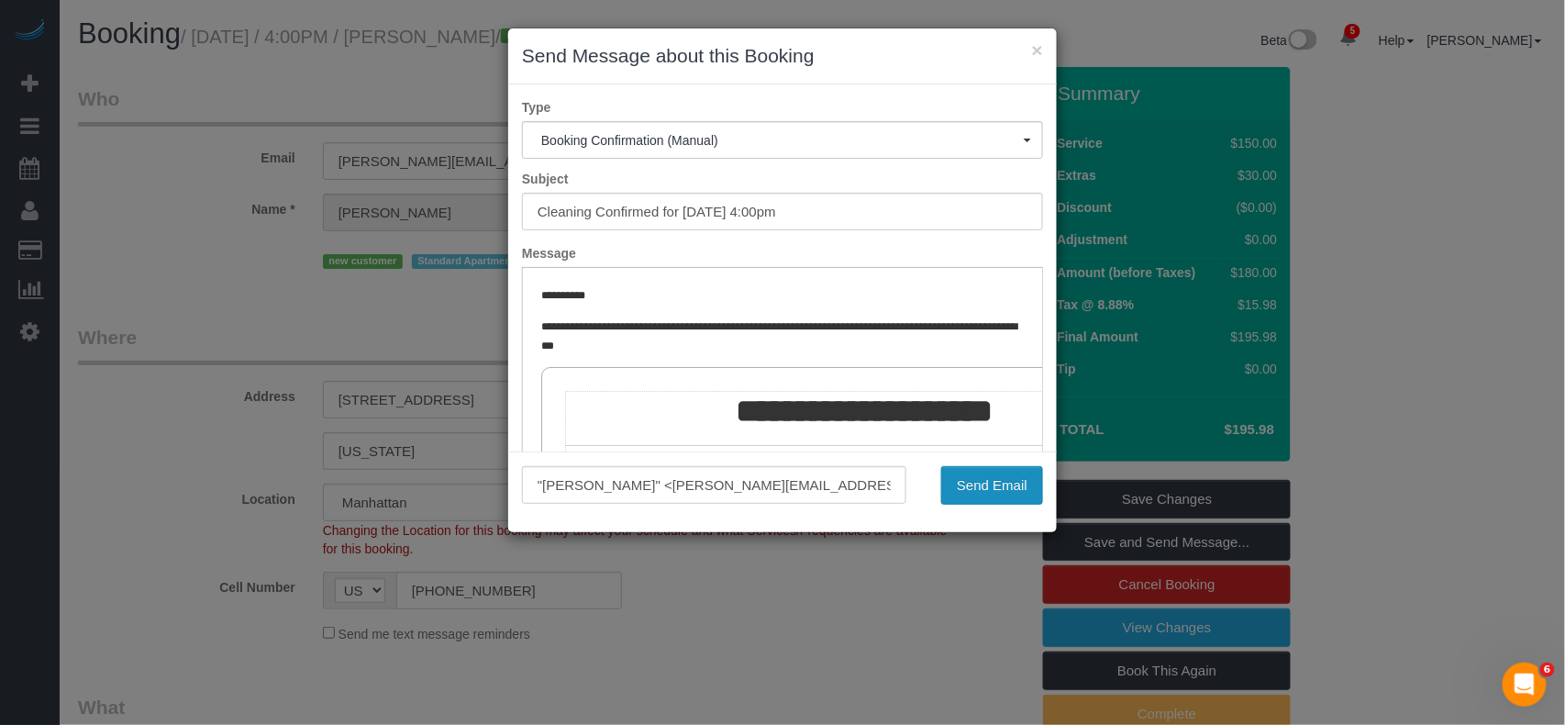
click at [992, 473] on button "Send Email" at bounding box center [992, 485] width 102 height 39
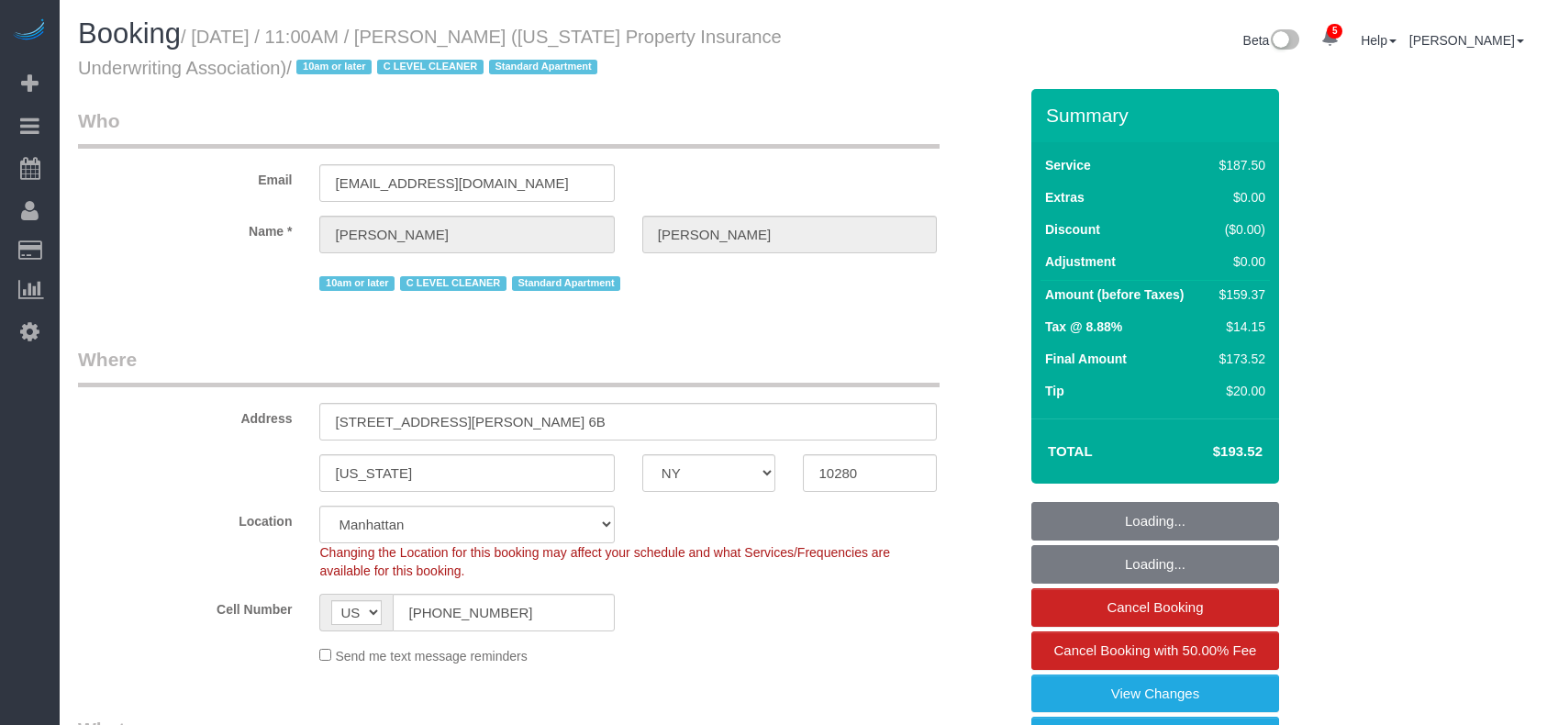
select select "NY"
select select "150"
select select "spot1"
select select "number:58"
select select "number:75"
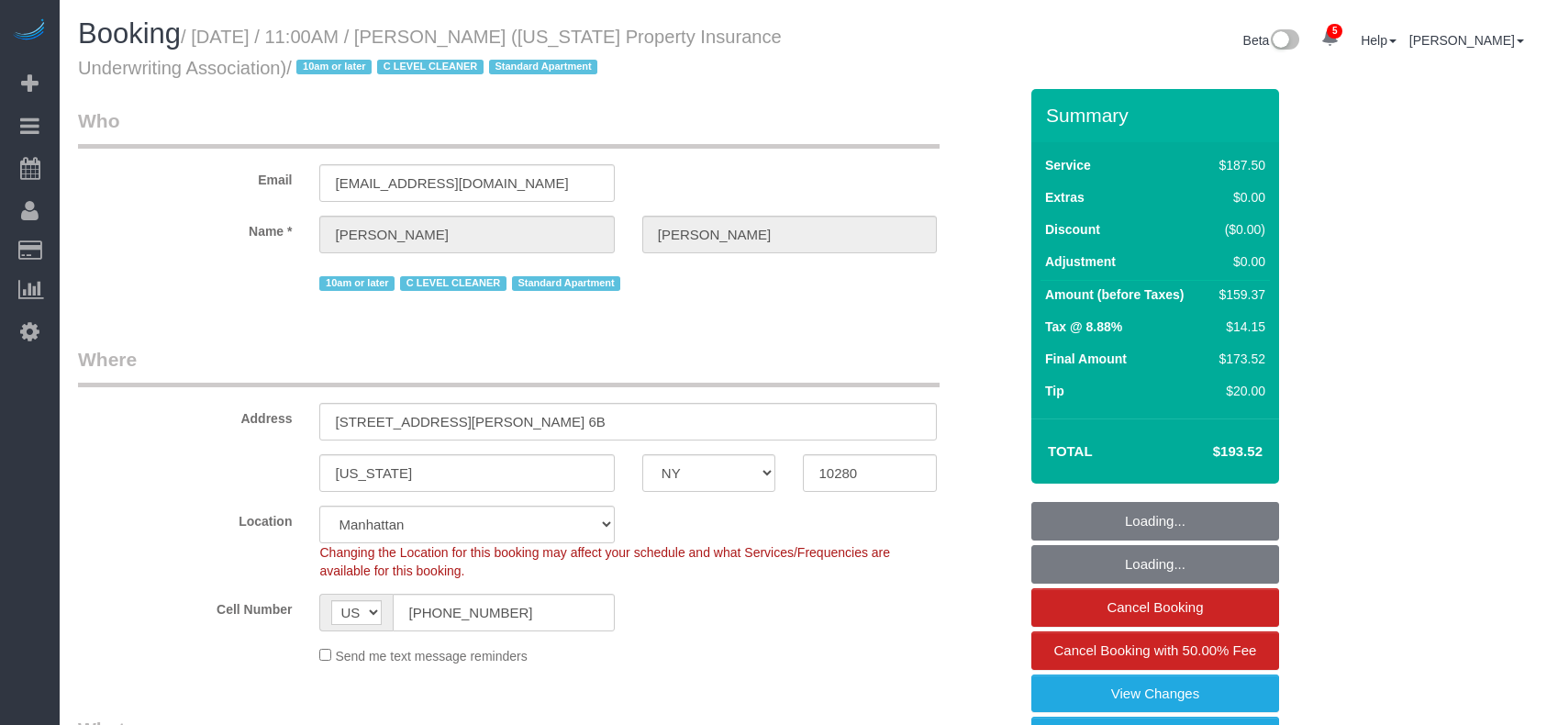
select select "number:15"
select select "number:6"
select select "number:21"
